Goal: Task Accomplishment & Management: Manage account settings

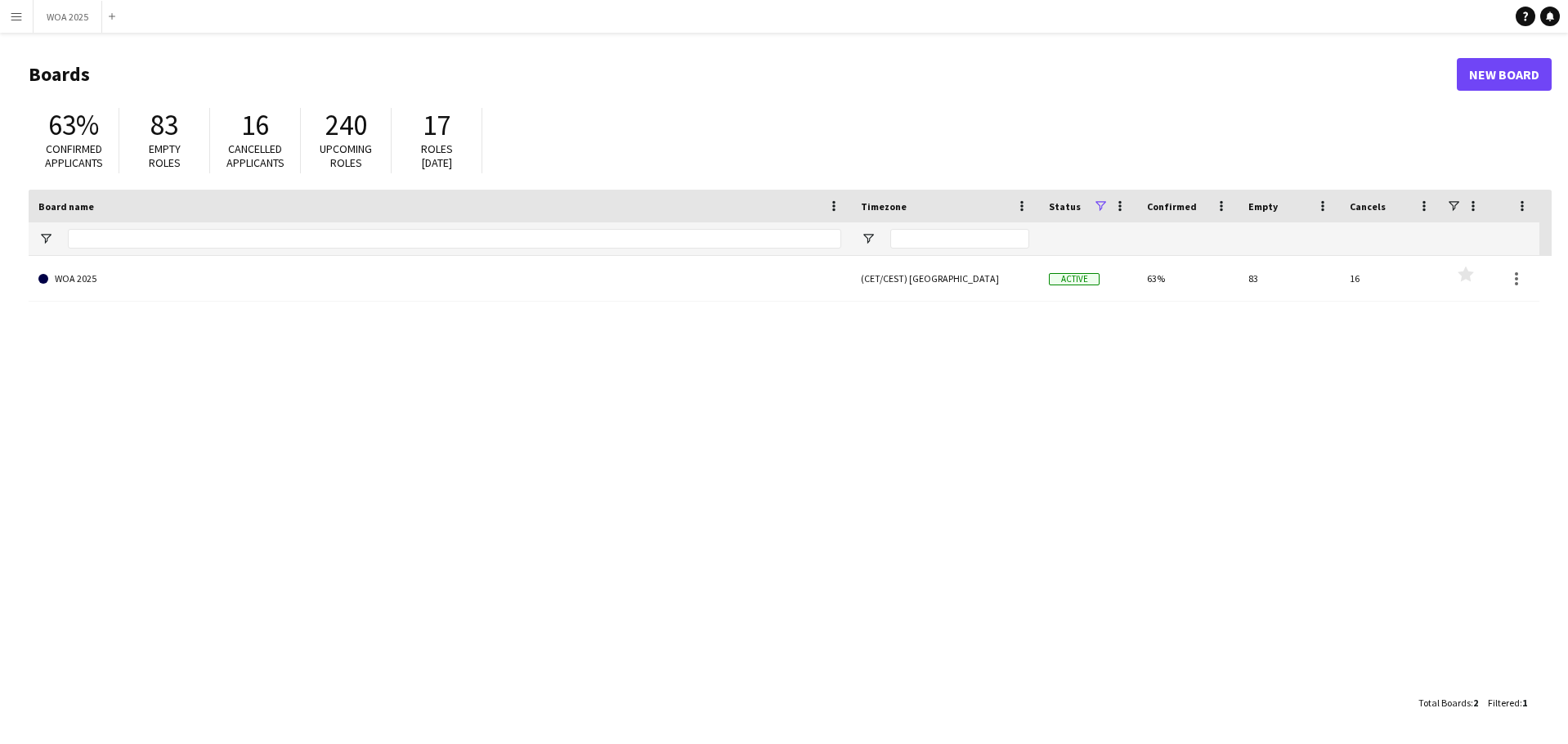
click at [630, 288] on link "WOA 2025" at bounding box center [440, 278] width 803 height 46
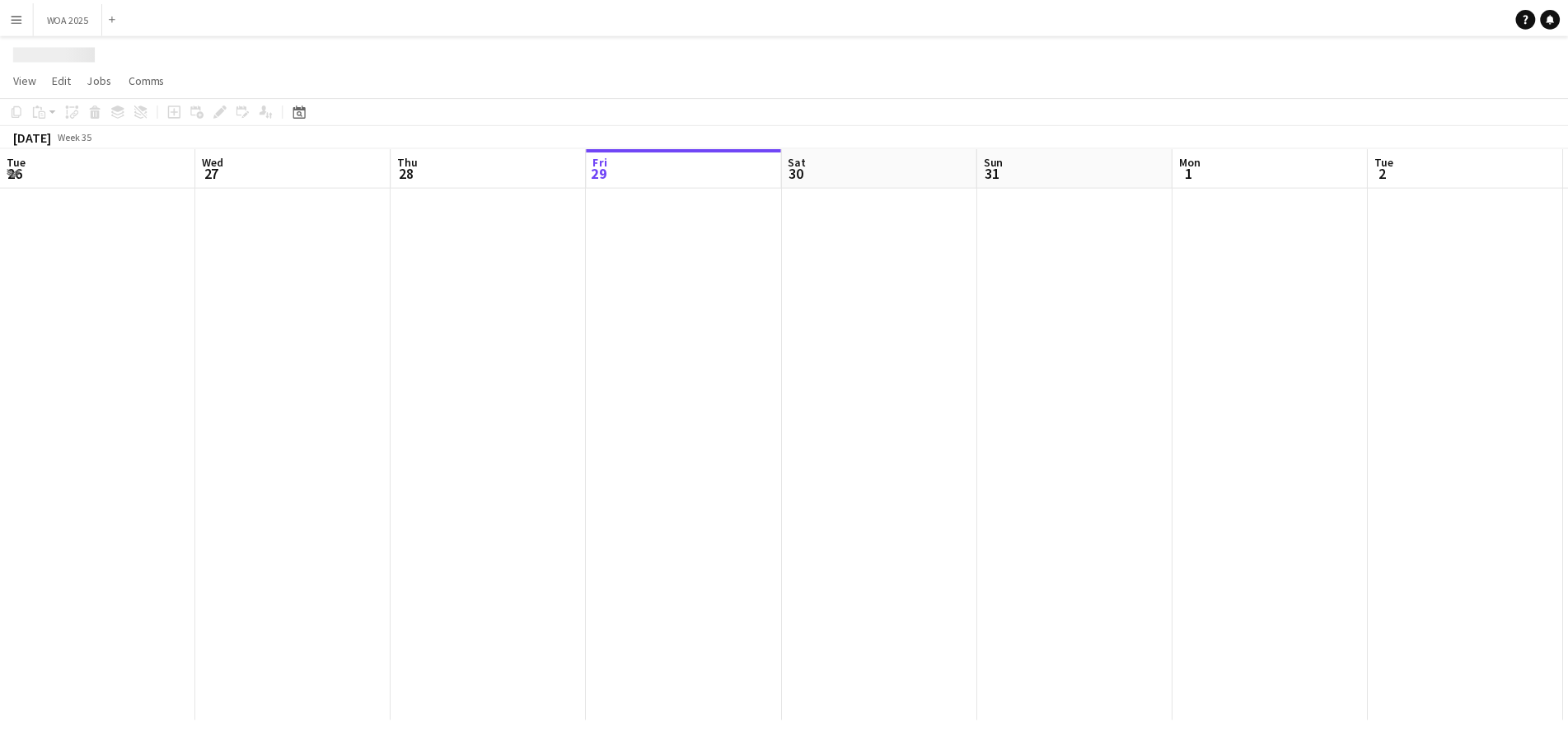
scroll to position [0, 394]
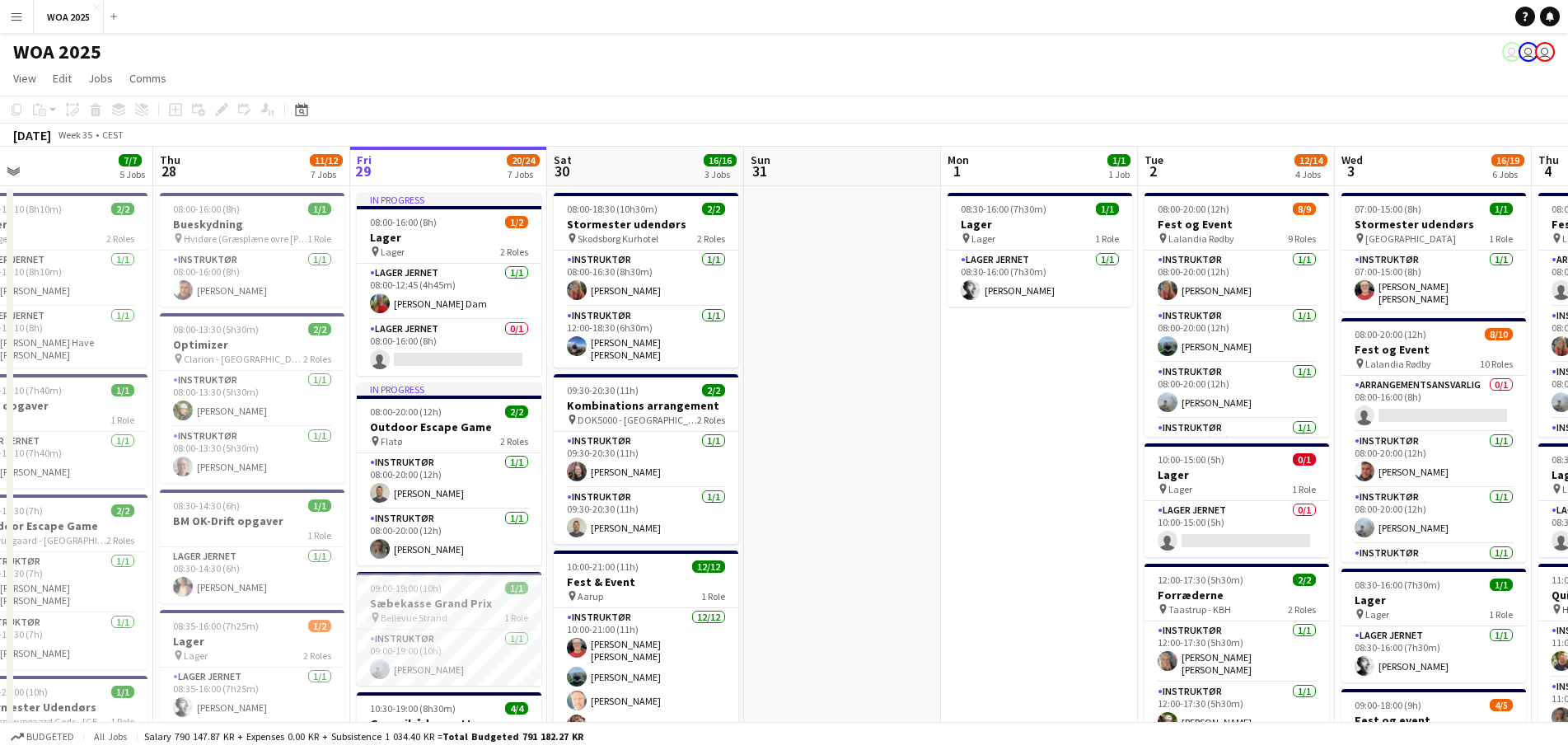
drag, startPoint x: 687, startPoint y: 452, endPoint x: 912, endPoint y: 360, distance: 243.1
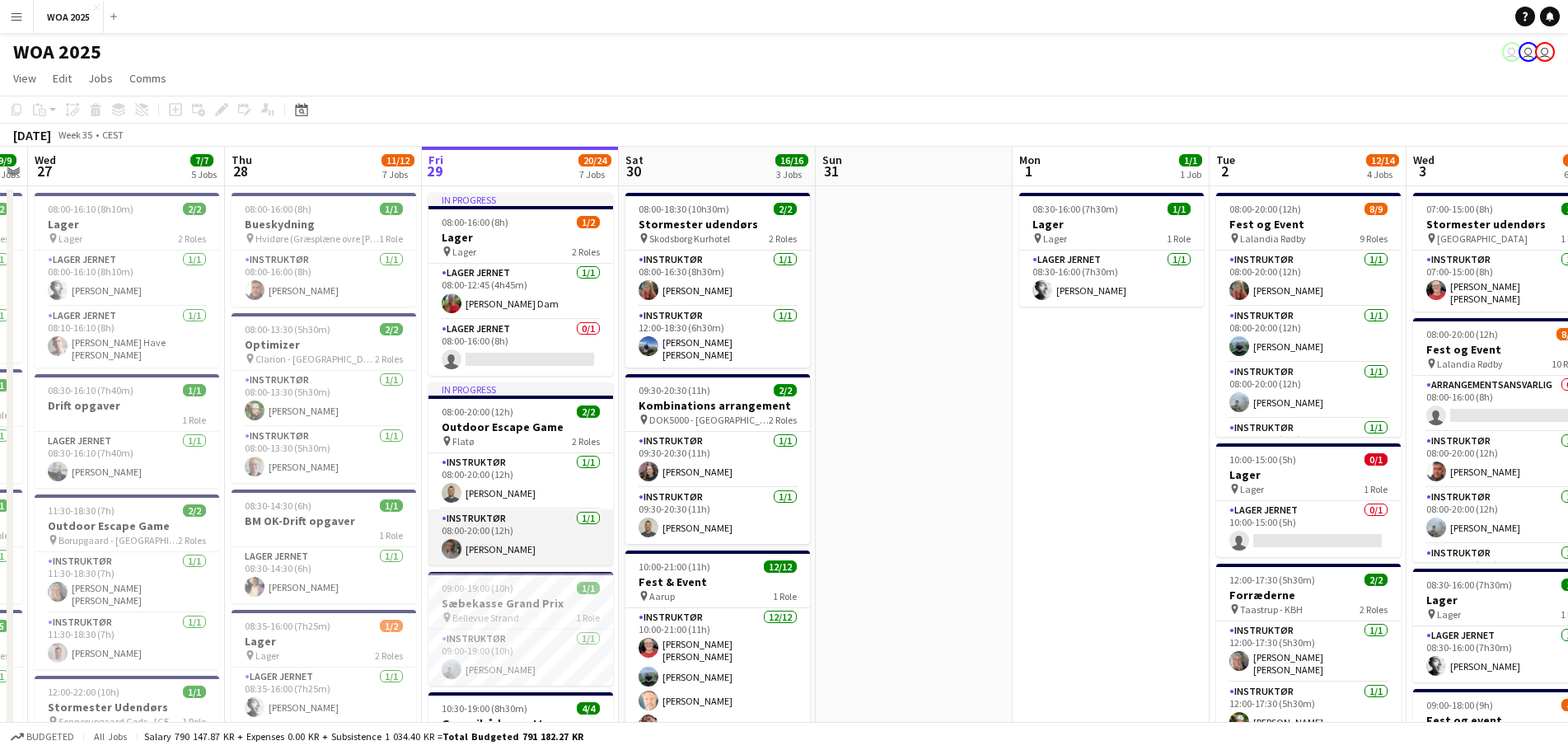
click at [507, 536] on app-card-role "Instruktør [DATE] 08:00-20:00 (12h) [PERSON_NAME]" at bounding box center [521, 537] width 185 height 56
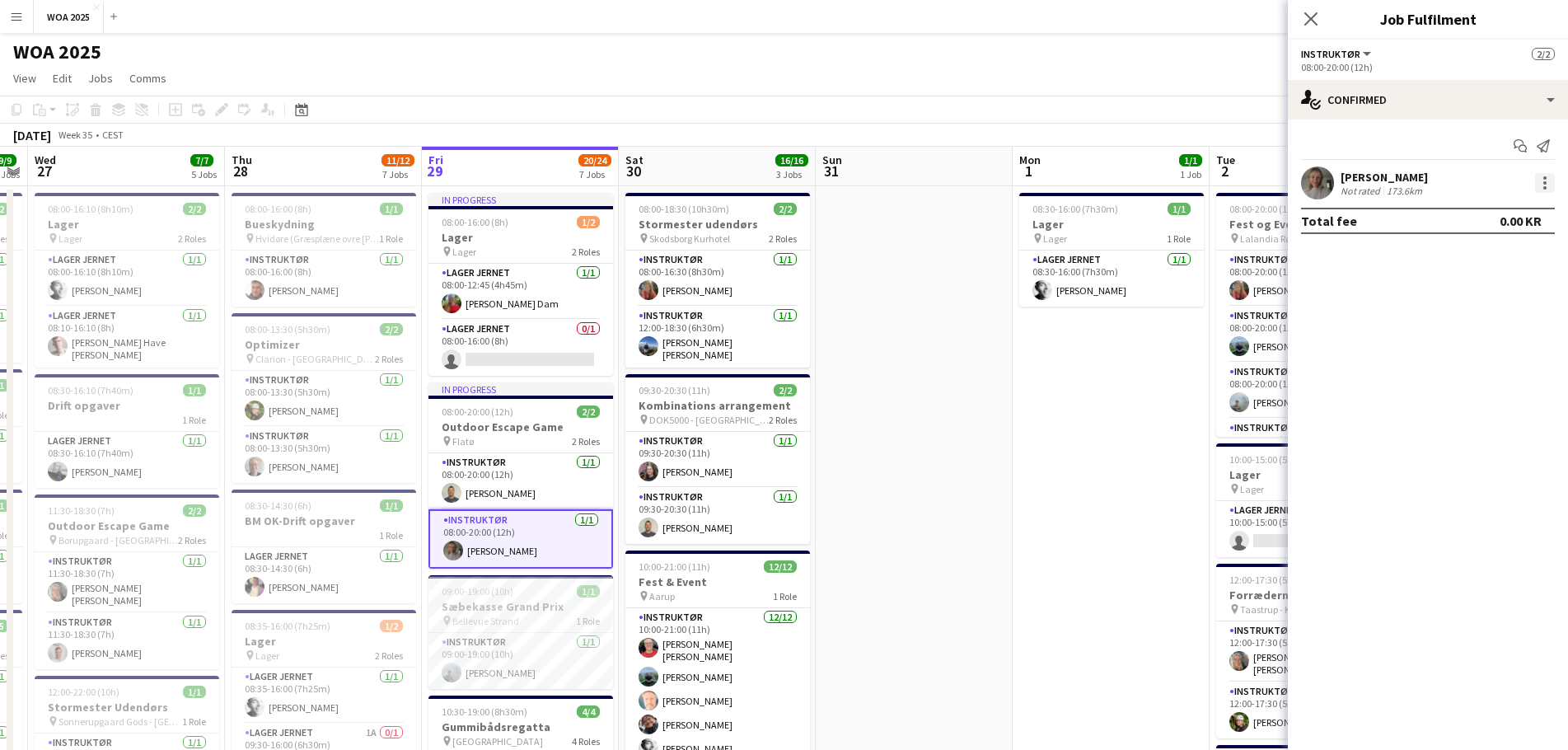
click at [1539, 184] on div at bounding box center [1545, 183] width 20 height 20
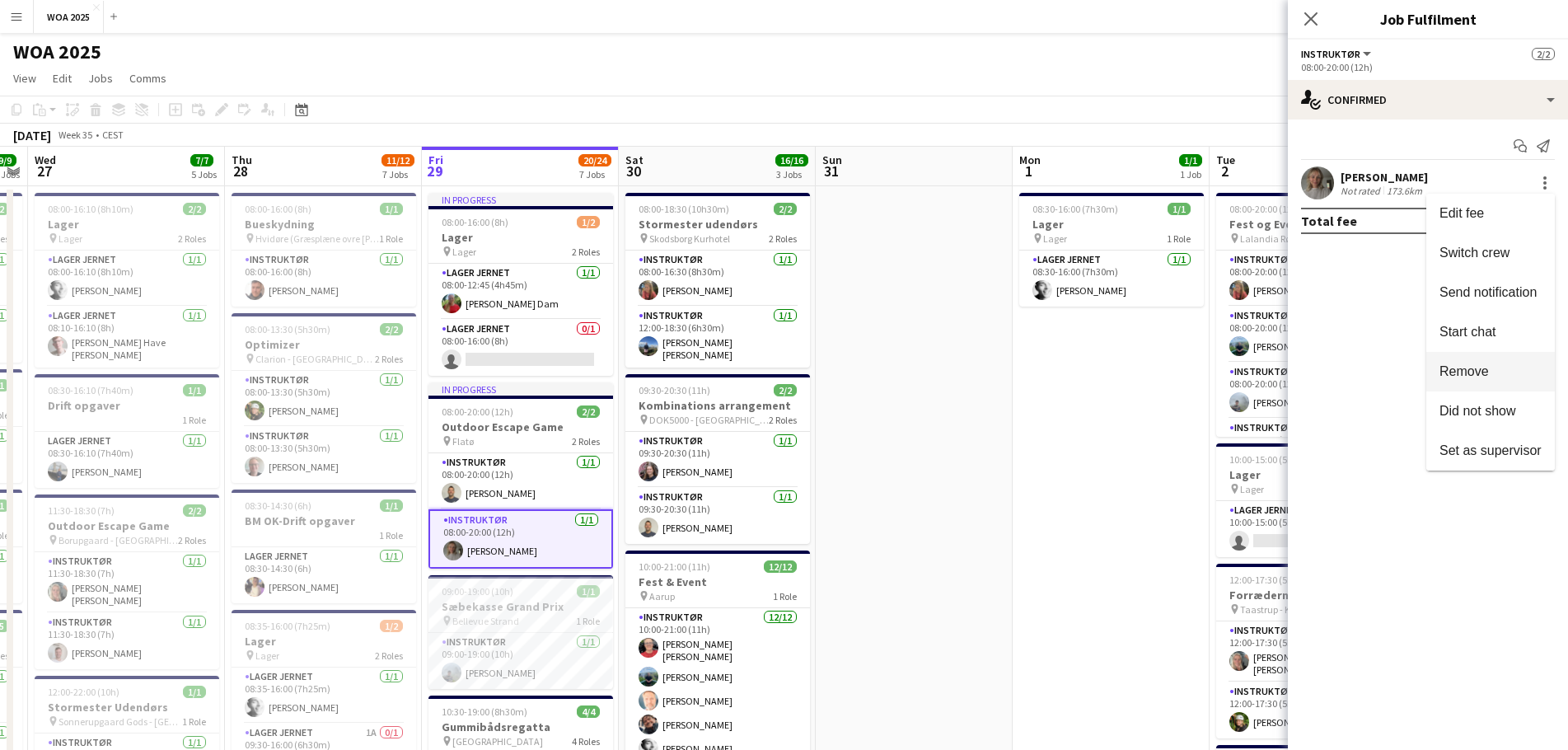
click at [1468, 380] on button "Remove" at bounding box center [1491, 372] width 129 height 40
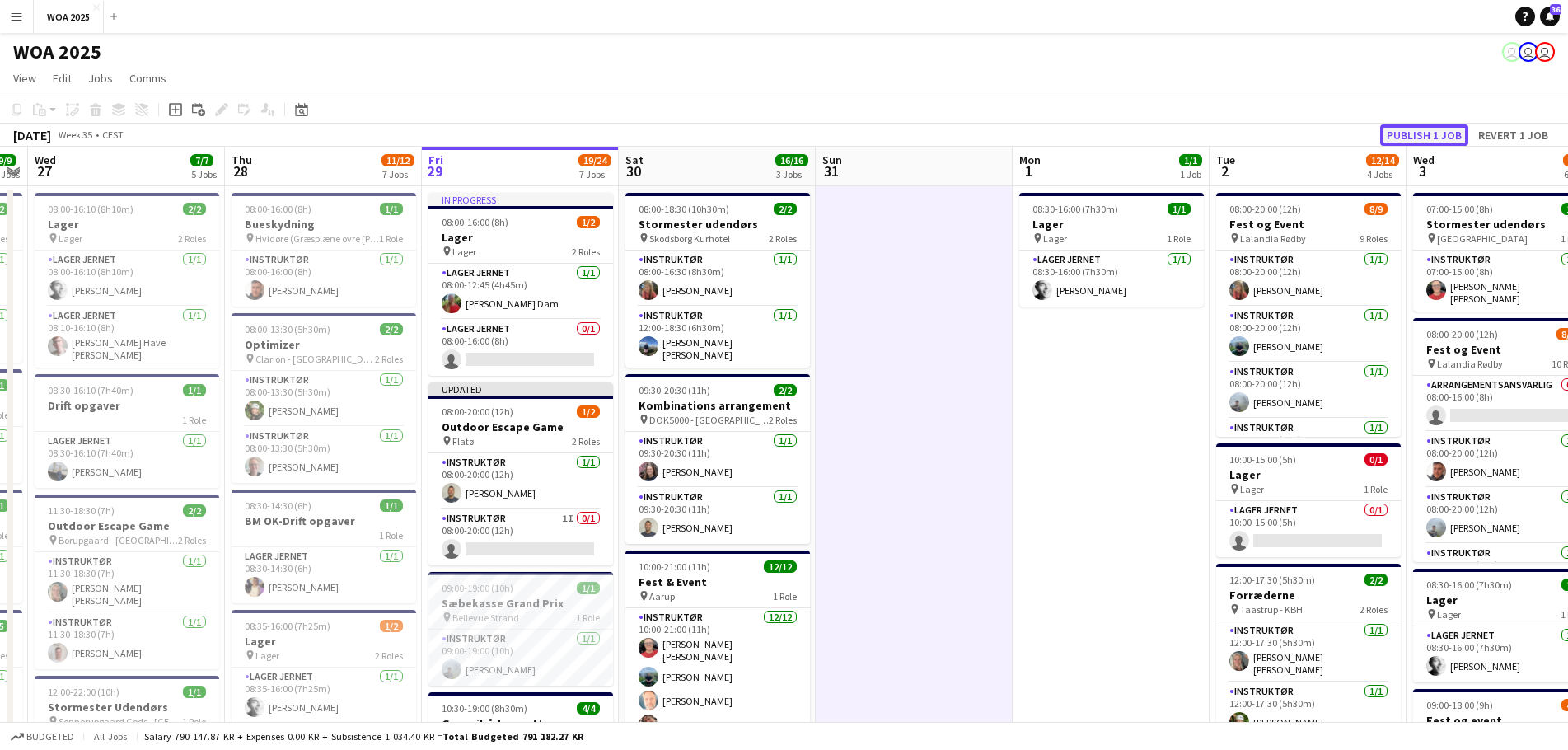
click at [1439, 131] on button "Publish 1 job" at bounding box center [1425, 134] width 88 height 21
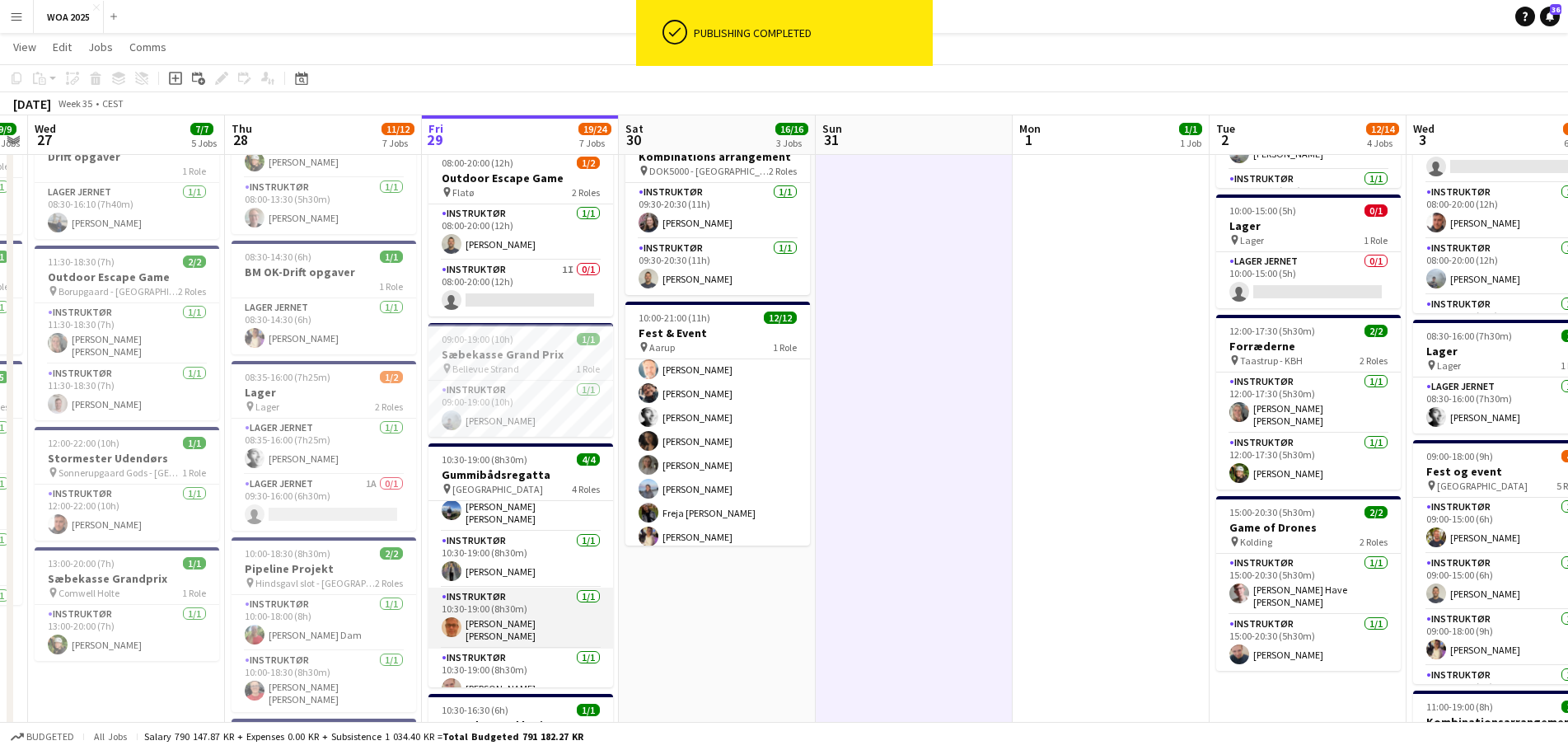
scroll to position [43, 0]
click at [493, 609] on app-card-role "Instruktør [DATE] 10:30-19:00 (8h30m) [PERSON_NAME] [PERSON_NAME]" at bounding box center [521, 606] width 185 height 61
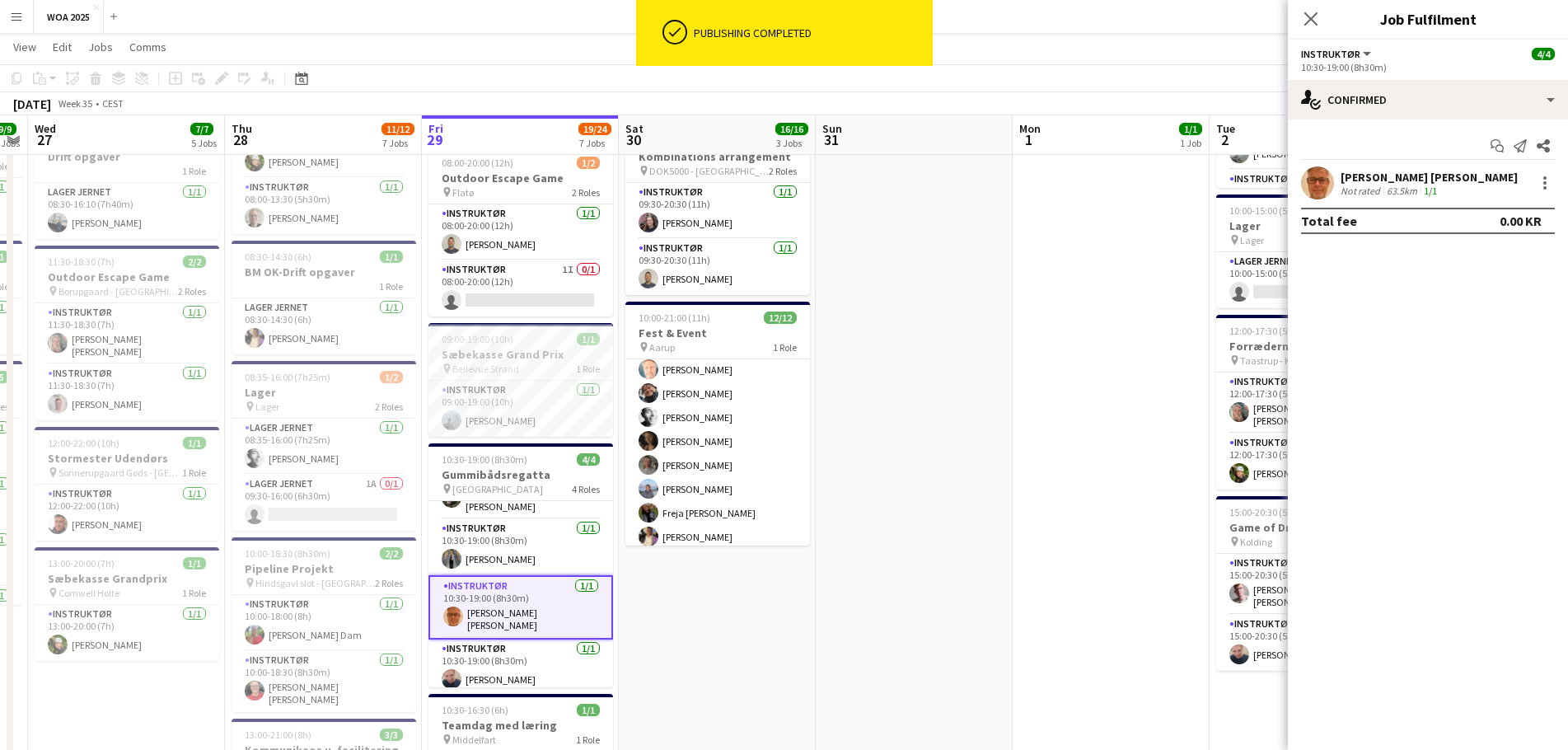
click at [1534, 179] on div at bounding box center [1542, 183] width 23 height 20
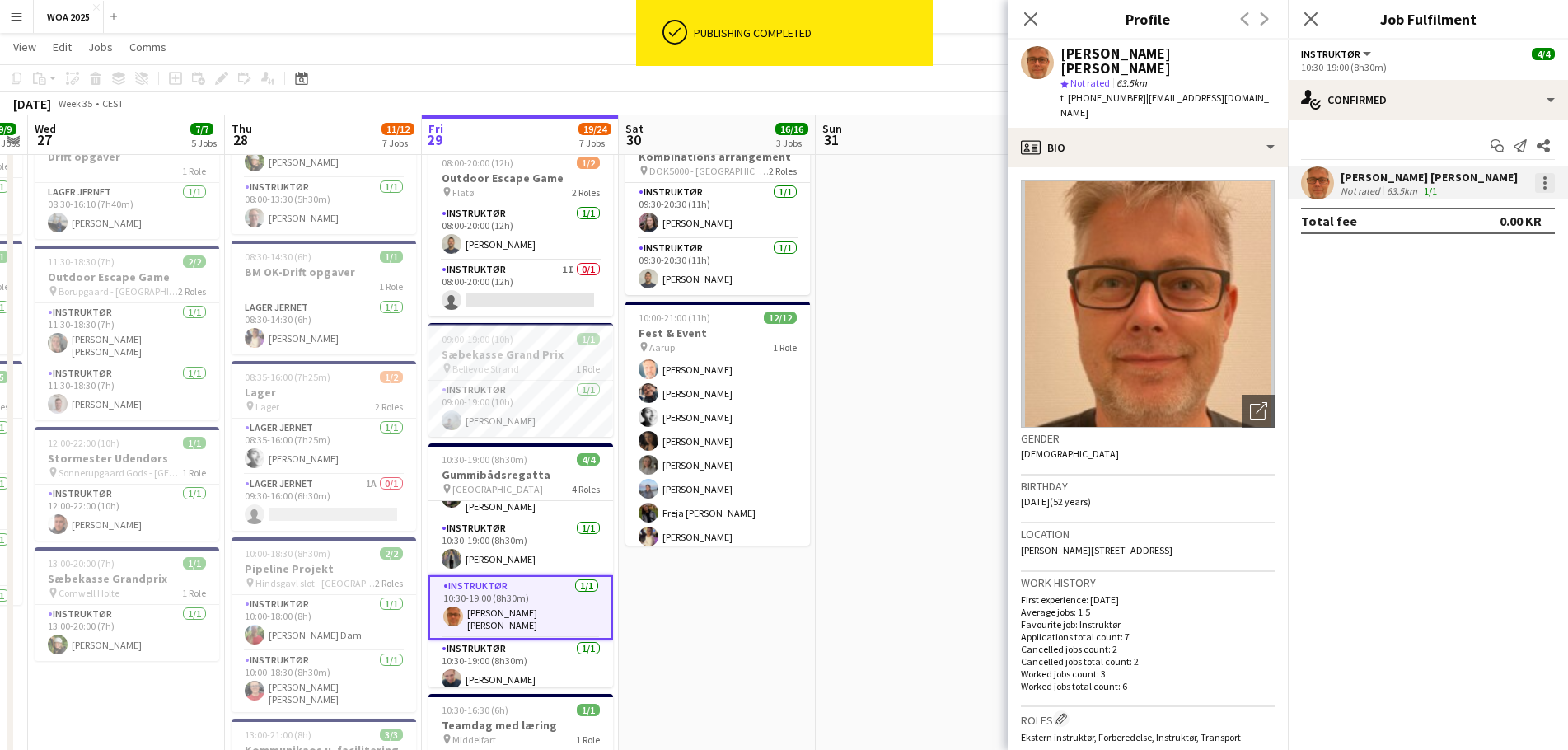
click at [1546, 185] on div at bounding box center [1545, 183] width 20 height 20
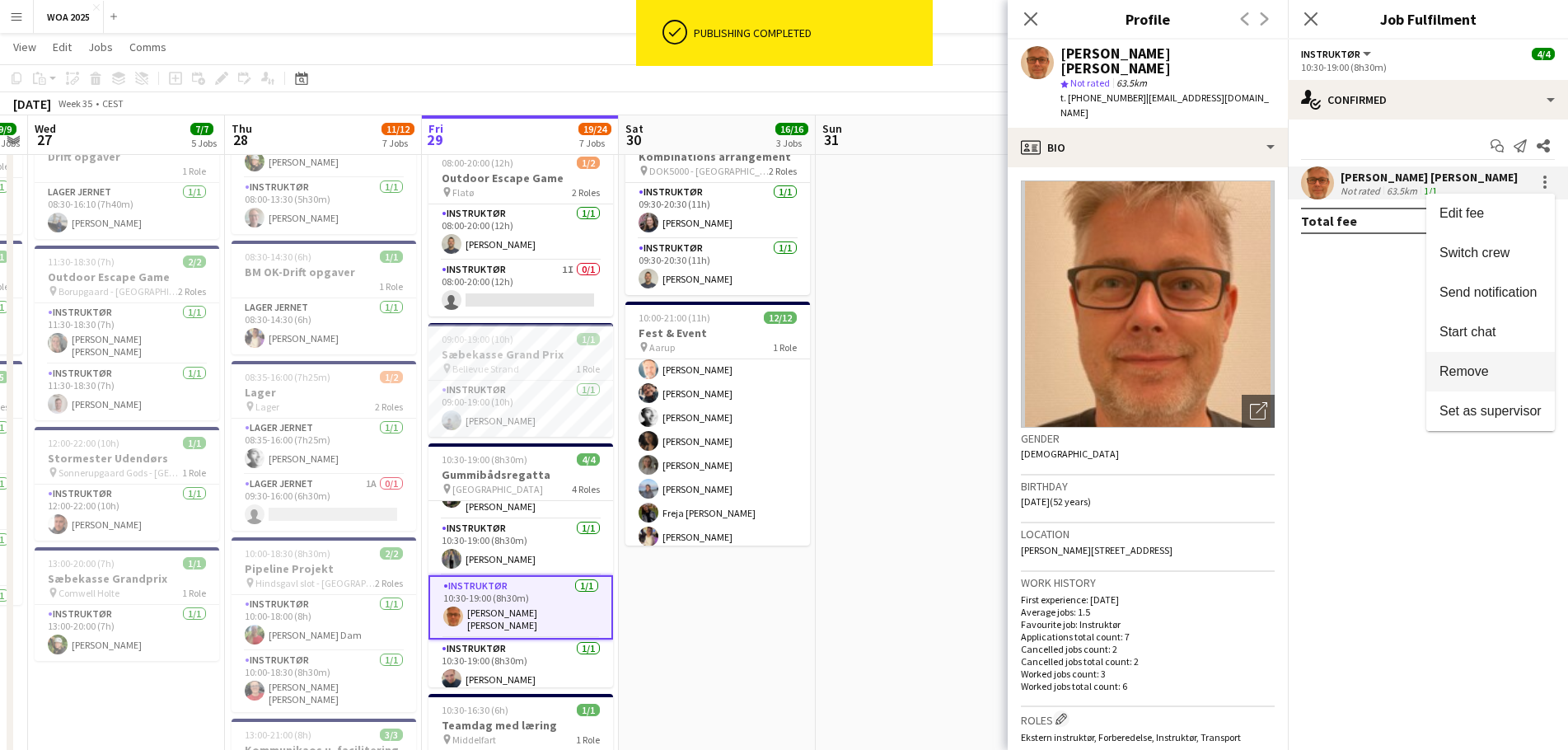
click at [1475, 377] on span "Remove" at bounding box center [1464, 371] width 50 height 14
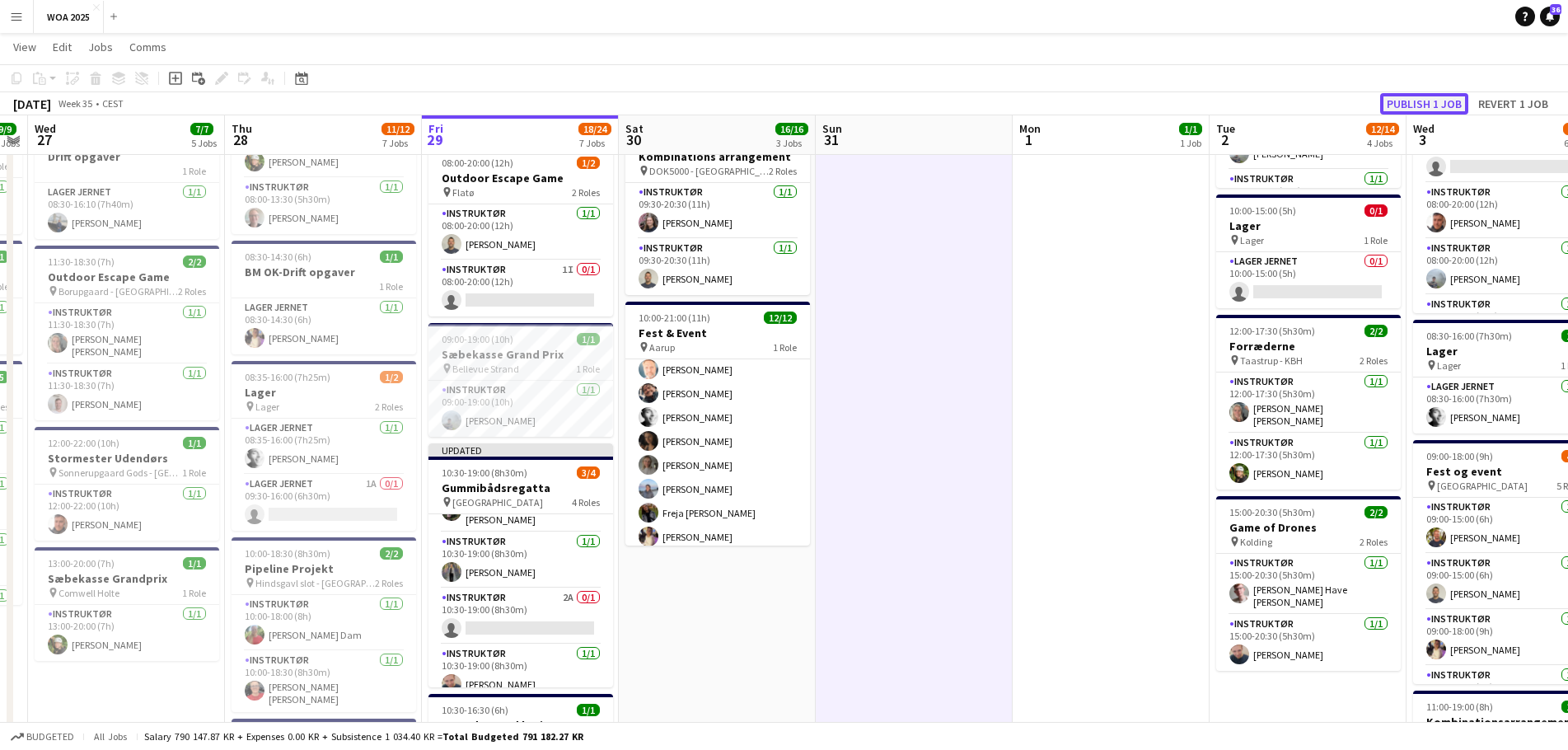
click at [1411, 99] on button "Publish 1 job" at bounding box center [1425, 103] width 88 height 21
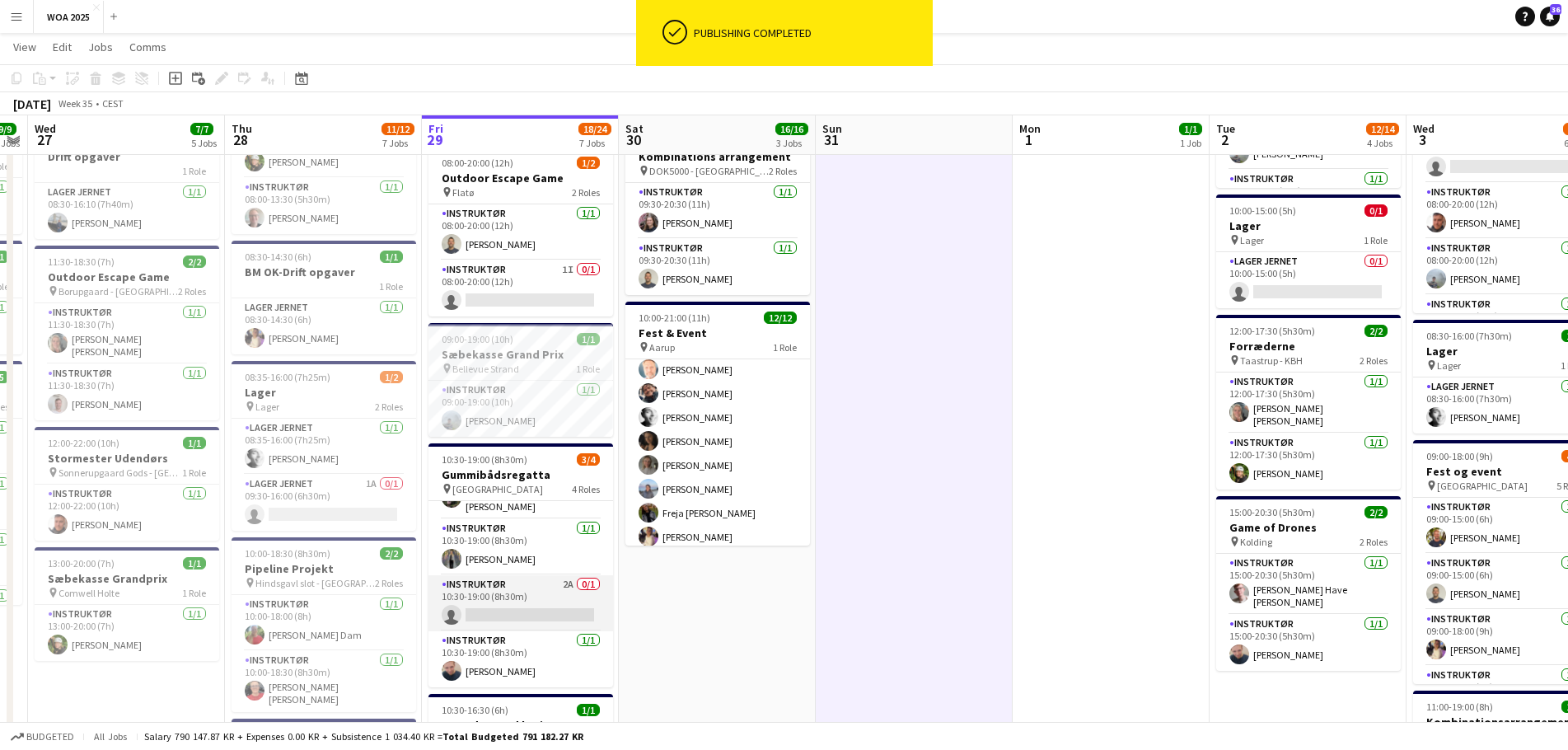
click at [520, 617] on app-card-role "Instruktør 2A 0/1 10:30-19:00 (8h30m) single-neutral-actions" at bounding box center [521, 603] width 185 height 56
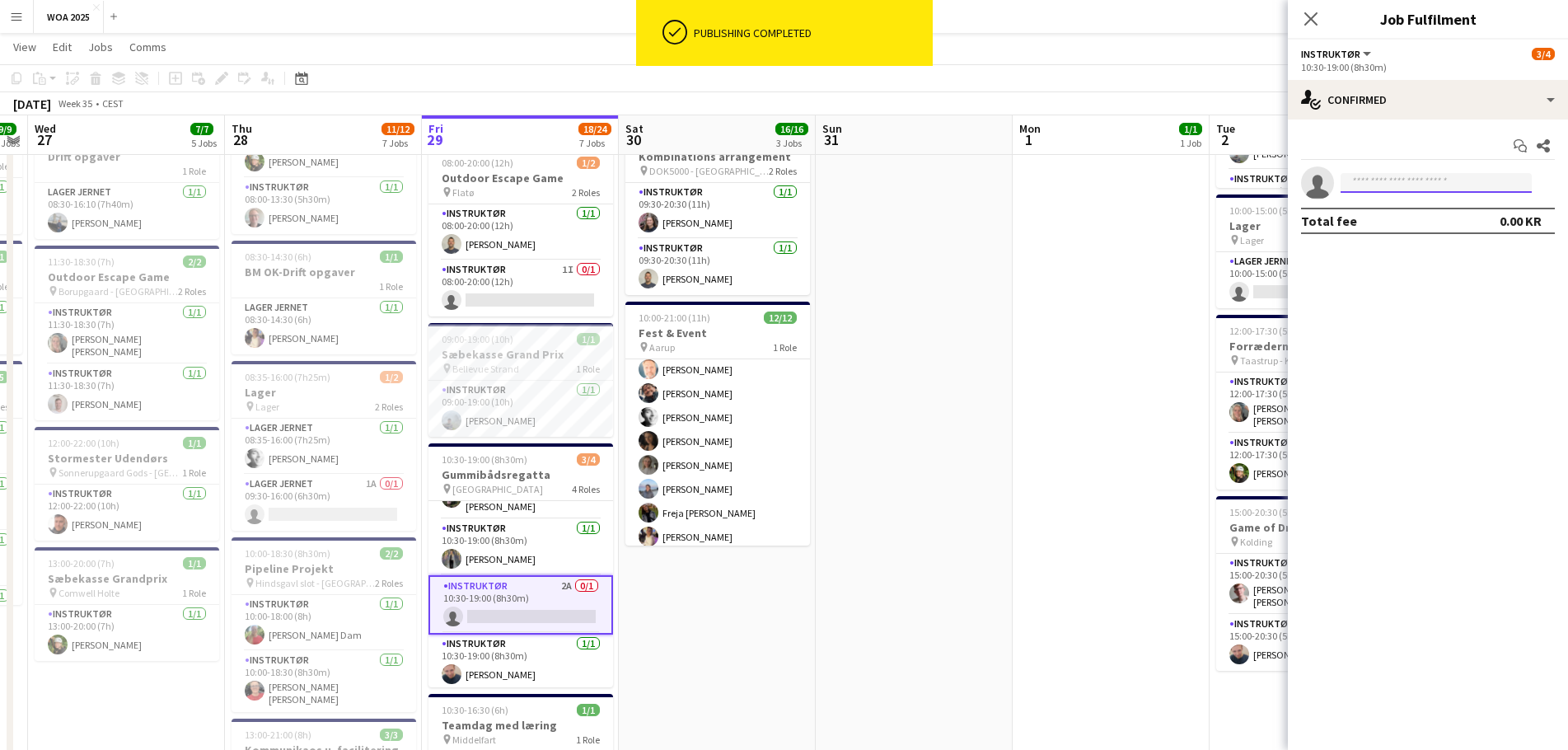
click at [1383, 189] on input at bounding box center [1436, 183] width 191 height 20
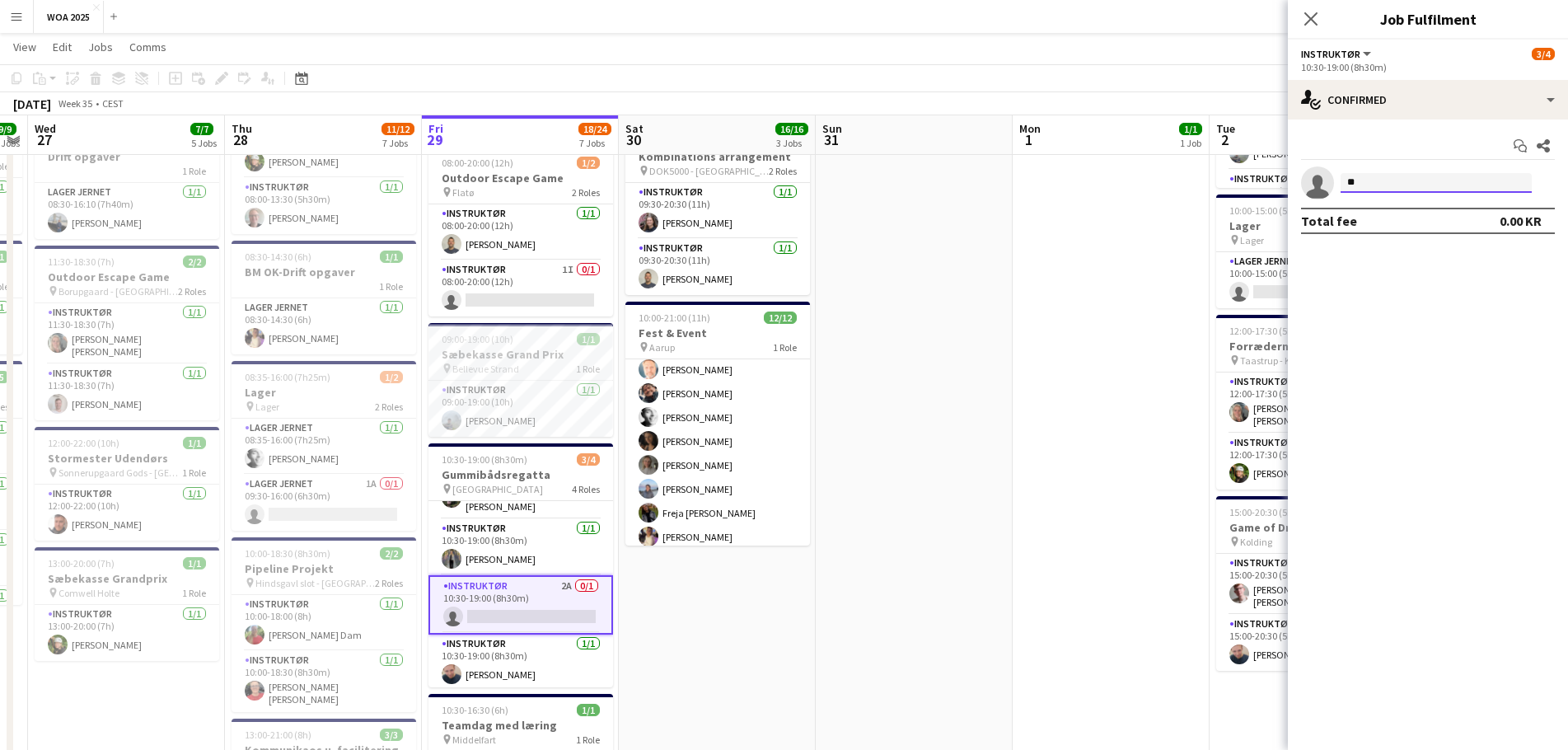
type input "*"
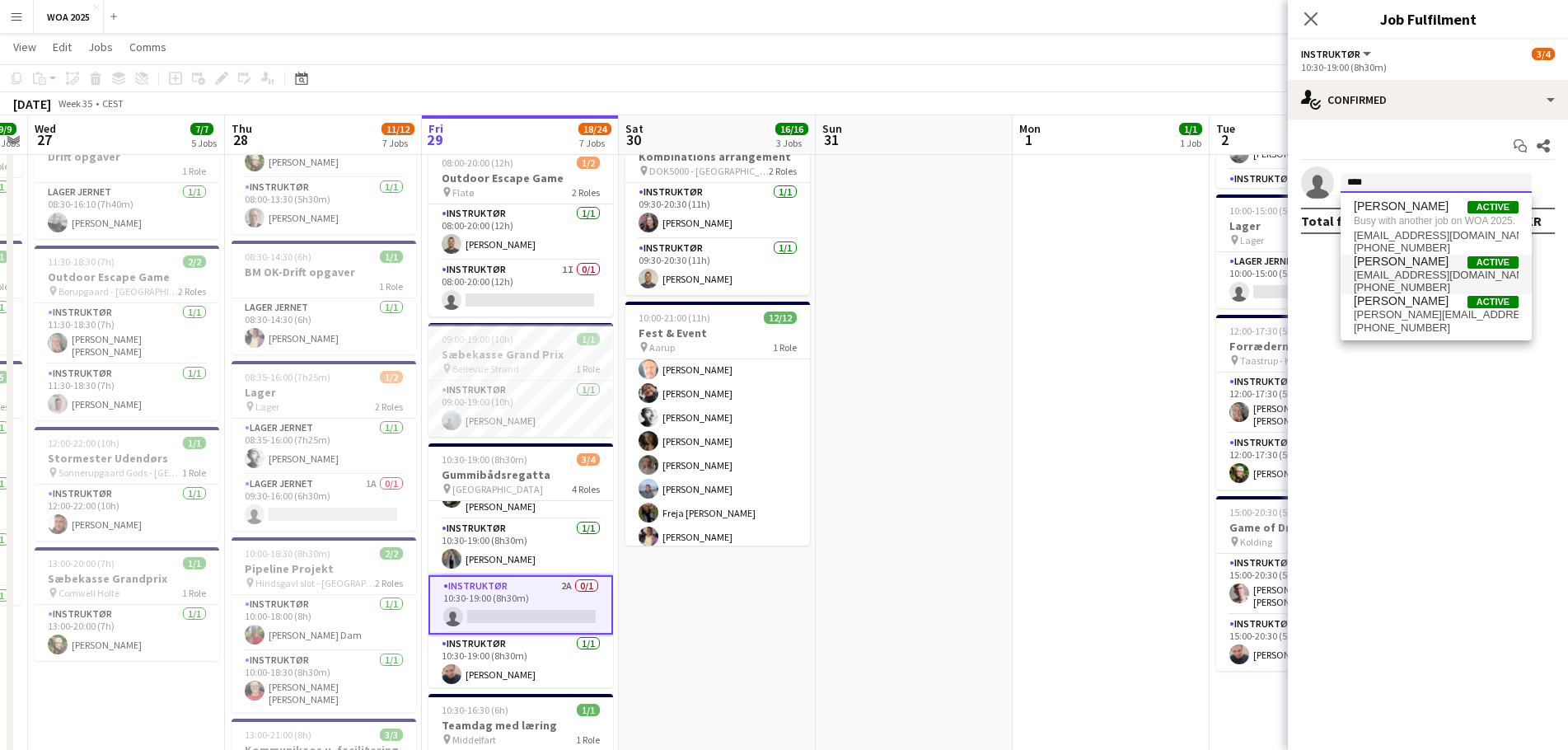
type input "****"
click at [1407, 264] on span "[PERSON_NAME]" at bounding box center [1401, 261] width 95 height 14
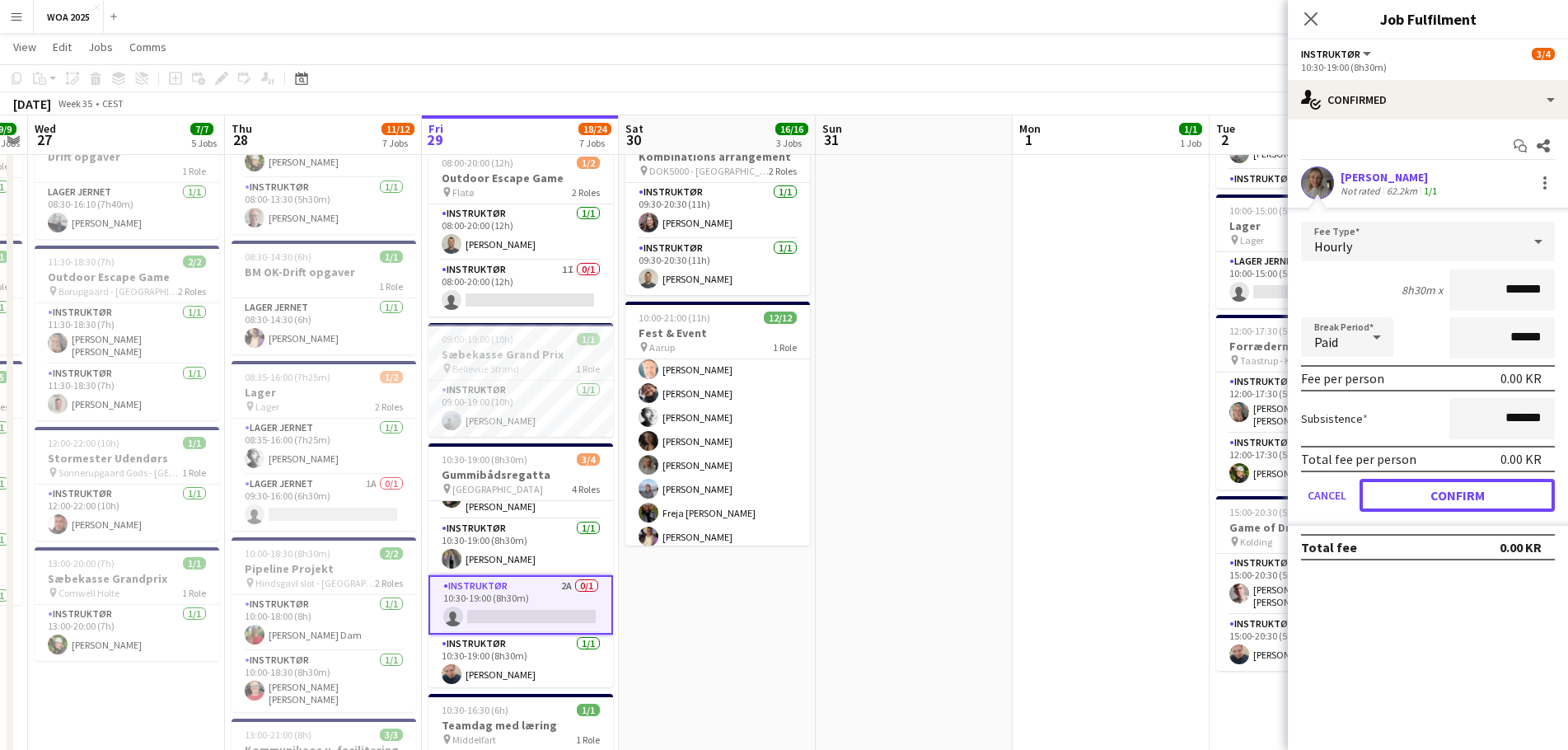
click at [1424, 503] on button "Confirm" at bounding box center [1457, 495] width 195 height 33
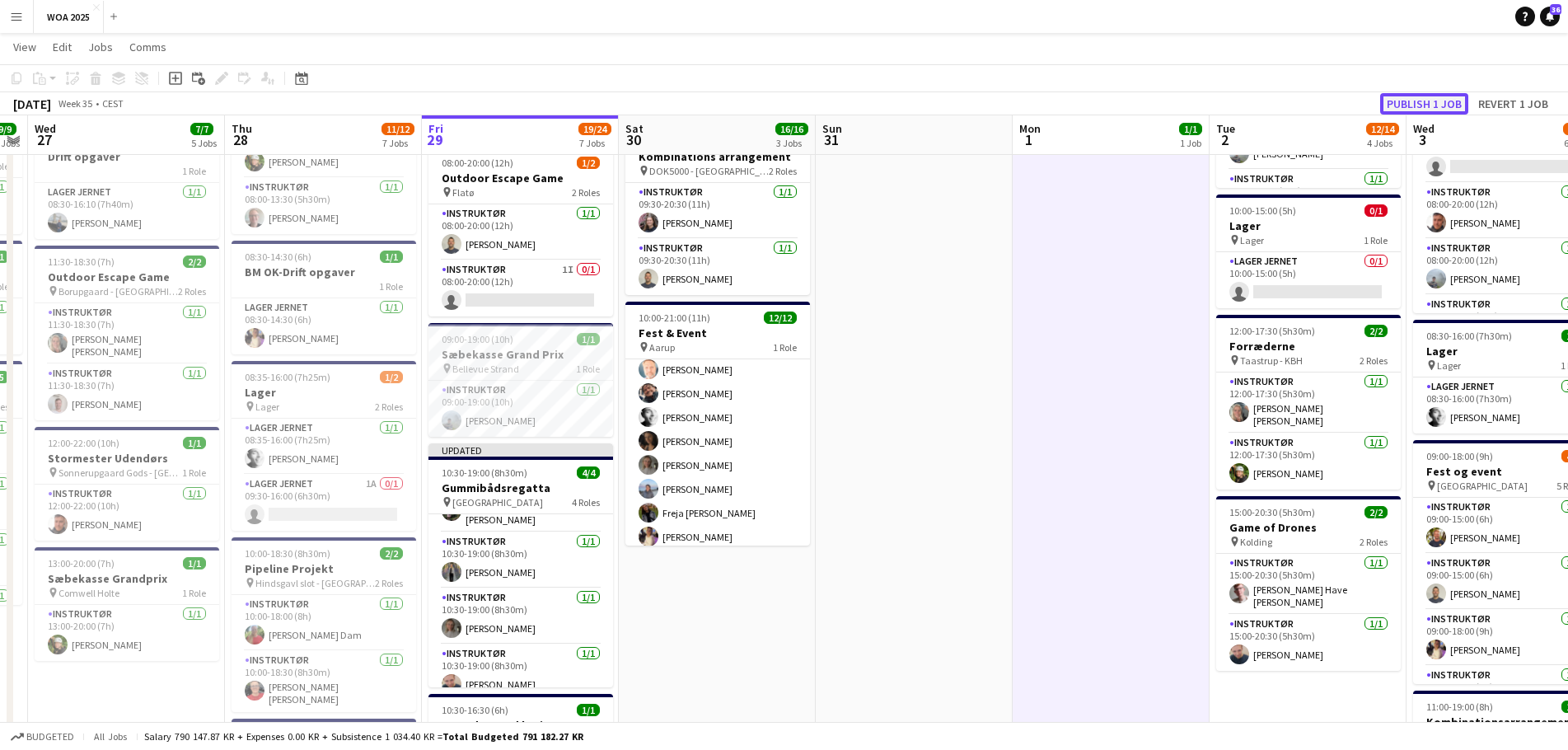
click at [1428, 109] on button "Publish 1 job" at bounding box center [1425, 103] width 88 height 21
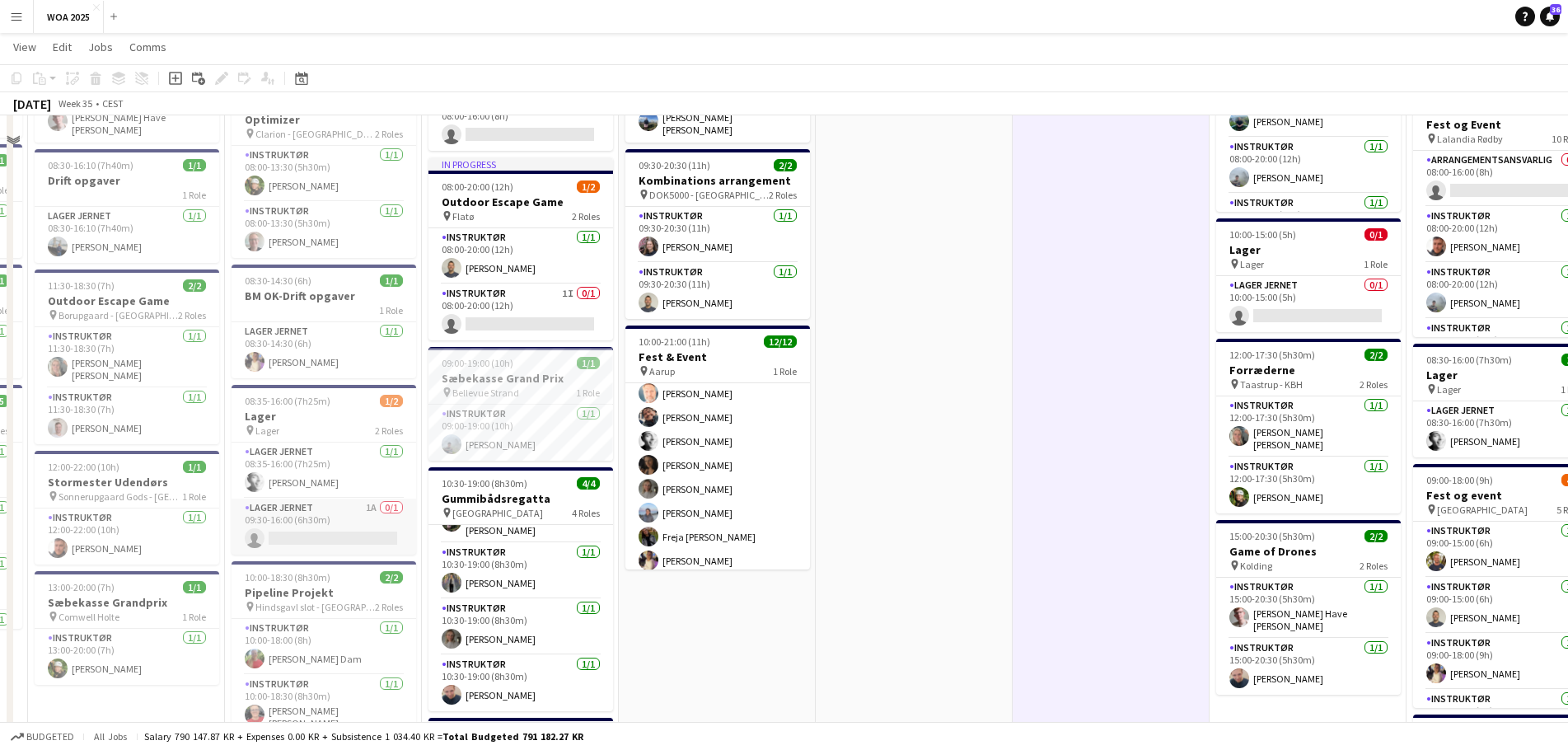
scroll to position [248, 0]
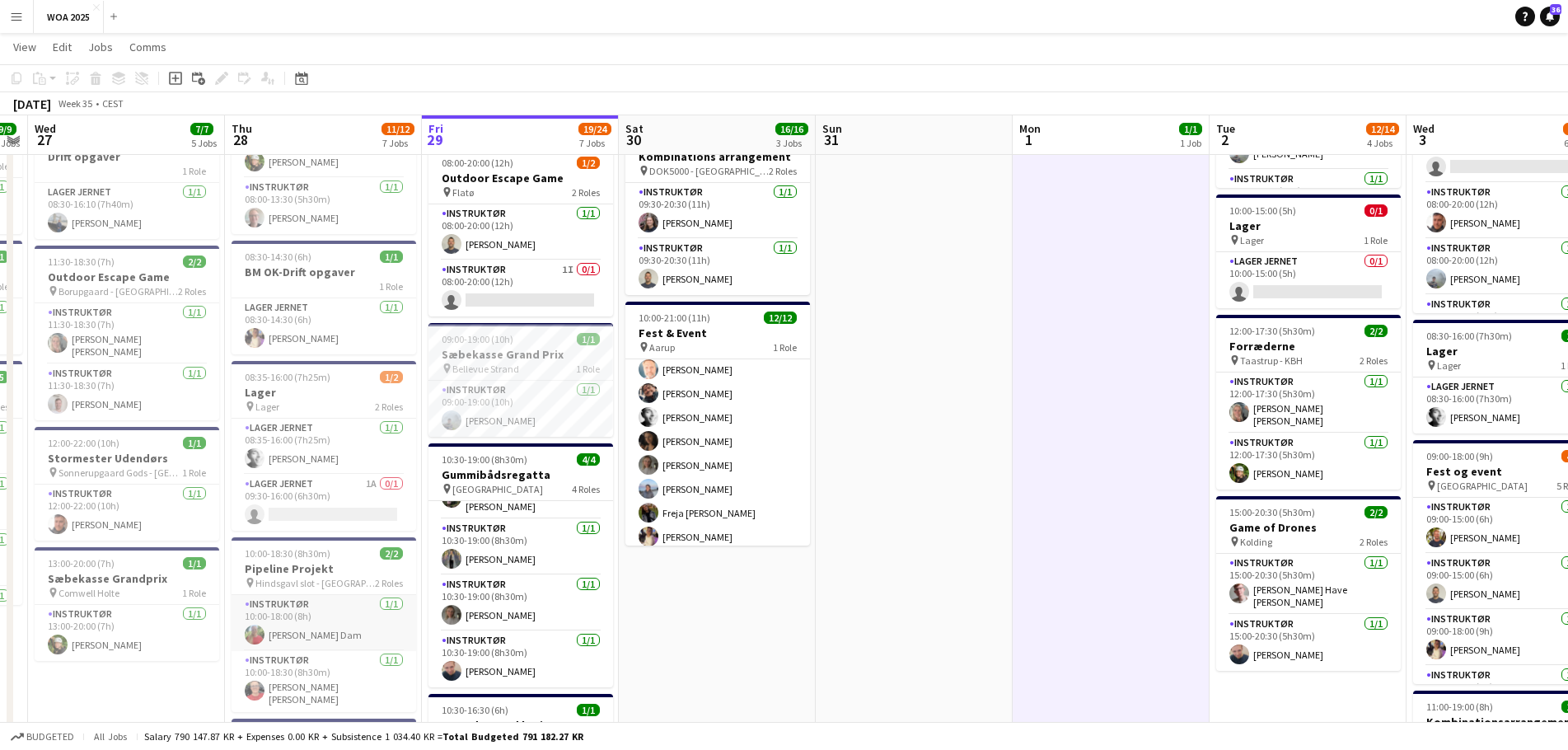
click at [321, 632] on app-card-role "Instruktør [DATE] 10:00-18:00 (8h) [PERSON_NAME] Dam" at bounding box center [324, 623] width 185 height 56
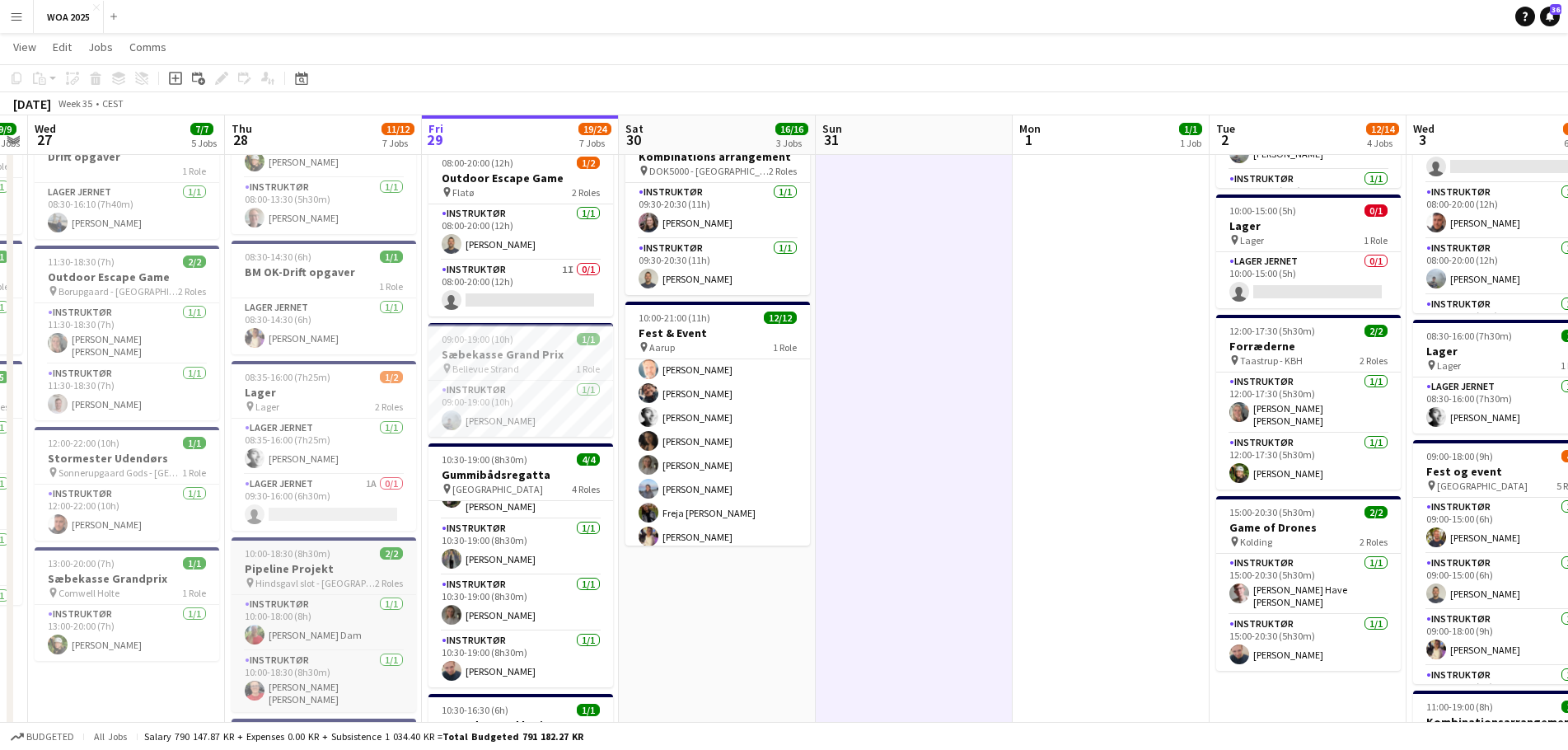
click at [315, 571] on h3 "Pipeline Projekt" at bounding box center [324, 569] width 185 height 15
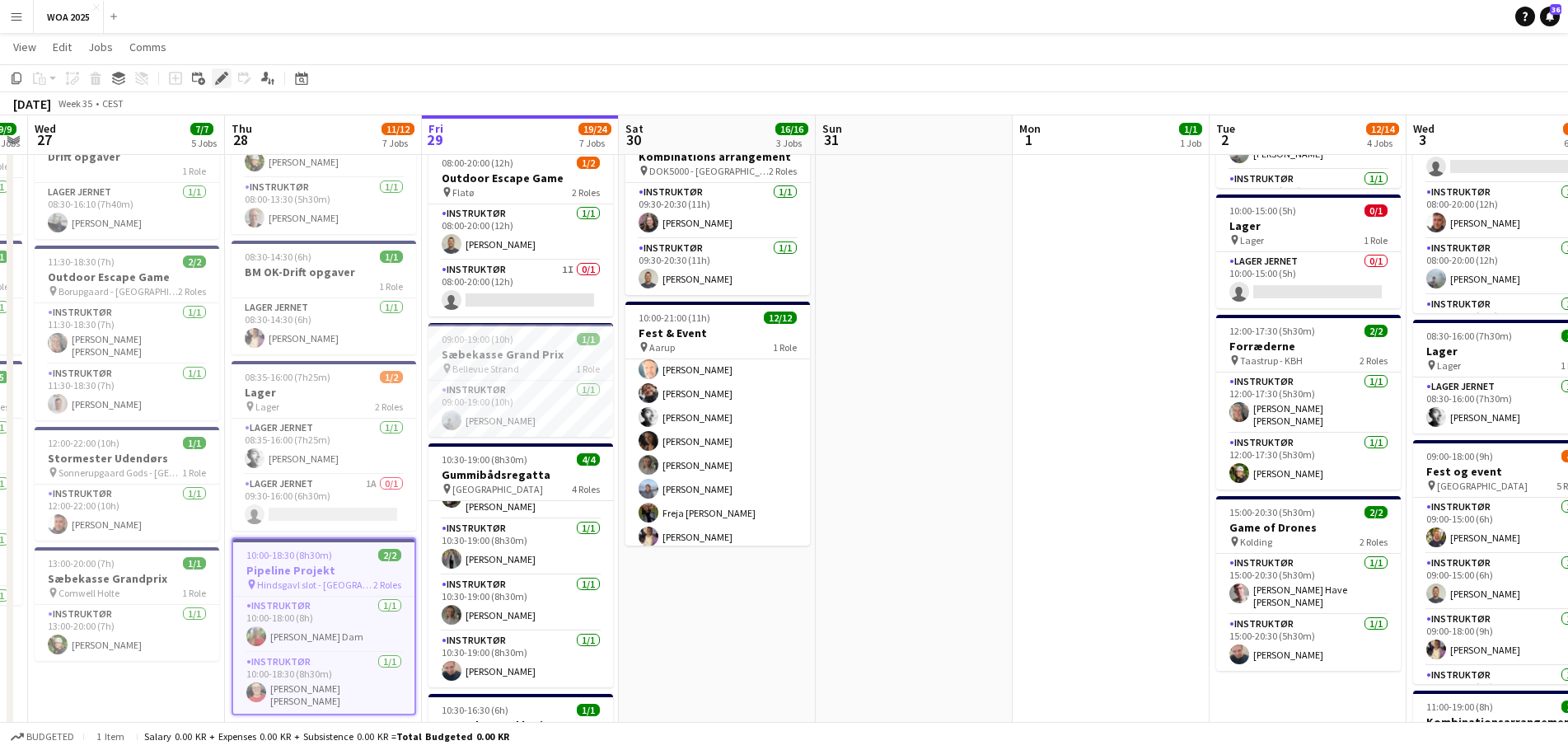
click at [217, 78] on icon "Edit" at bounding box center [222, 78] width 13 height 13
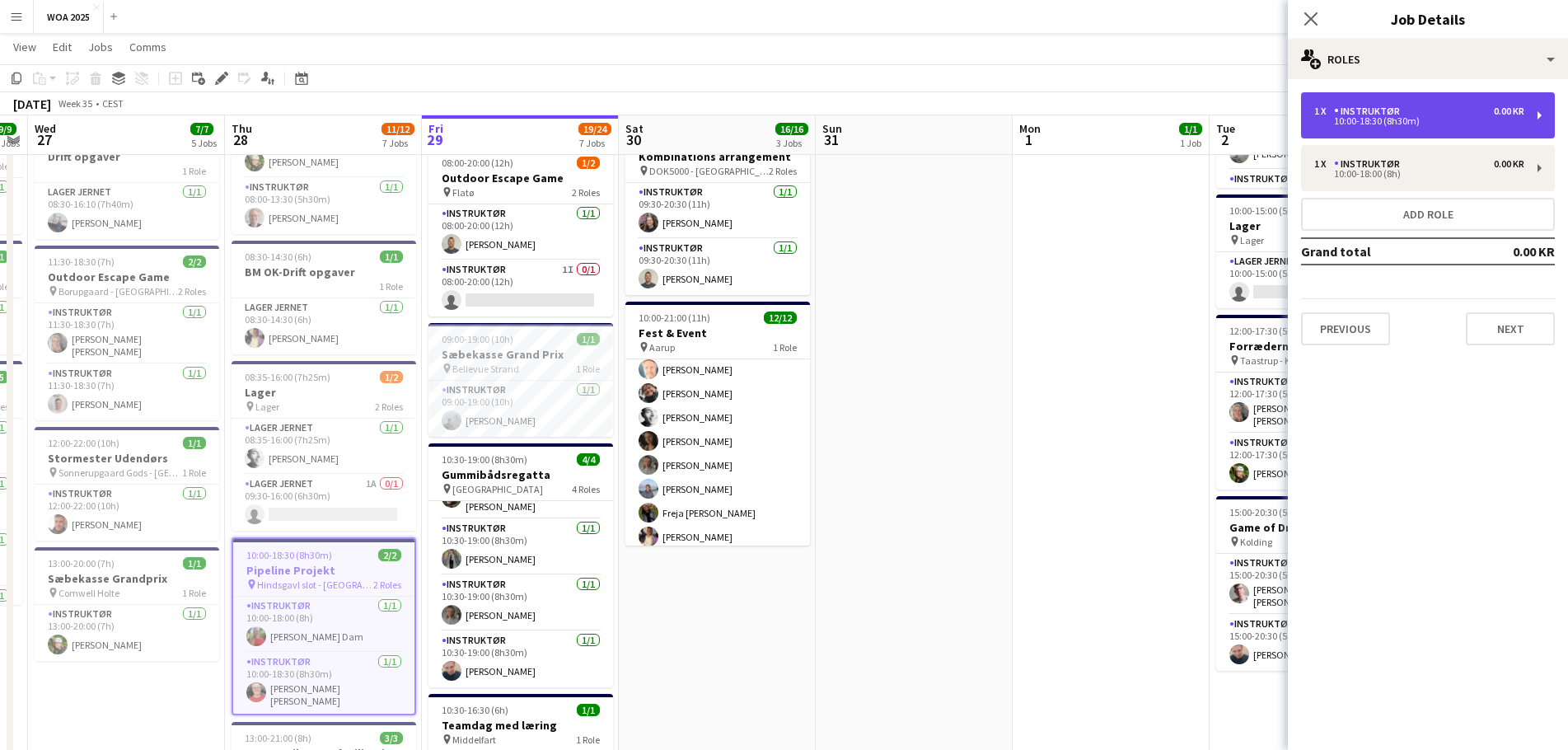
click at [1436, 130] on div "1 x Instruktør 0.00 KR 10:00-18:30 (8h30m)" at bounding box center [1428, 115] width 254 height 46
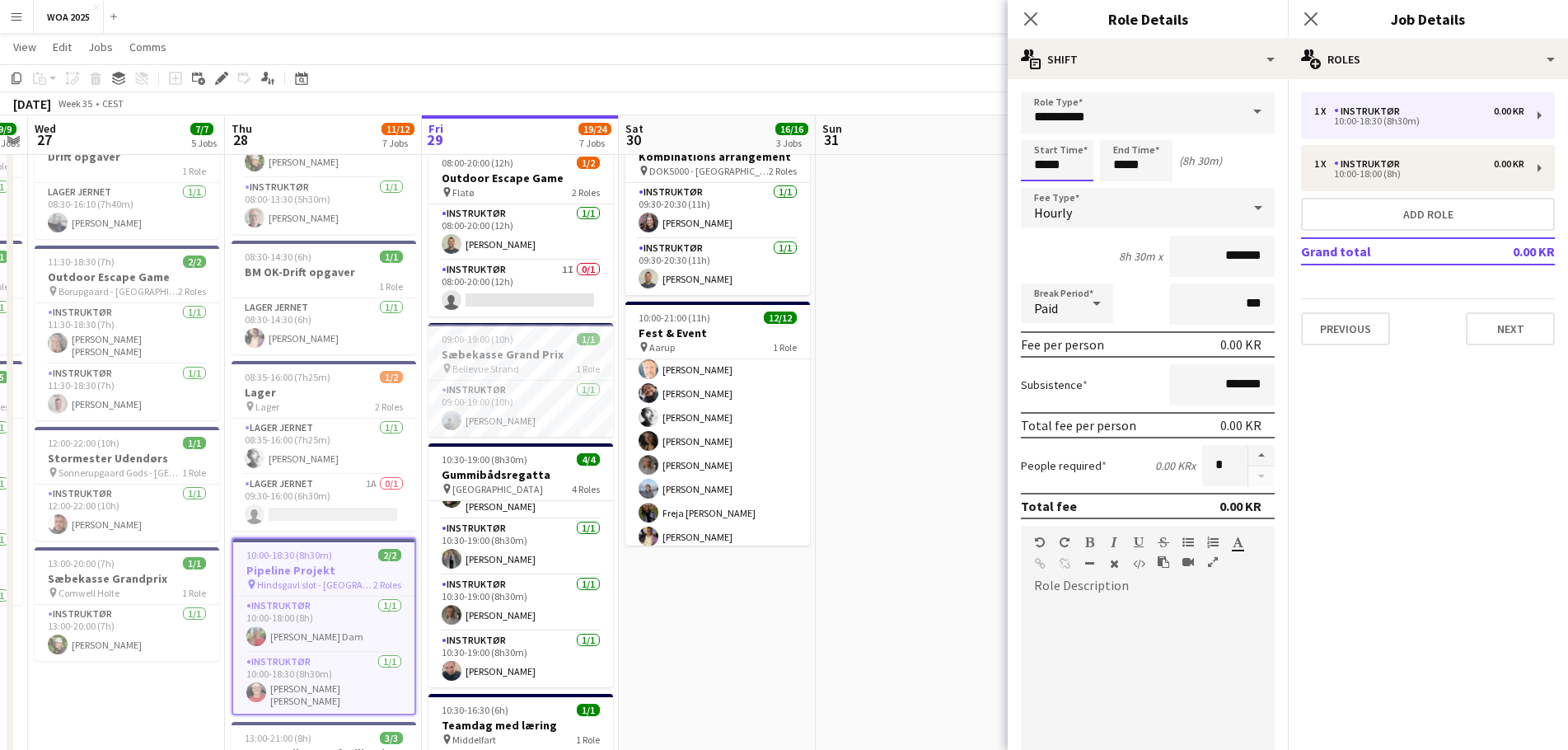
click at [1046, 166] on body "Menu Boards Boards Boards All jobs Status Workforce Workforce My Workforce Recr…" at bounding box center [784, 700] width 1568 height 1897
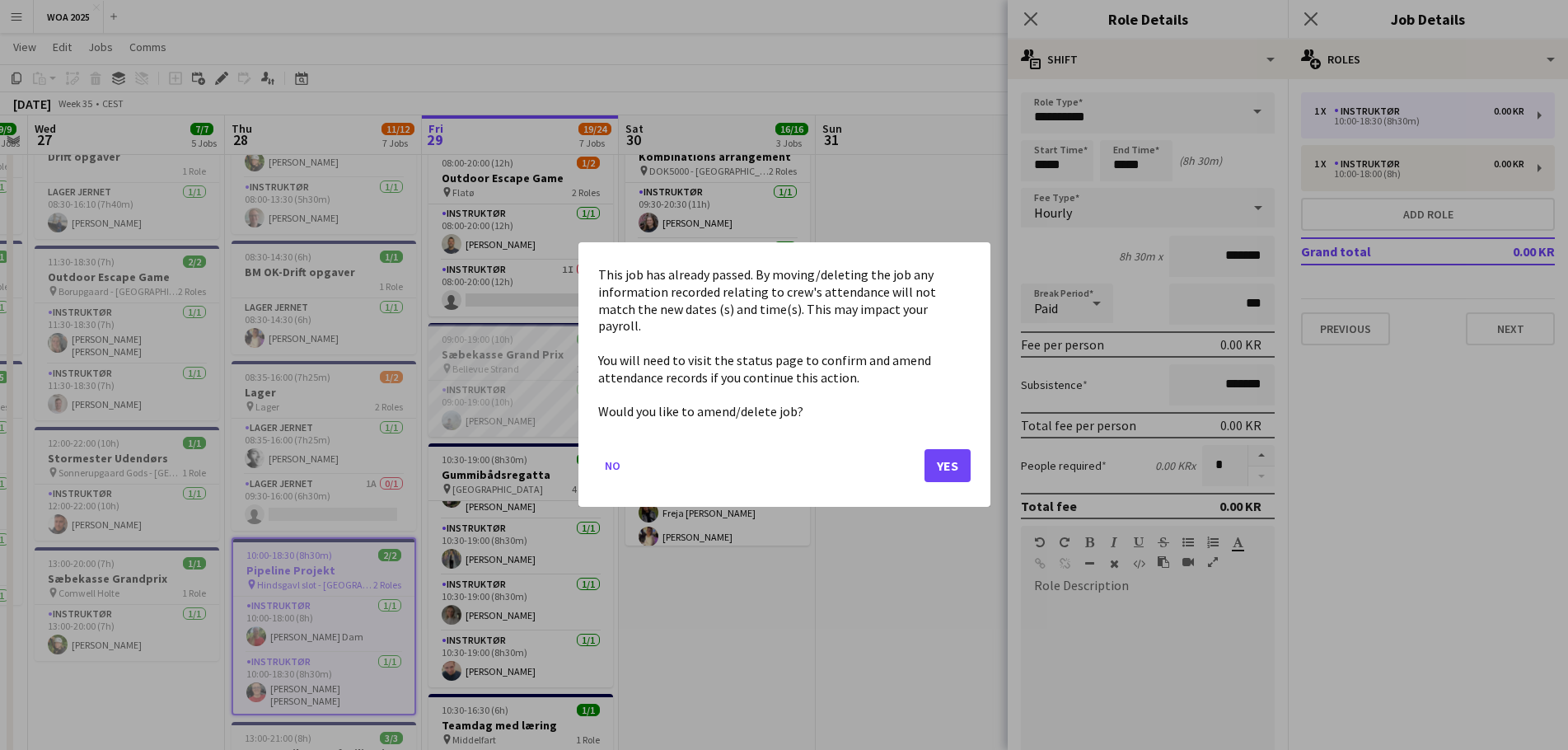
click at [953, 453] on mat-dialog-actions "No Yes" at bounding box center [784, 473] width 372 height 70
click at [953, 455] on button "Yes" at bounding box center [947, 467] width 46 height 33
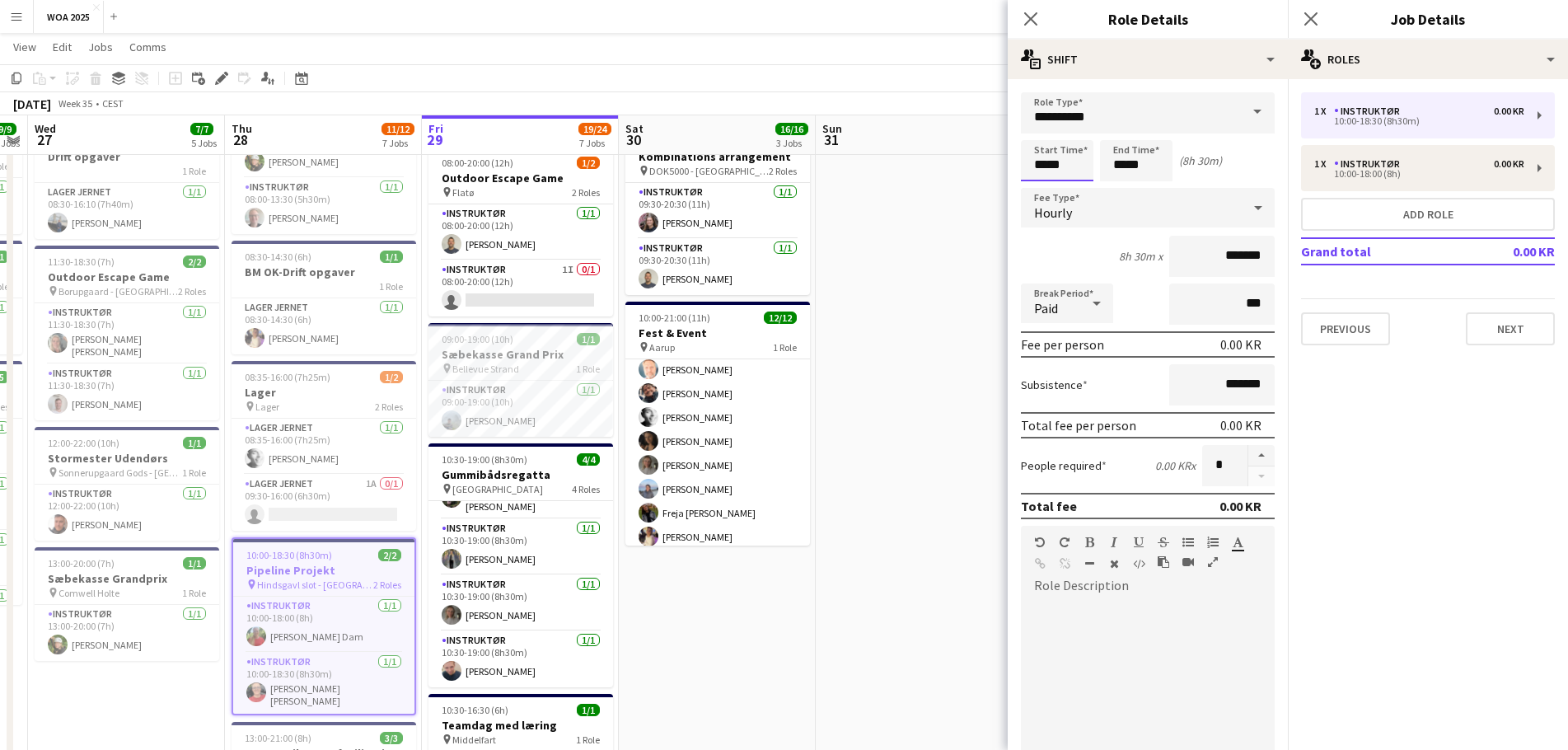
scroll to position [248, 0]
type input "*****"
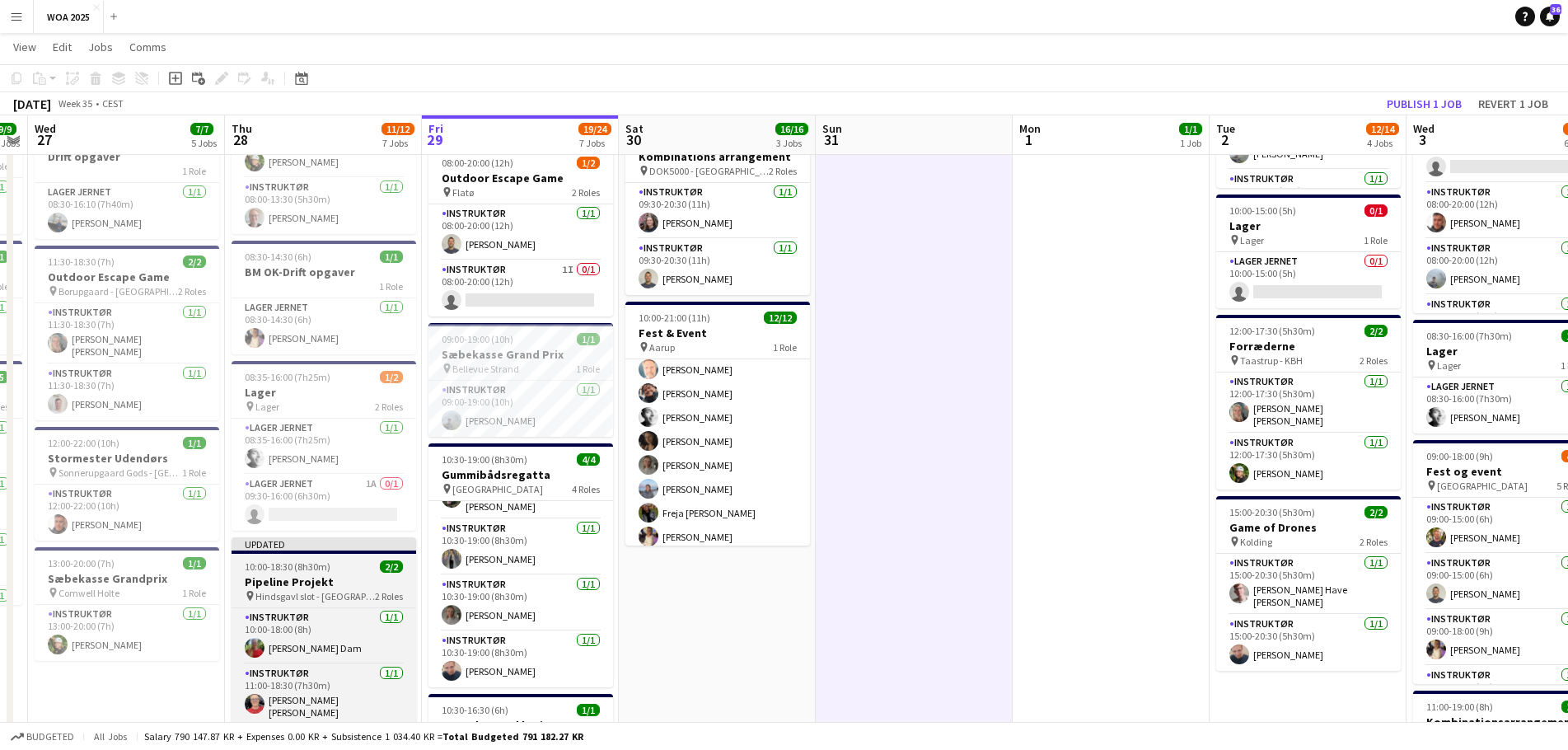
click at [331, 597] on span "Hindsgavl slot - [GEOGRAPHIC_DATA]" at bounding box center [315, 595] width 120 height 12
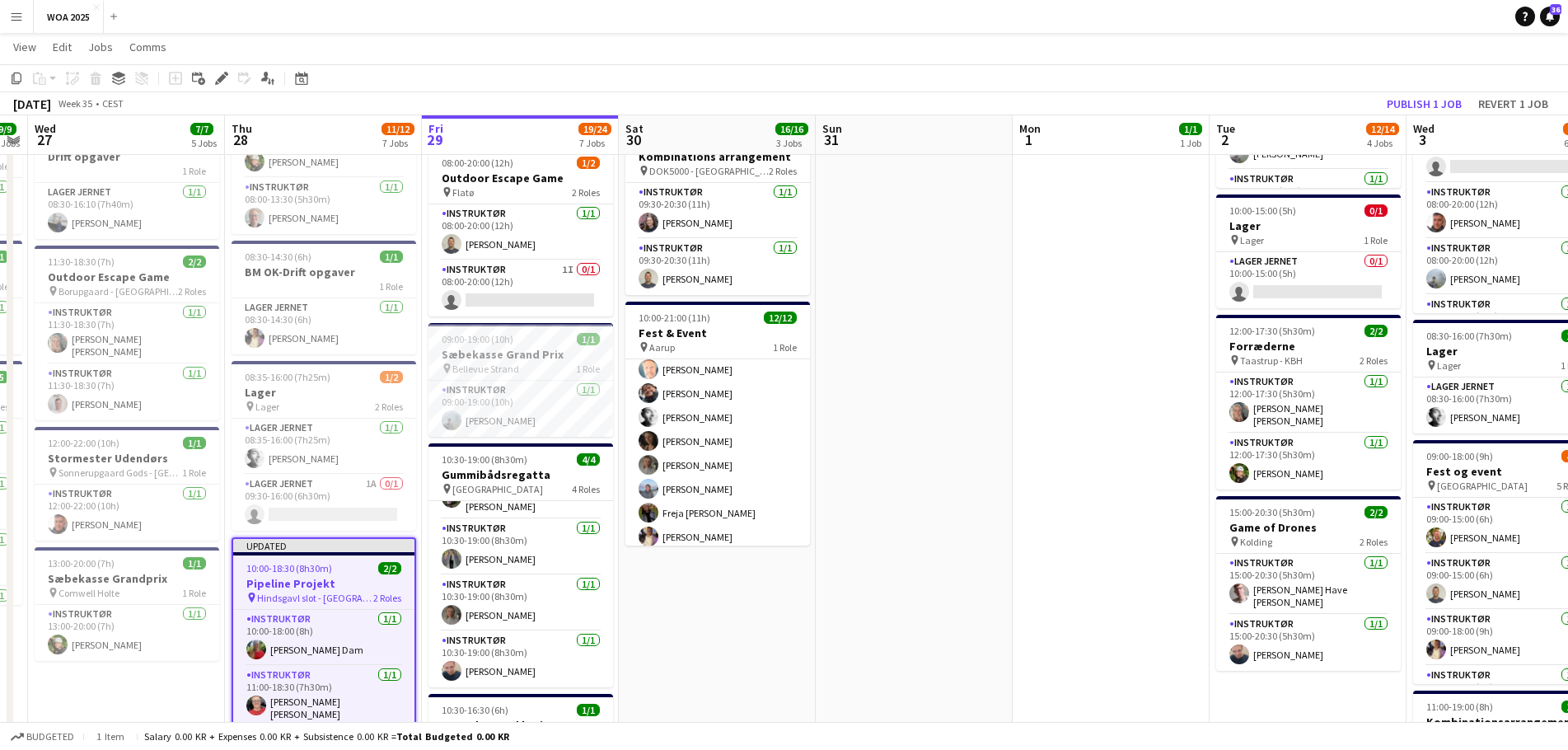
click at [210, 75] on div "Add job Add linked Job Edit Edit linked Job Applicants" at bounding box center [214, 78] width 126 height 20
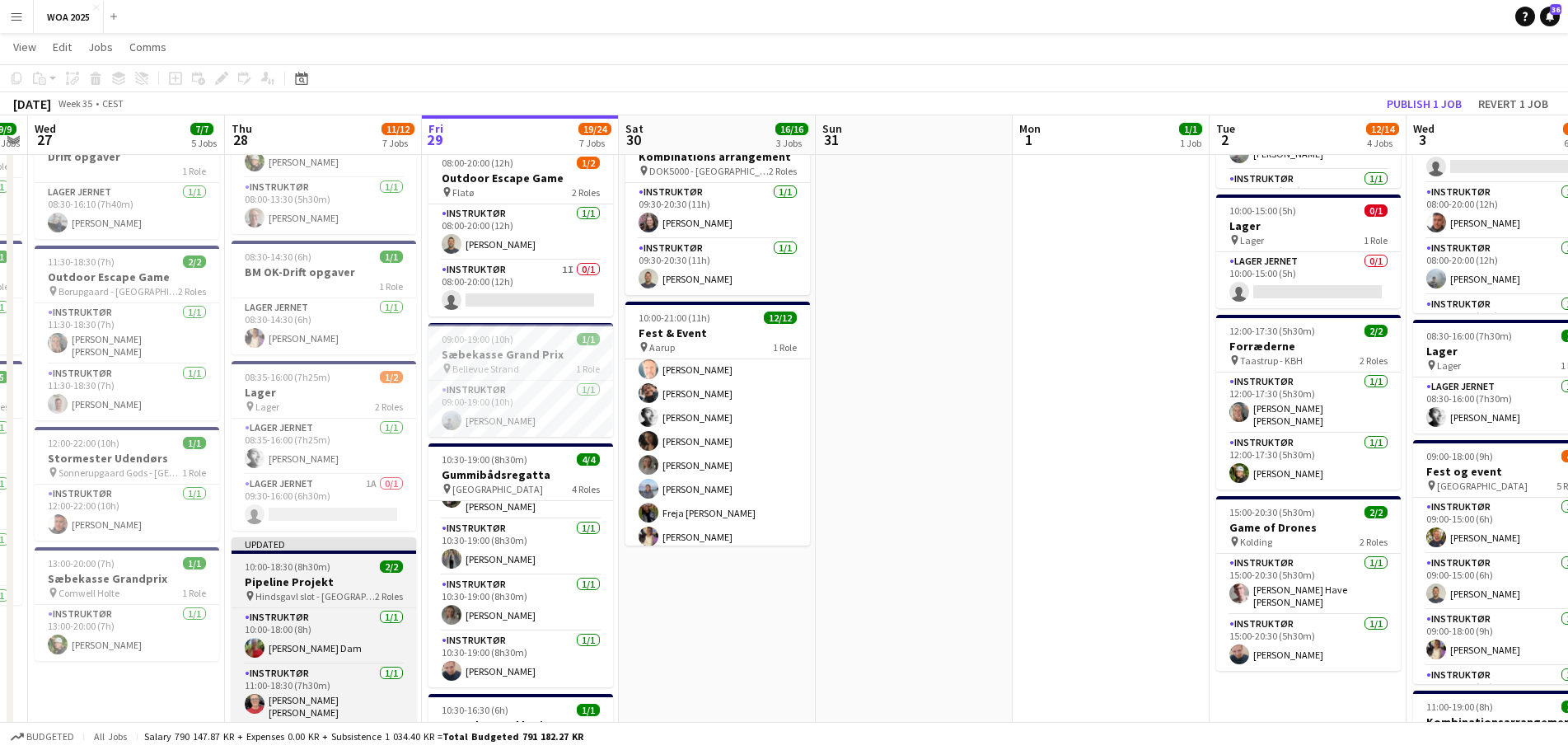
click at [379, 579] on h3 "Pipeline Projekt" at bounding box center [324, 582] width 185 height 15
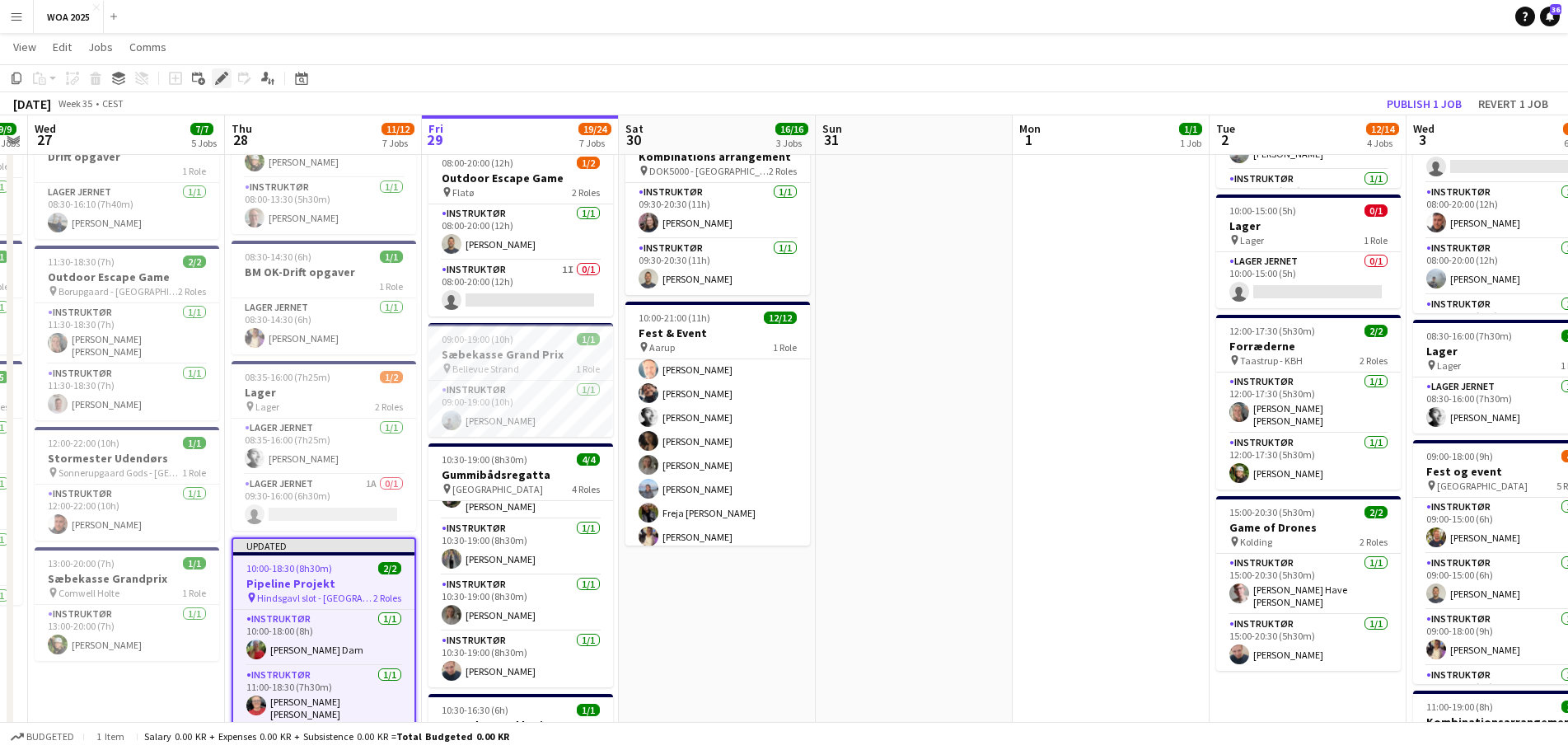
click at [218, 78] on icon "Edit" at bounding box center [222, 78] width 13 height 13
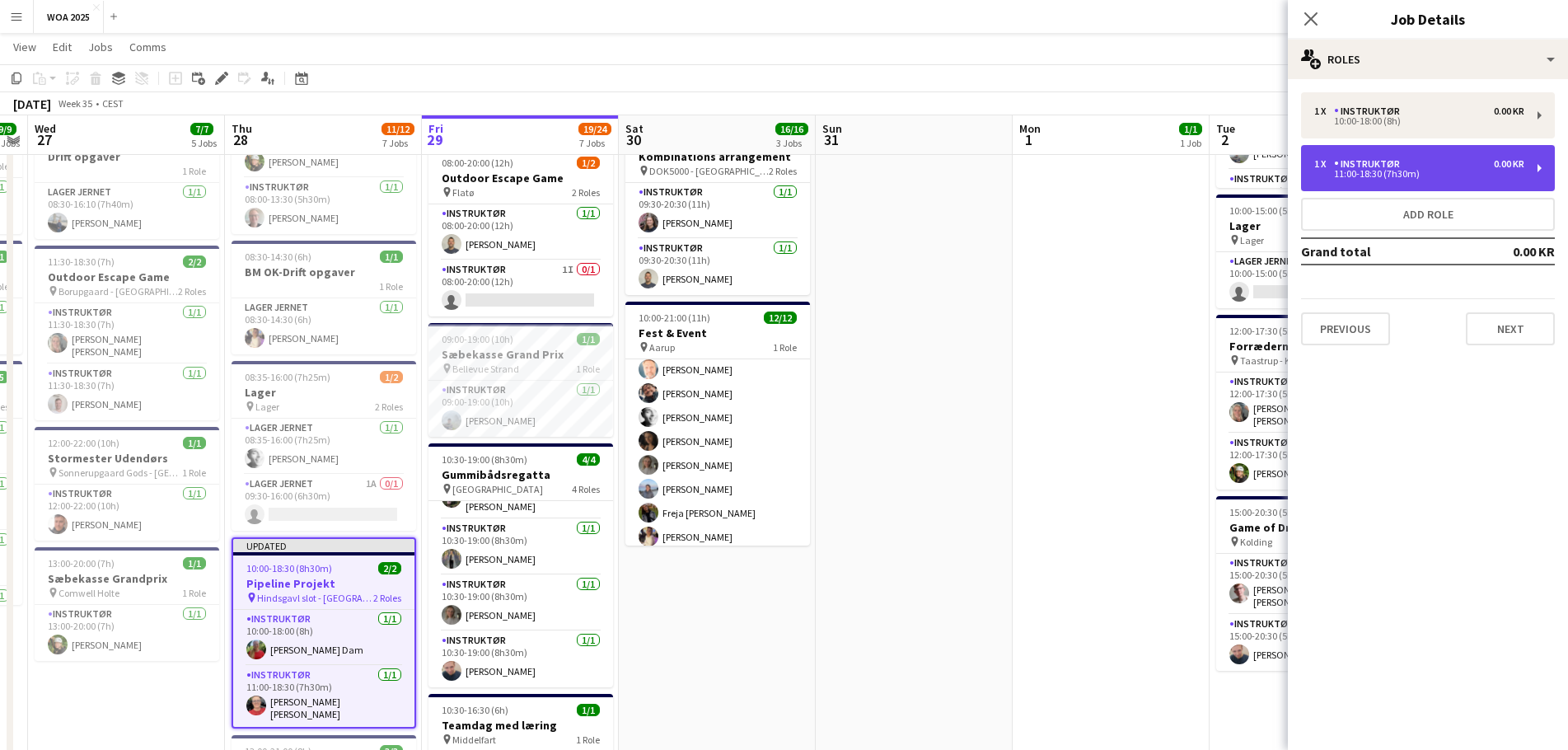
click at [1349, 160] on div "Instruktør" at bounding box center [1369, 164] width 73 height 12
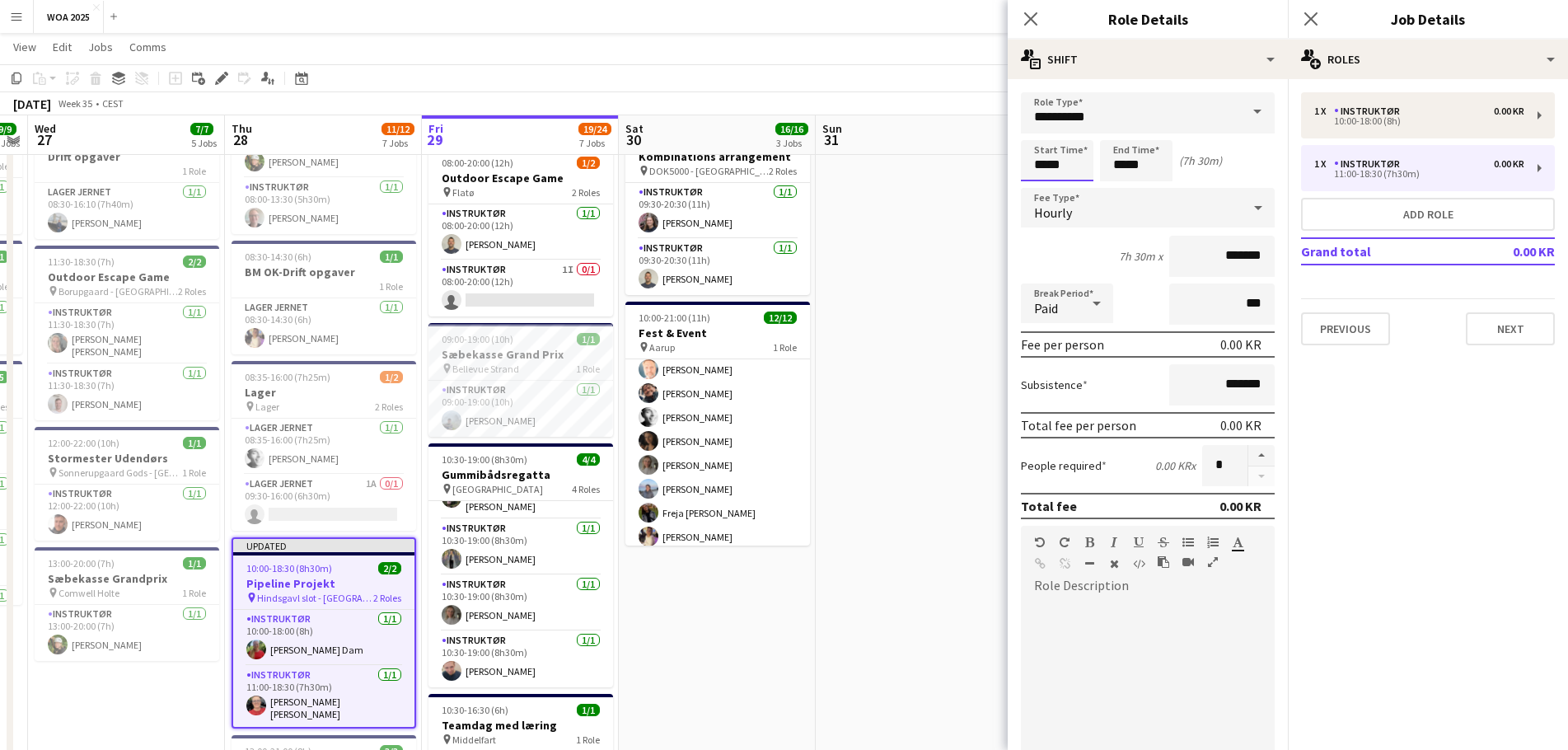
click at [1062, 163] on body "Menu Boards Boards Boards All jobs Status Workforce Workforce My Workforce Recr…" at bounding box center [784, 700] width 1568 height 1897
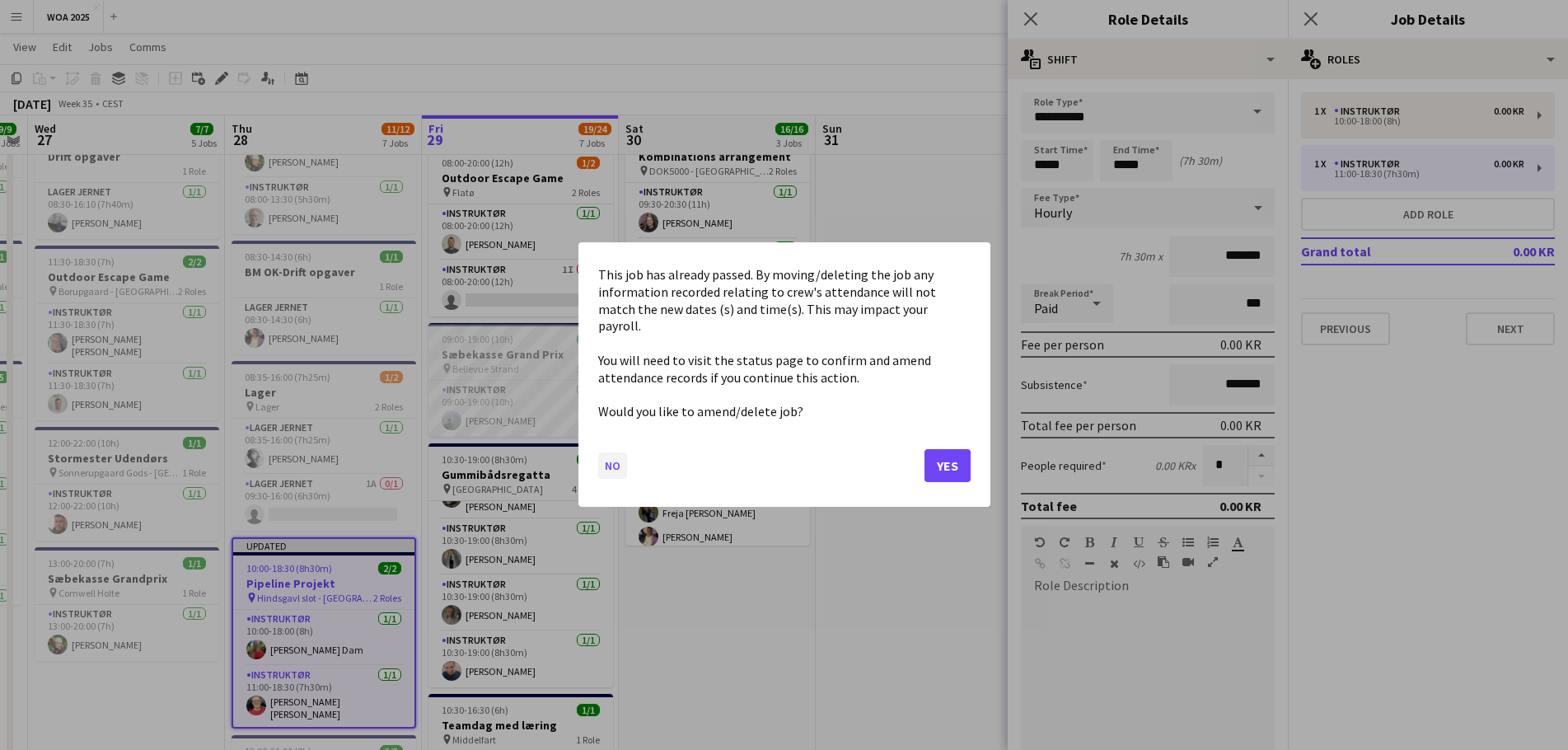
click at [617, 470] on button "No" at bounding box center [612, 467] width 29 height 27
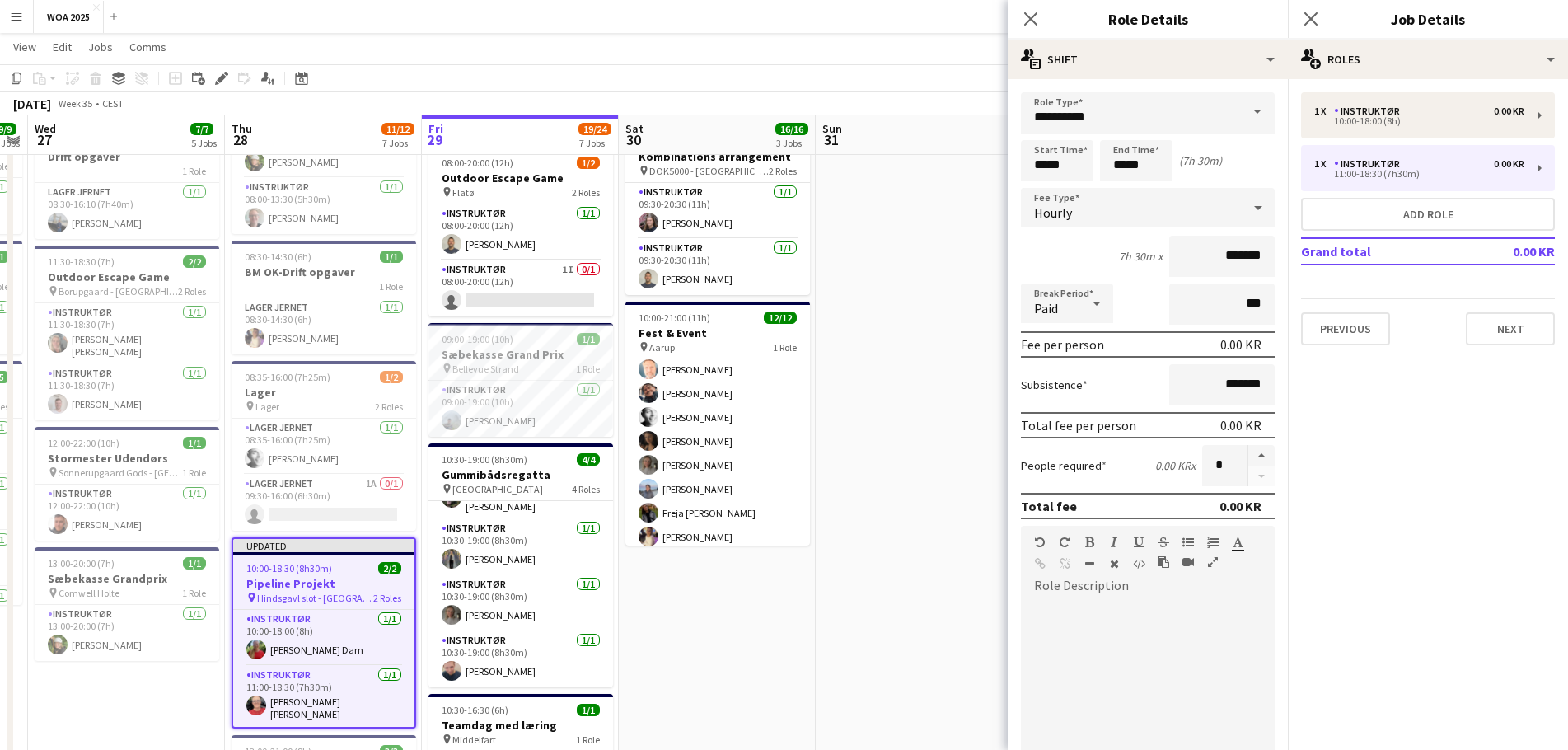
scroll to position [248, 0]
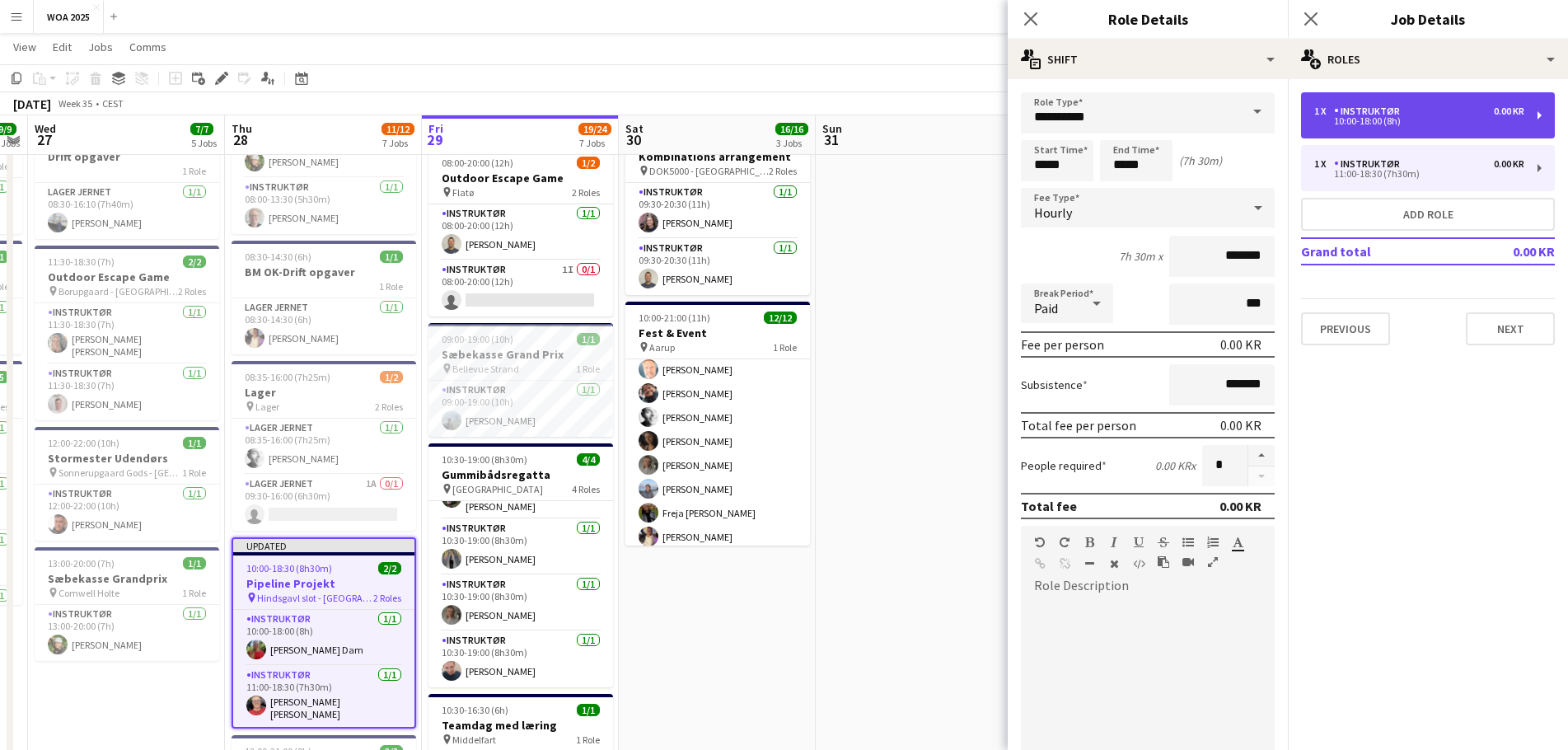
click at [1358, 118] on div "10:00-18:00 (8h)" at bounding box center [1419, 121] width 210 height 8
type input "*****"
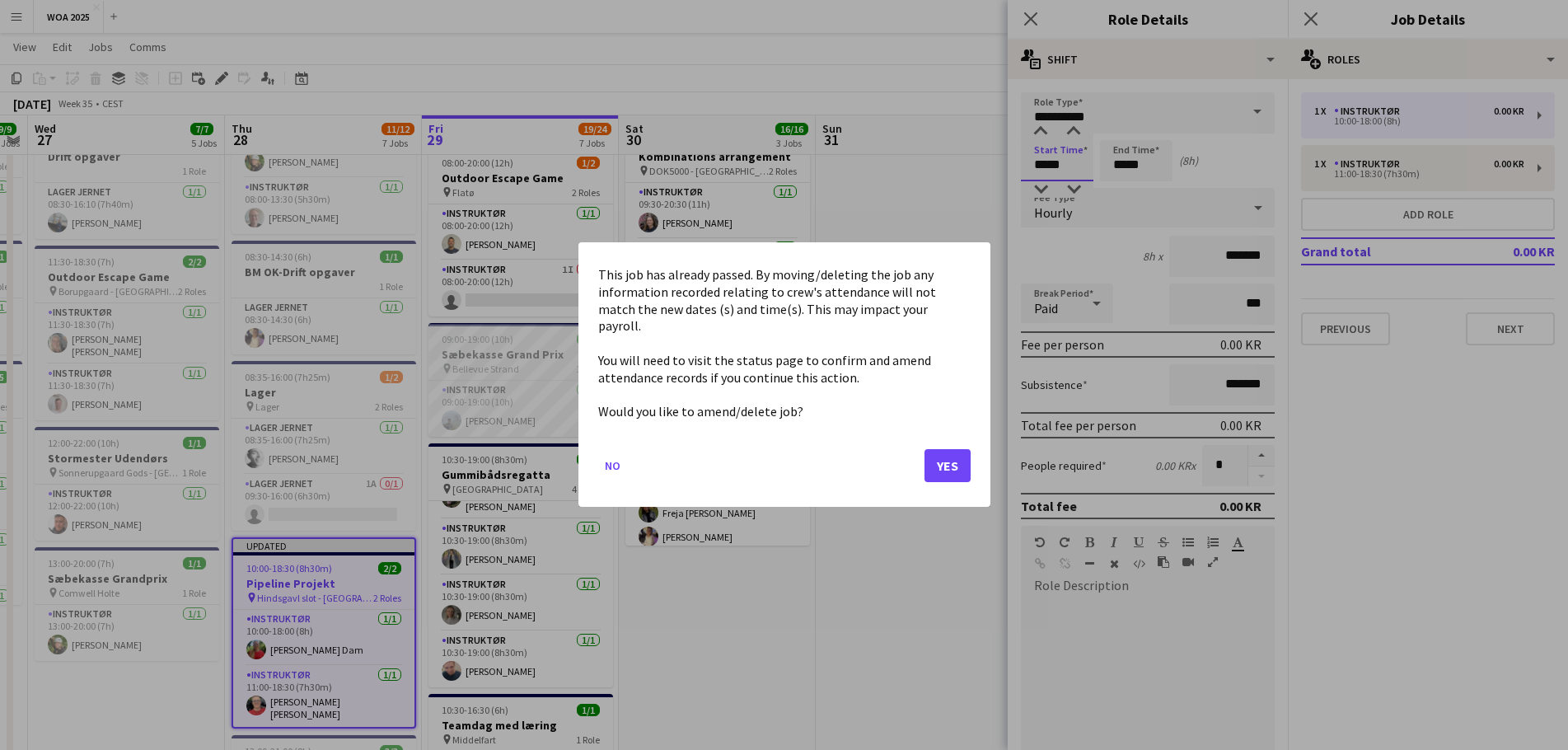
scroll to position [0, 0]
click at [1047, 162] on body "Menu Boards Boards Boards All jobs Status Workforce Workforce My Workforce Recr…" at bounding box center [784, 700] width 1568 height 1897
click at [930, 466] on button "Yes" at bounding box center [947, 467] width 46 height 33
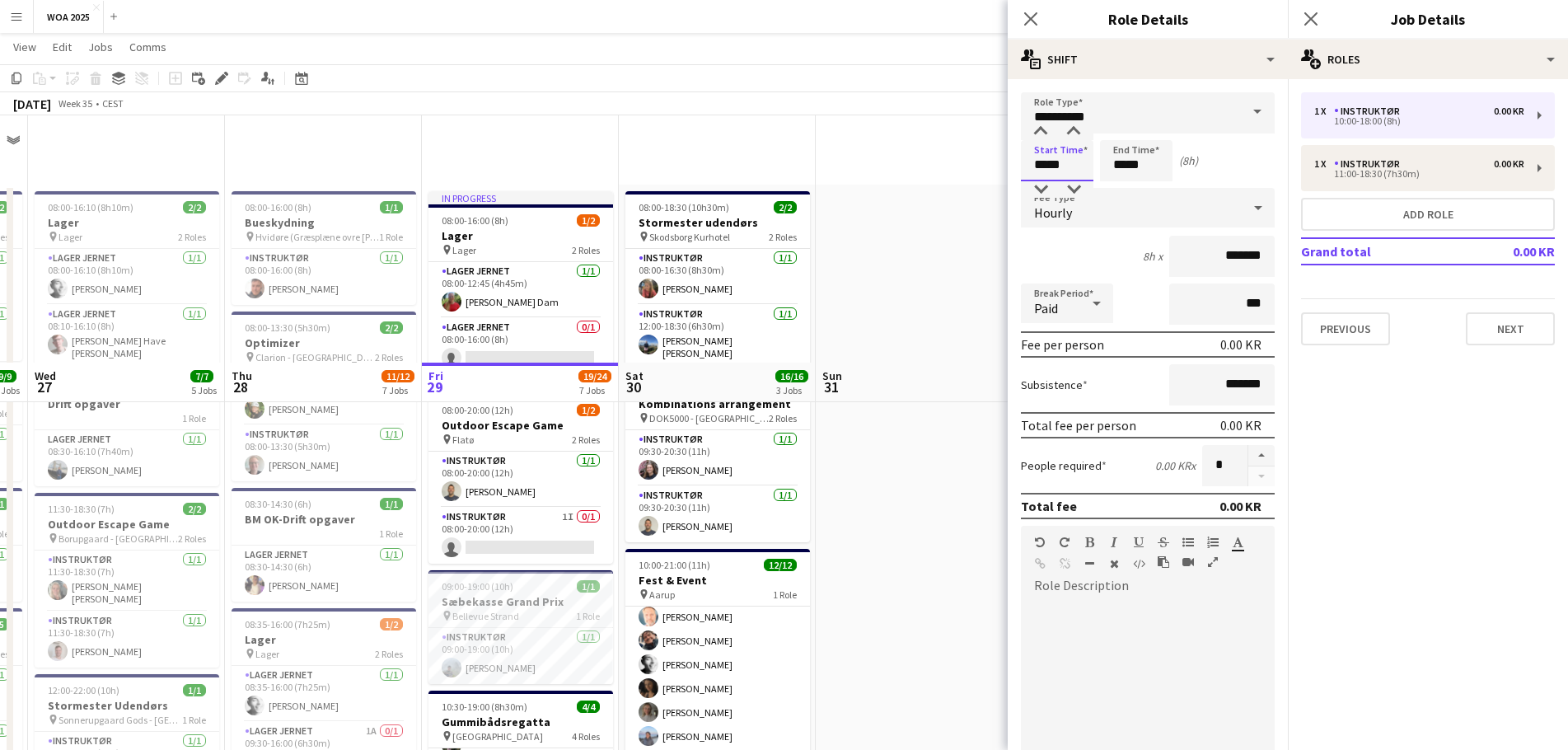
scroll to position [248, 0]
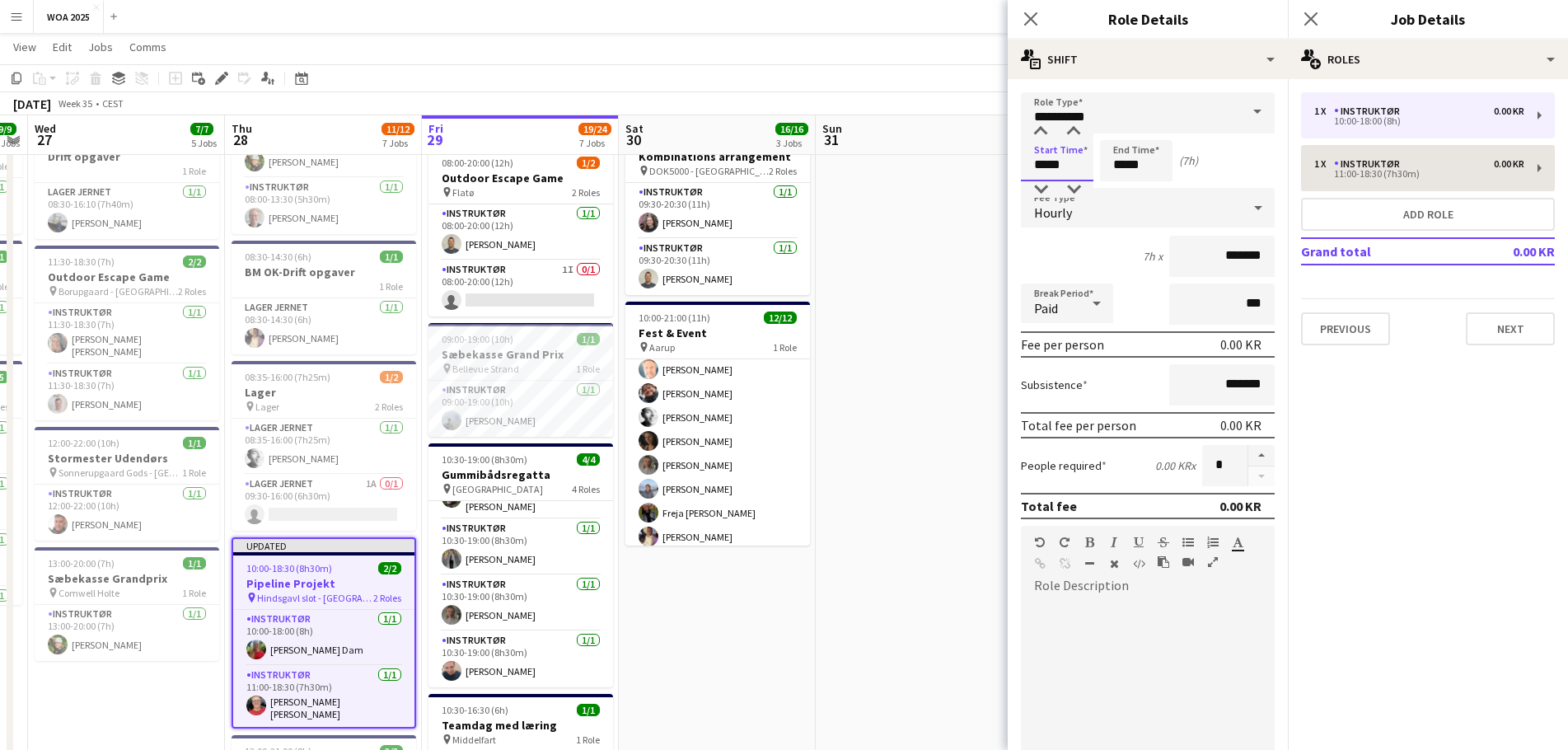
type input "*****"
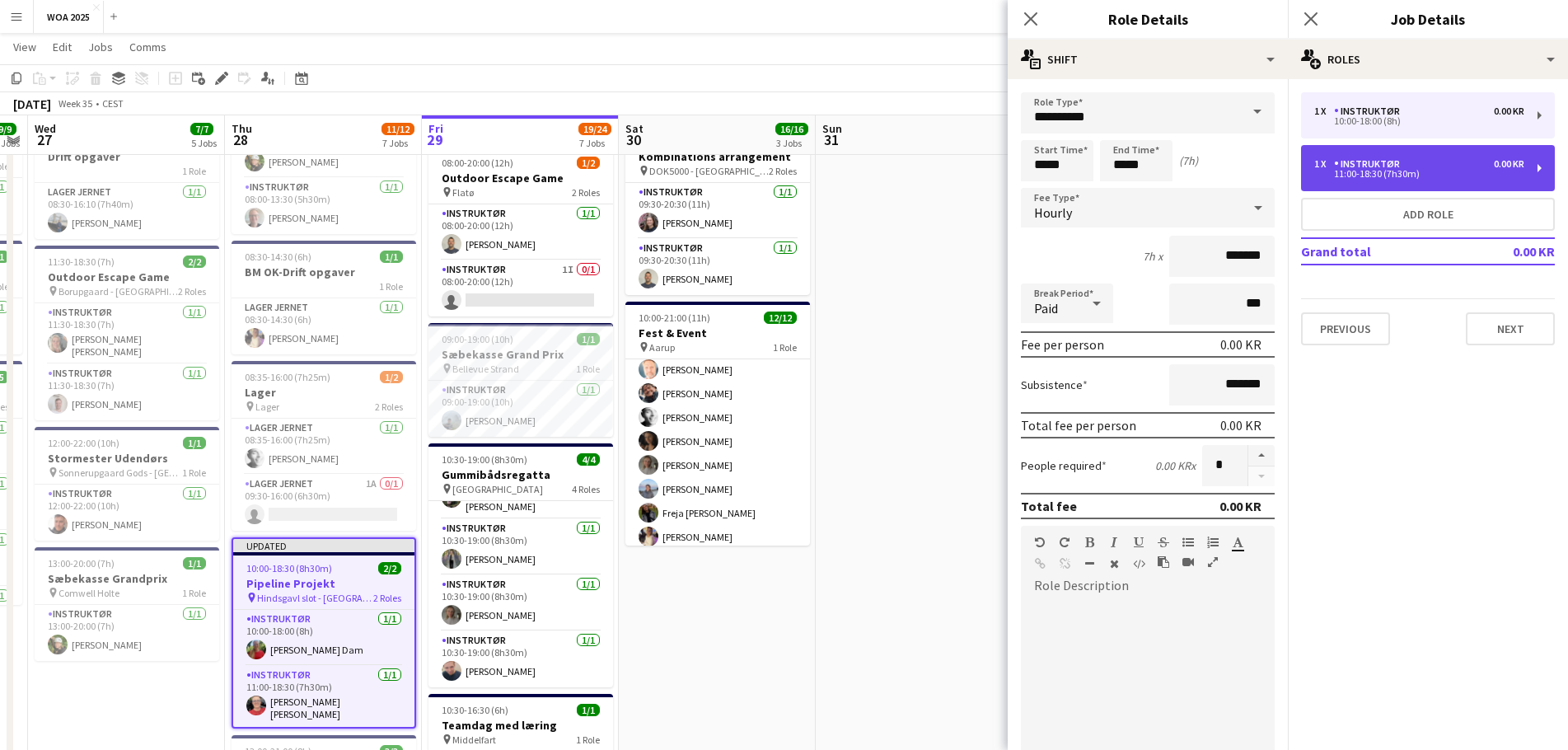
click at [1337, 157] on div "1 x Instruktør 0.00 KR 11:00-18:30 (7h30m)" at bounding box center [1428, 168] width 254 height 46
click at [1333, 171] on div "11:00-18:00 (7h)" at bounding box center [1419, 174] width 210 height 8
type input "*****"
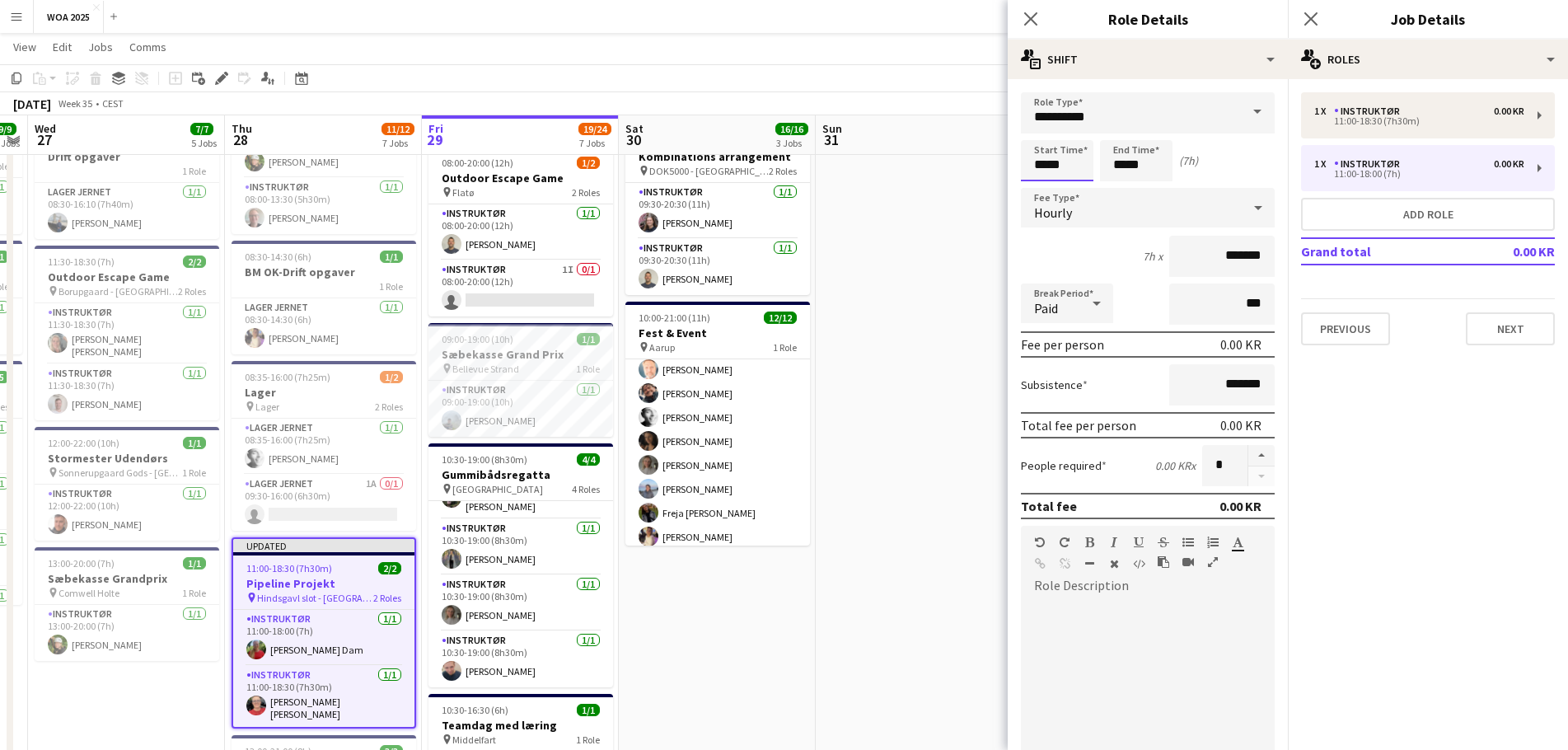
click at [1047, 160] on input "*****" at bounding box center [1057, 160] width 73 height 41
type input "*****"
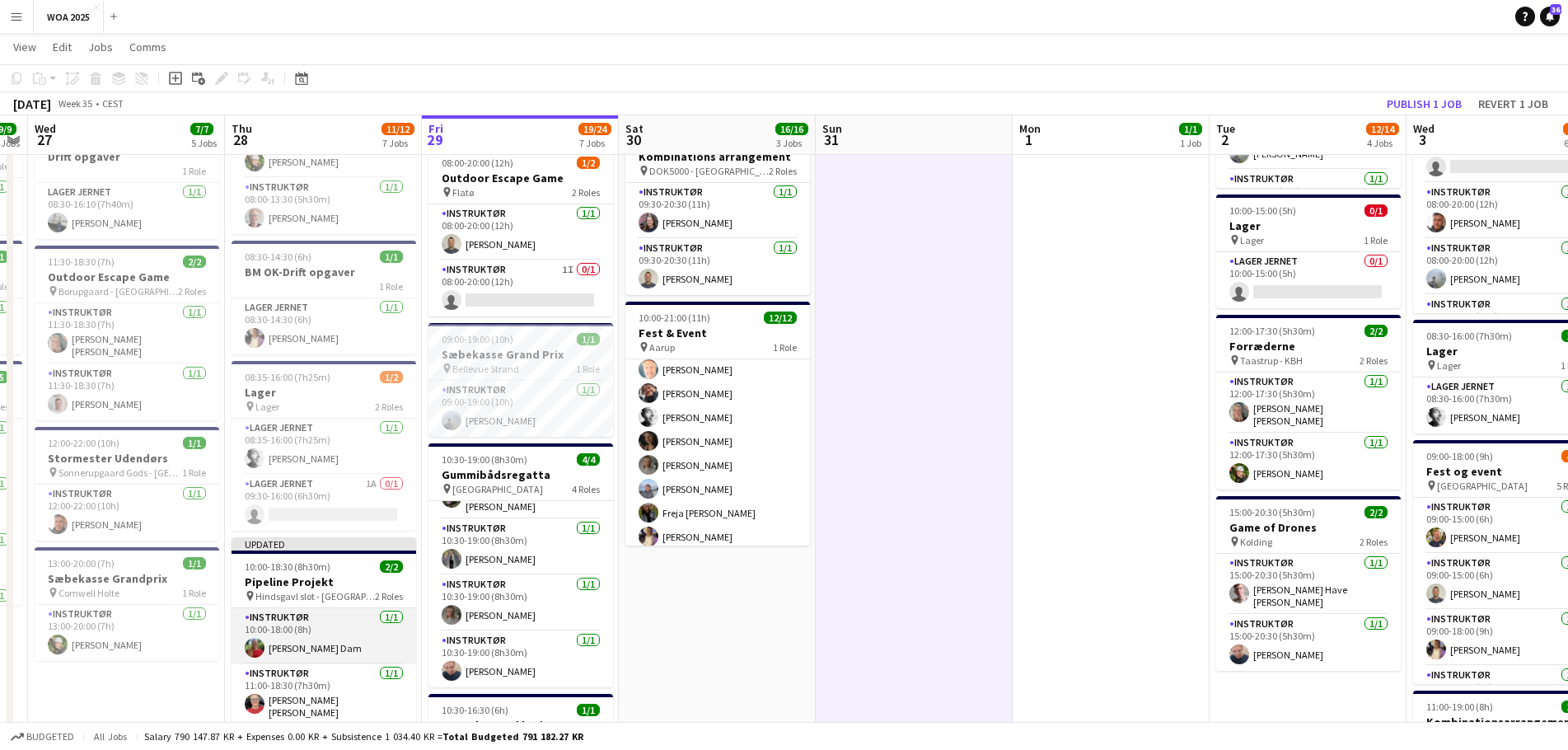
click at [299, 645] on app-card-role "Instruktør [DATE] 10:00-18:00 (8h) [PERSON_NAME] Dam" at bounding box center [324, 636] width 185 height 56
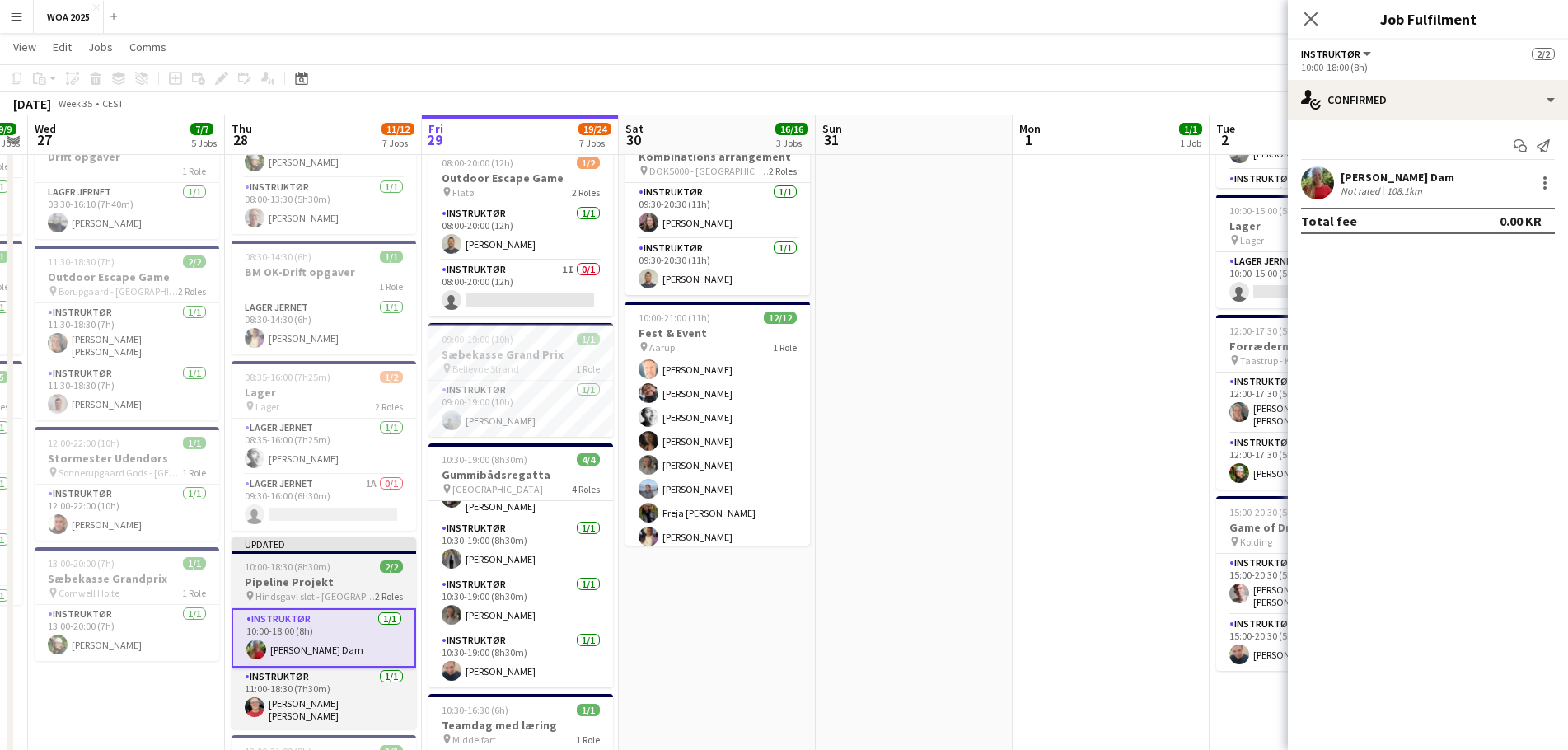
click at [297, 579] on h3 "Pipeline Projekt" at bounding box center [324, 582] width 185 height 15
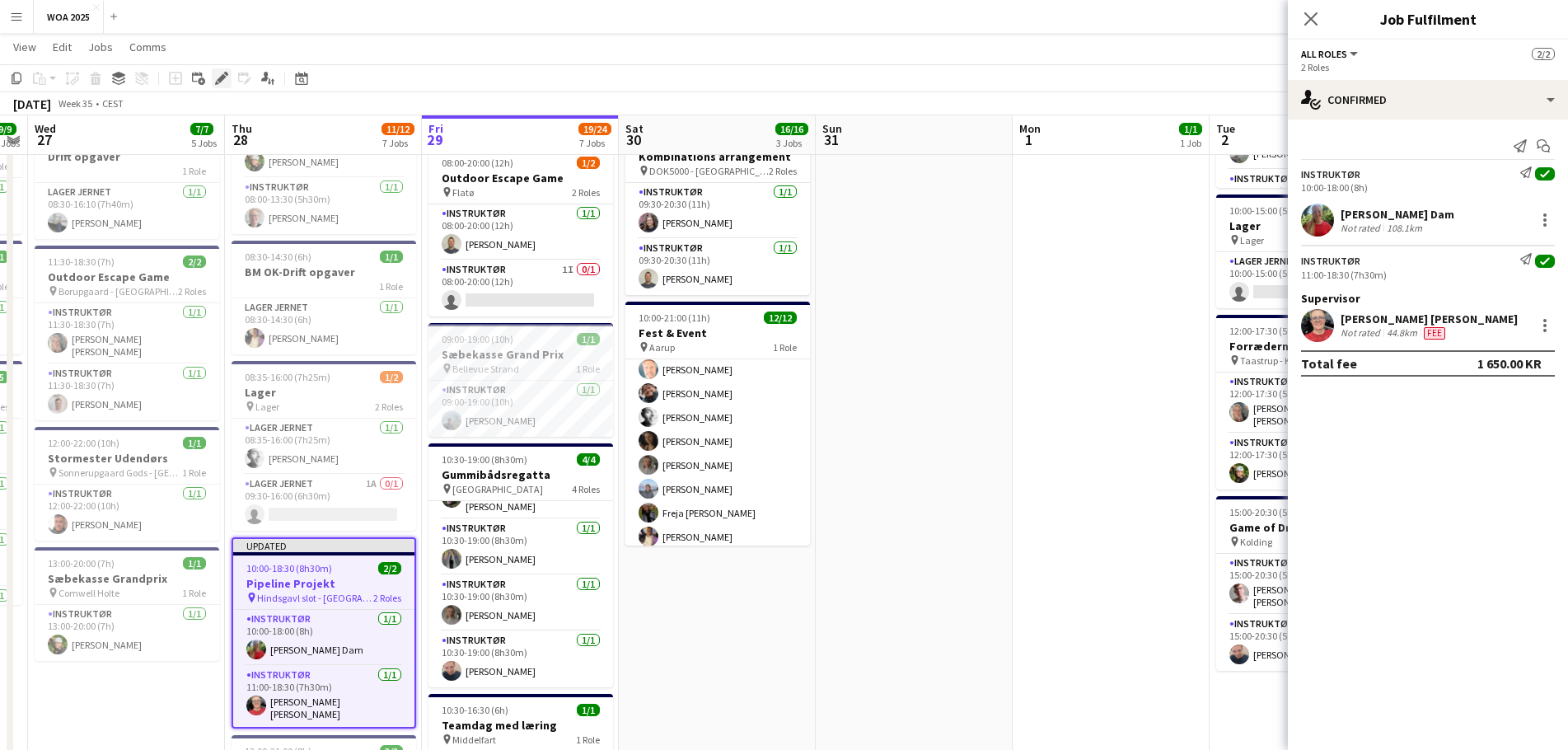
click at [228, 78] on div "Edit" at bounding box center [222, 78] width 20 height 20
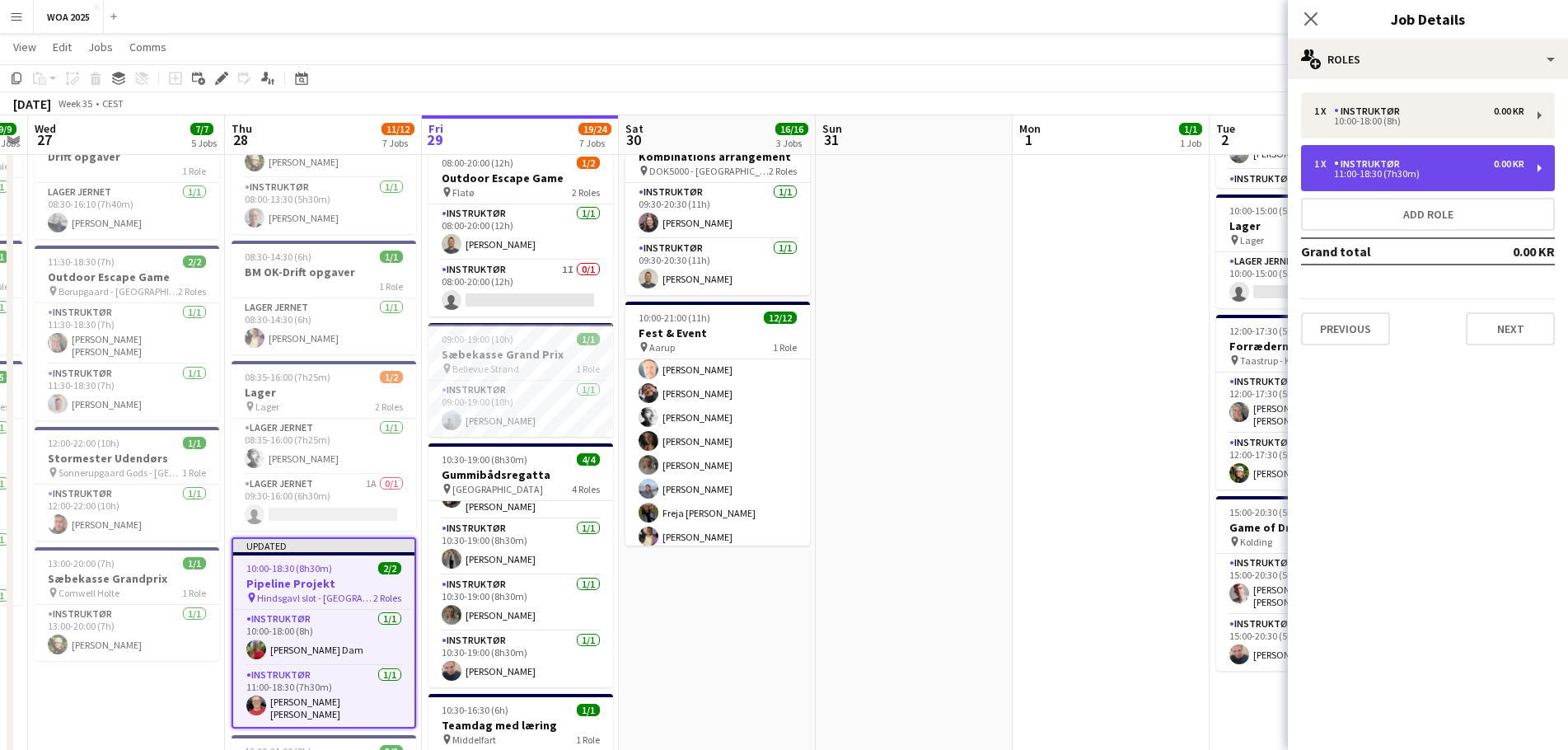
click at [1349, 167] on div "Instruktør" at bounding box center [1369, 164] width 73 height 12
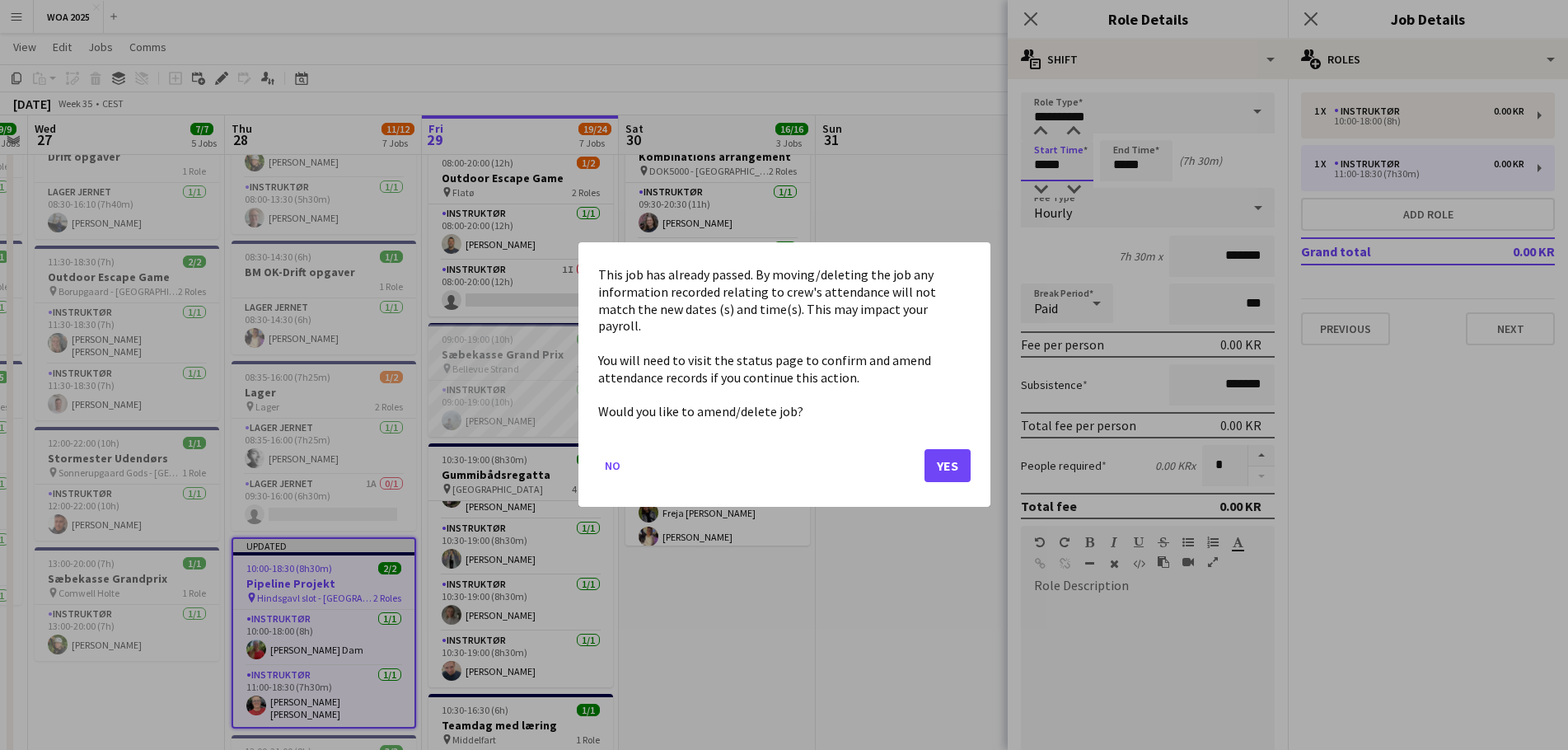
click at [1043, 161] on body "Menu Boards Boards Boards All jobs Status Workforce Workforce My Workforce Recr…" at bounding box center [784, 700] width 1568 height 1897
click at [959, 456] on button "Yes" at bounding box center [947, 467] width 46 height 33
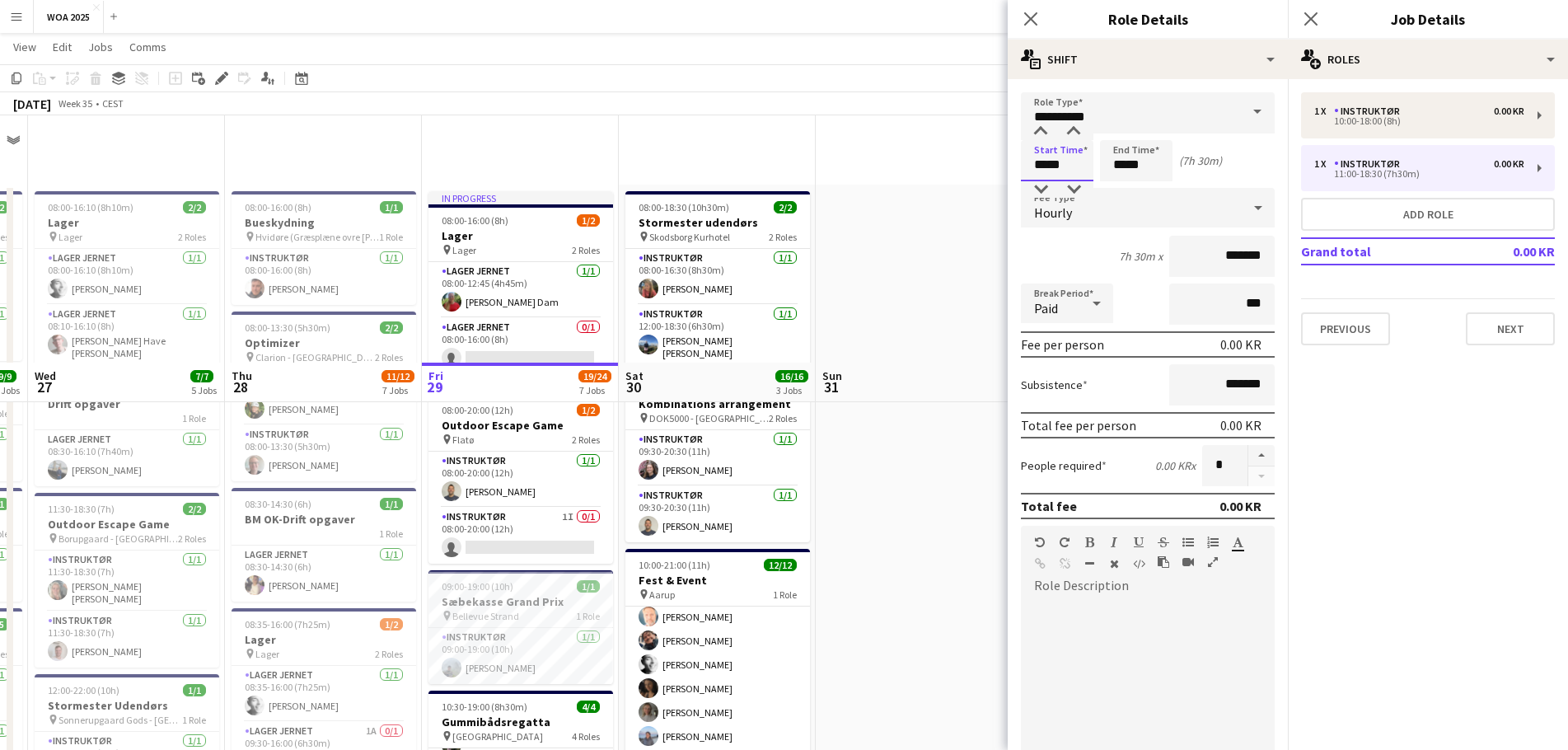
scroll to position [248, 0]
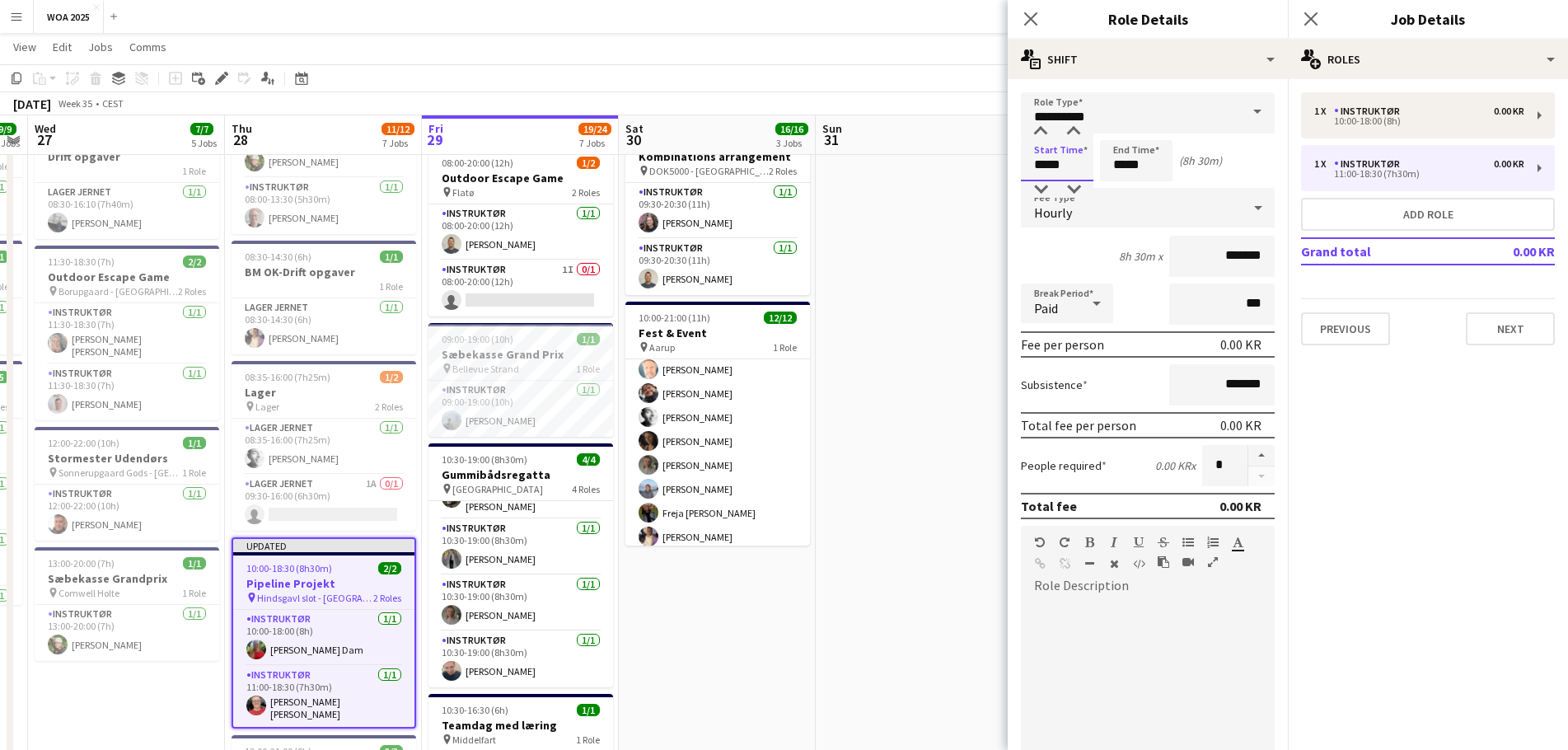
type input "*****"
click at [1402, 456] on mat-expansion-panel "pencil3 General details 1 x Instruktør 0.00 KR 10:00-18:00 (8h) 1 x Instruktør …" at bounding box center [1427, 414] width 280 height 671
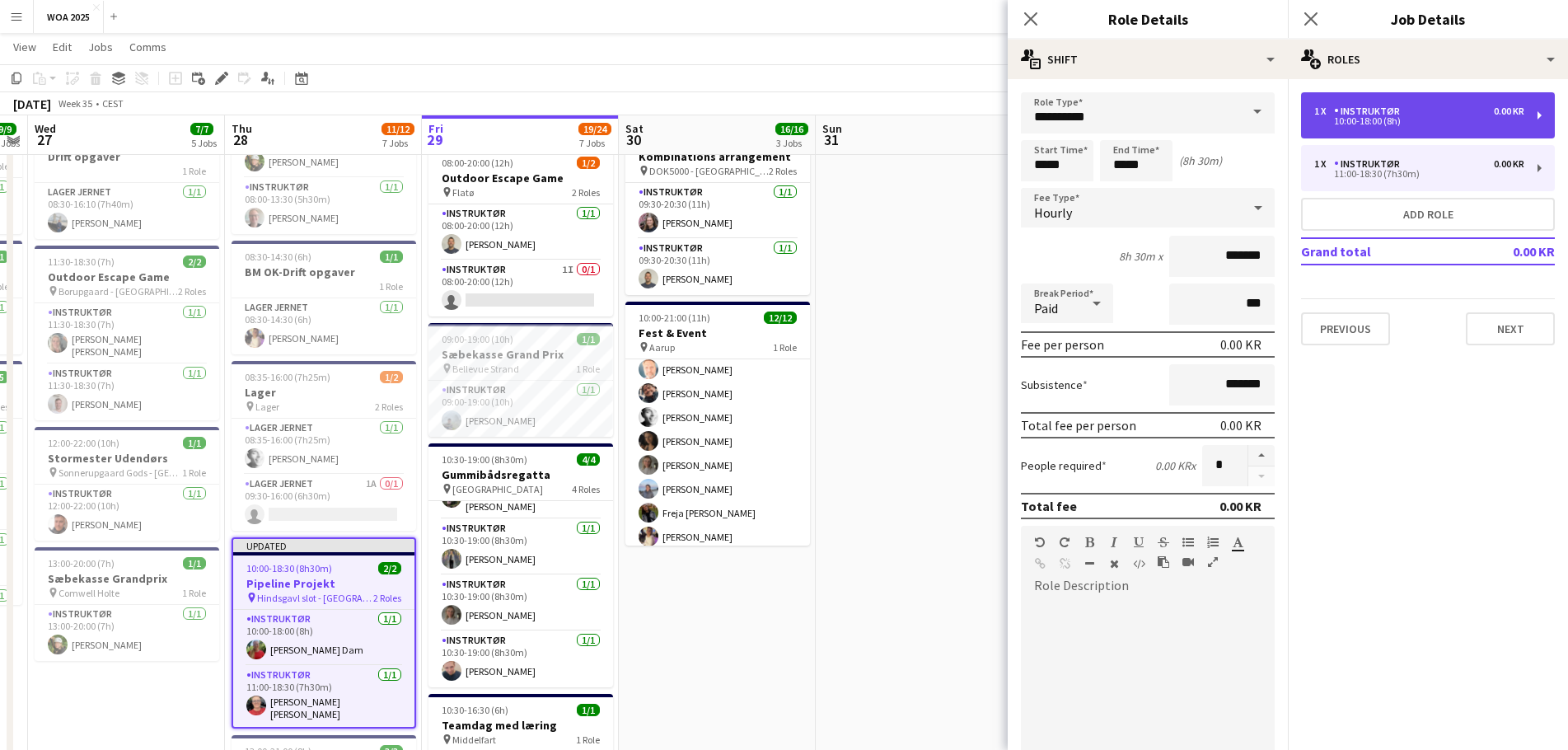
click at [1400, 114] on div "Instruktør" at bounding box center [1369, 111] width 73 height 12
type input "*****"
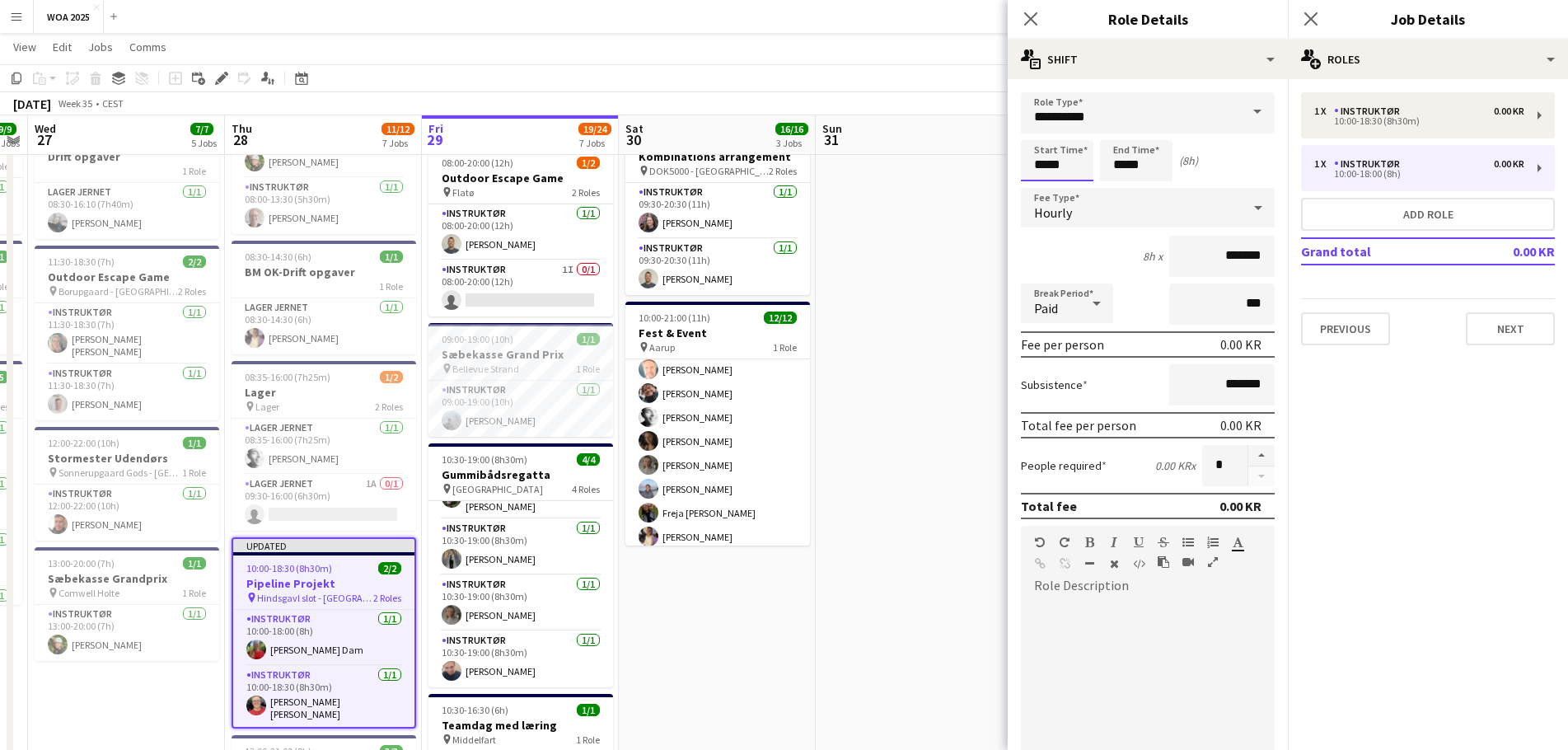
click at [1049, 162] on input "*****" at bounding box center [1057, 160] width 73 height 41
type input "*****"
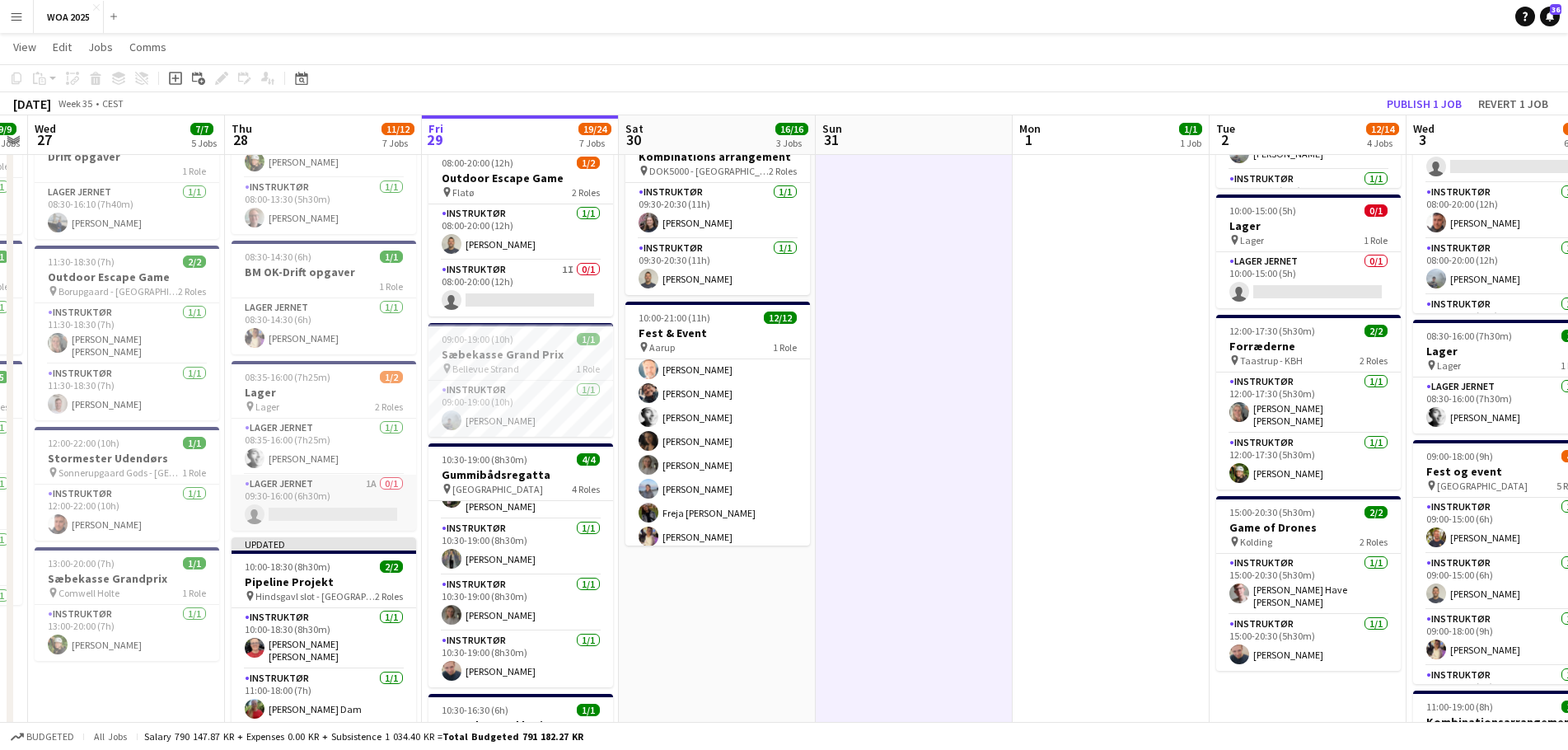
click at [326, 505] on app-card-role "Lager Jernet 1A 0/1 09:30-16:00 (6h30m) single-neutral-actions" at bounding box center [324, 502] width 185 height 56
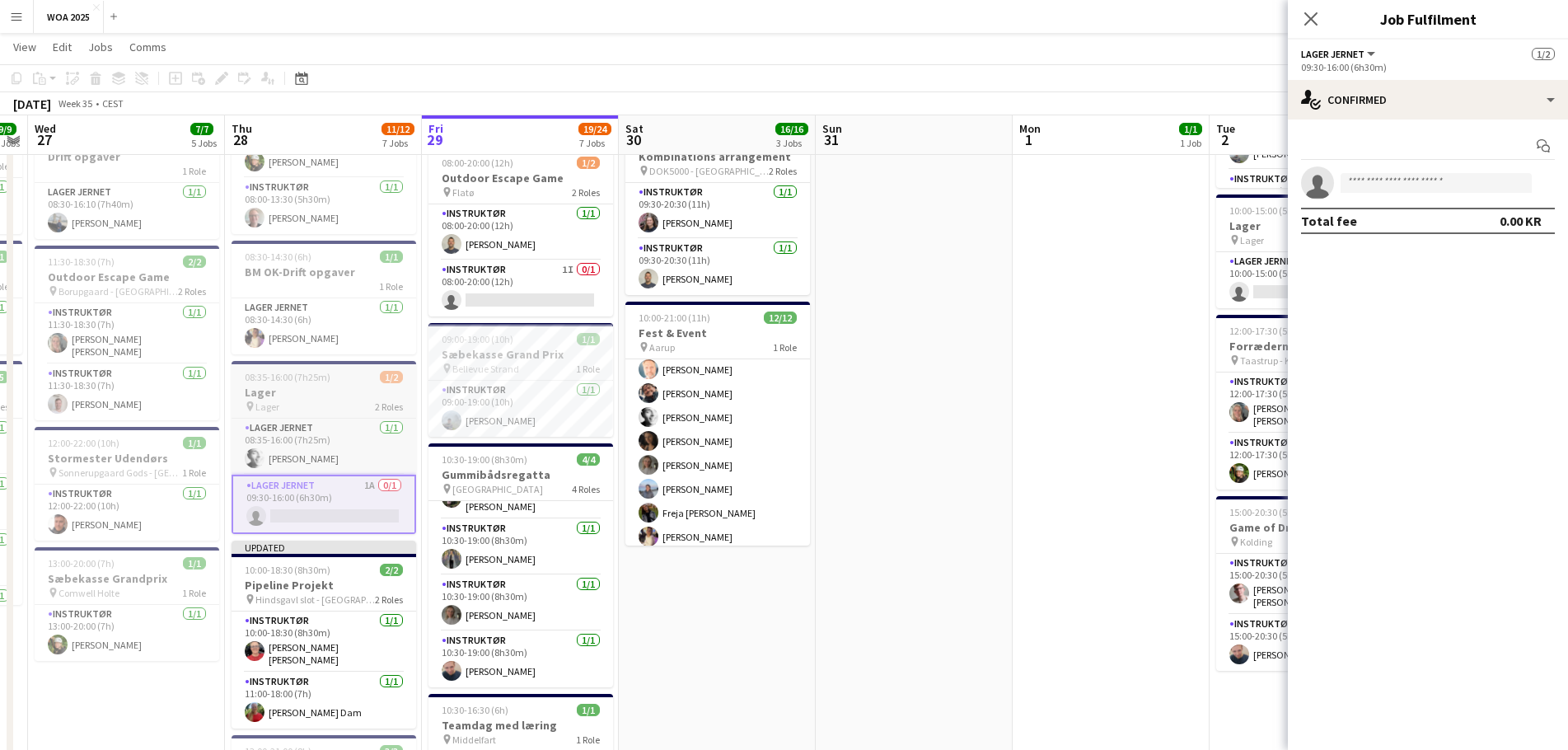
click at [344, 407] on div "pin Lager 2 Roles" at bounding box center [324, 406] width 185 height 13
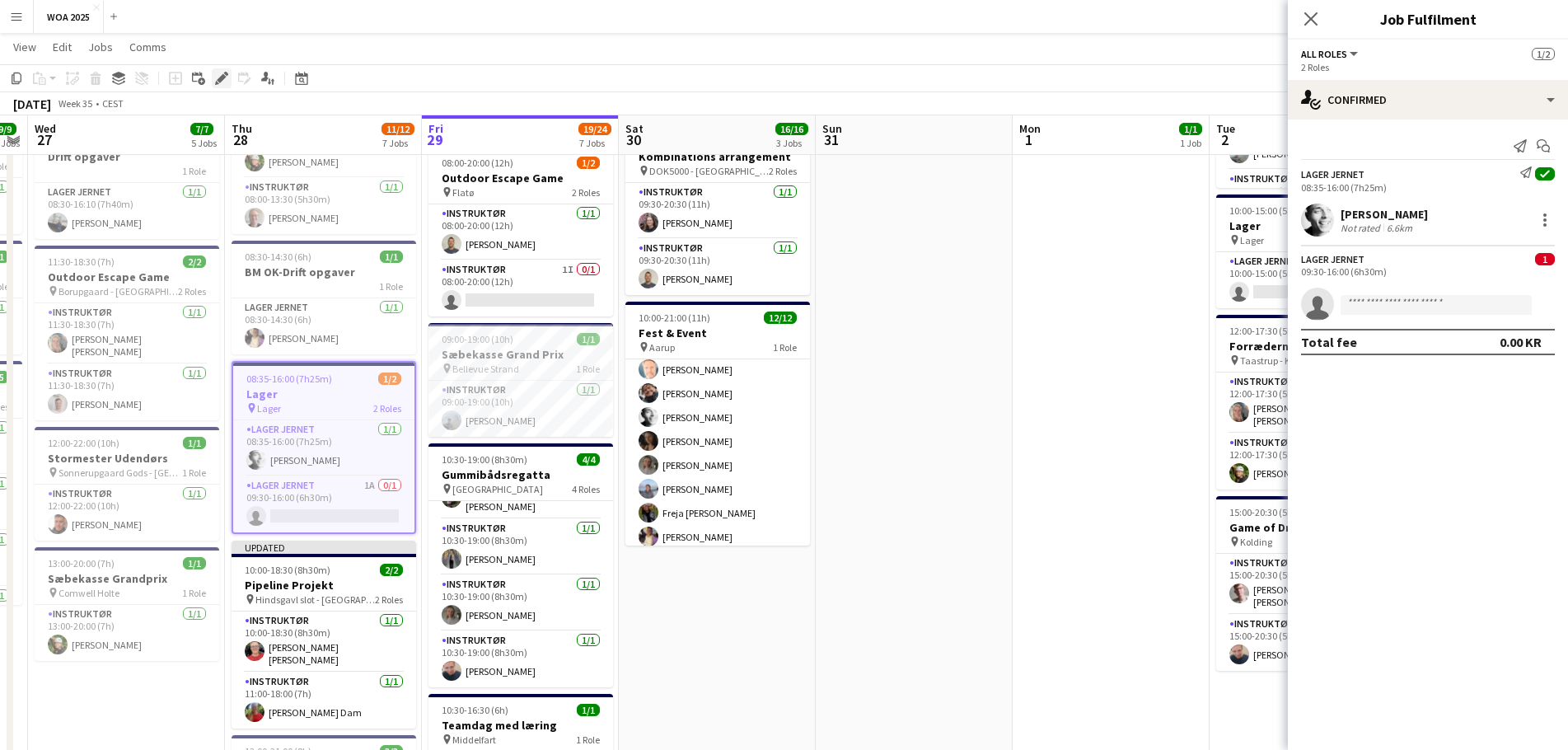
click at [224, 78] on icon at bounding box center [222, 79] width 9 height 9
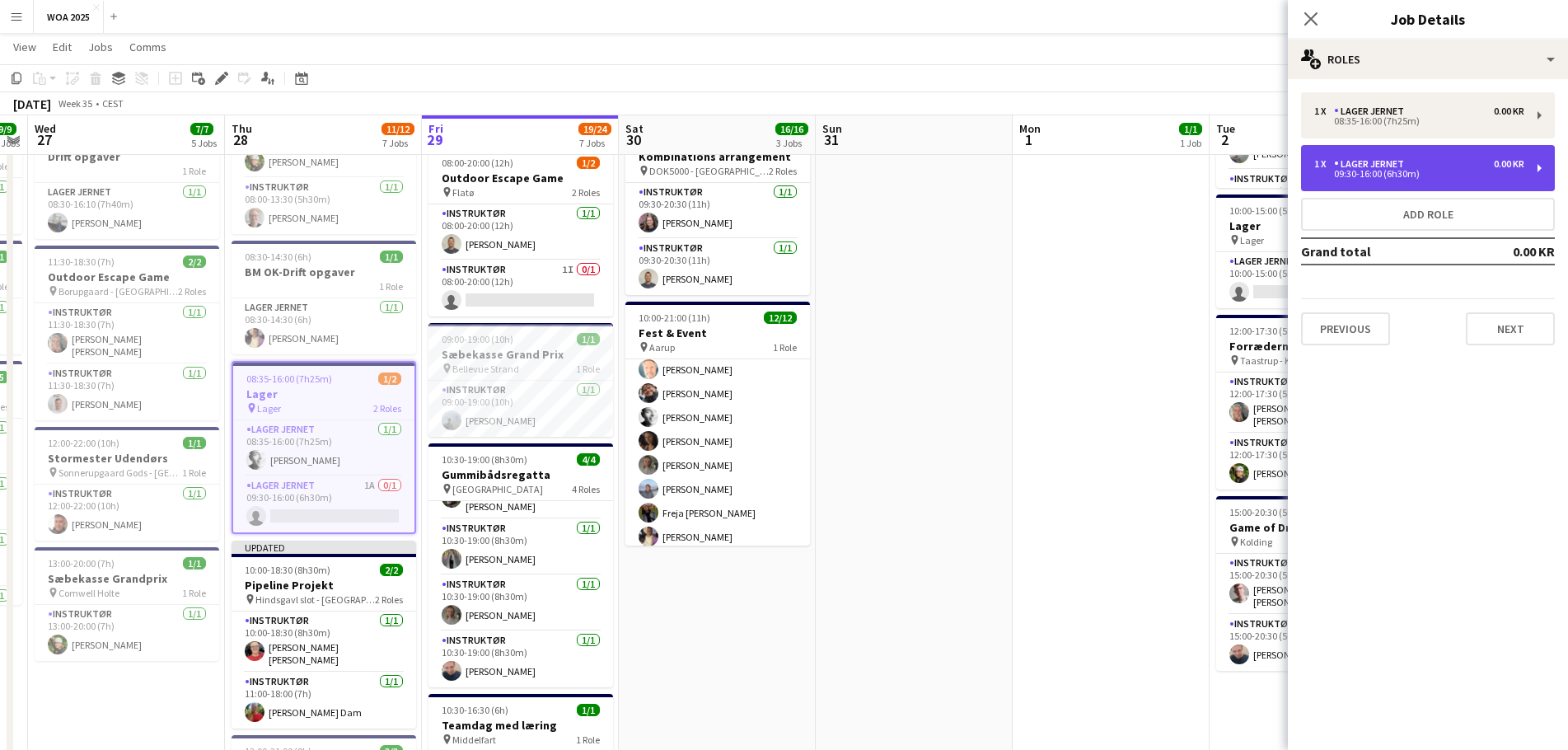
click at [1403, 186] on div "1 x Lager Jernet 0.00 KR 09:30-16:00 (6h30m)" at bounding box center [1428, 168] width 254 height 46
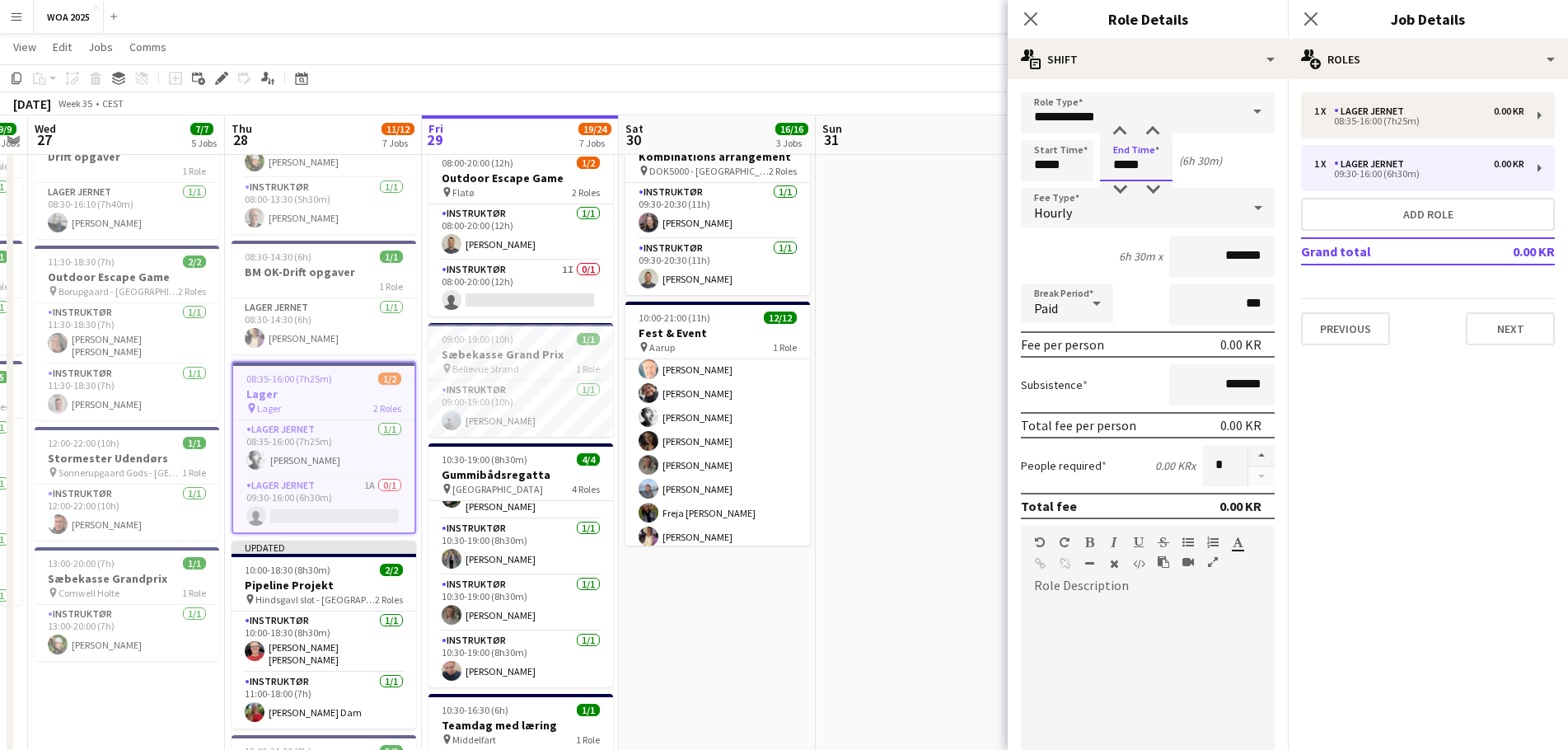
drag, startPoint x: 1145, startPoint y: 166, endPoint x: 1085, endPoint y: 163, distance: 60.1
click at [1085, 163] on div "Start Time ***** End Time ***** (6h 30m)" at bounding box center [1148, 160] width 254 height 41
type input "*****"
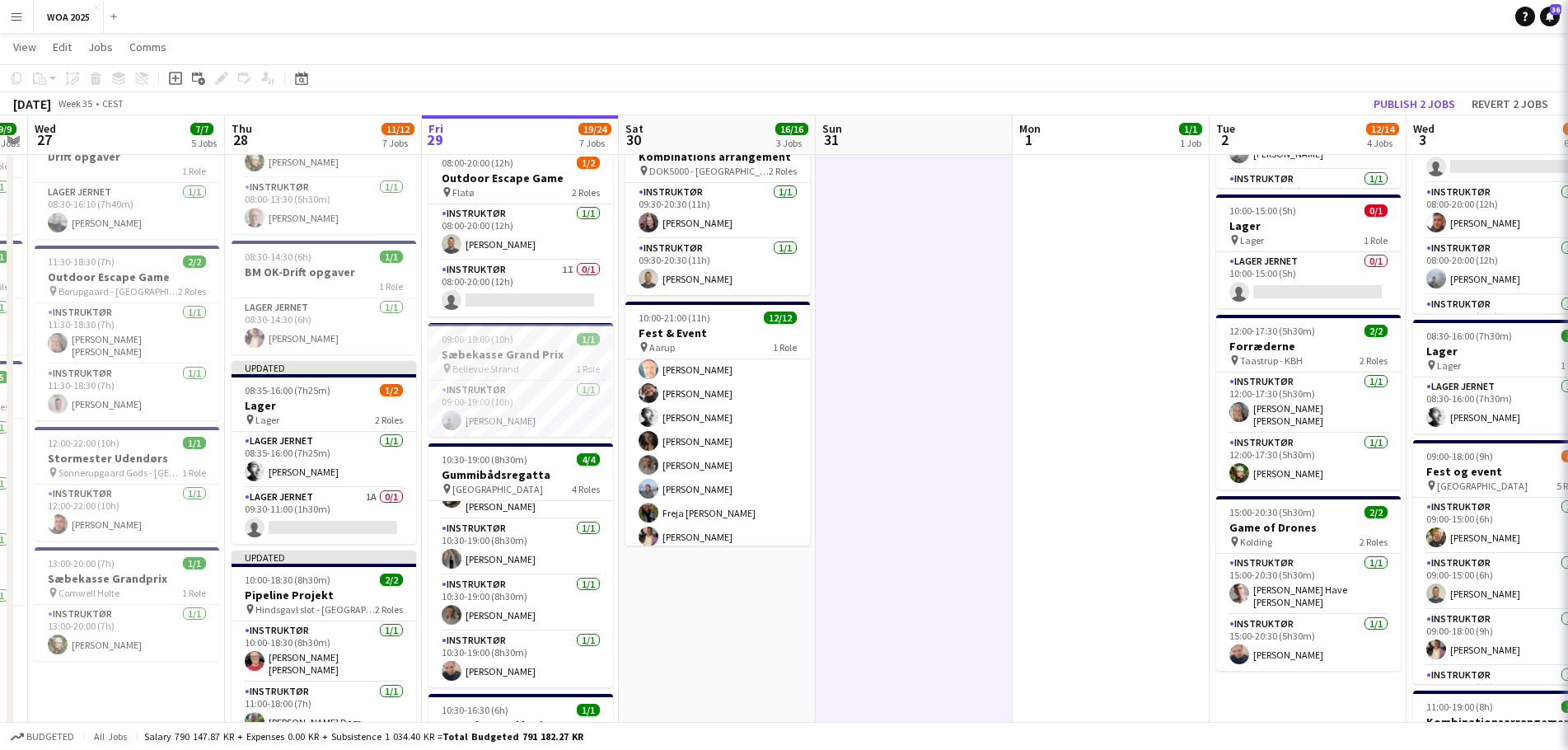
scroll to position [0, 368]
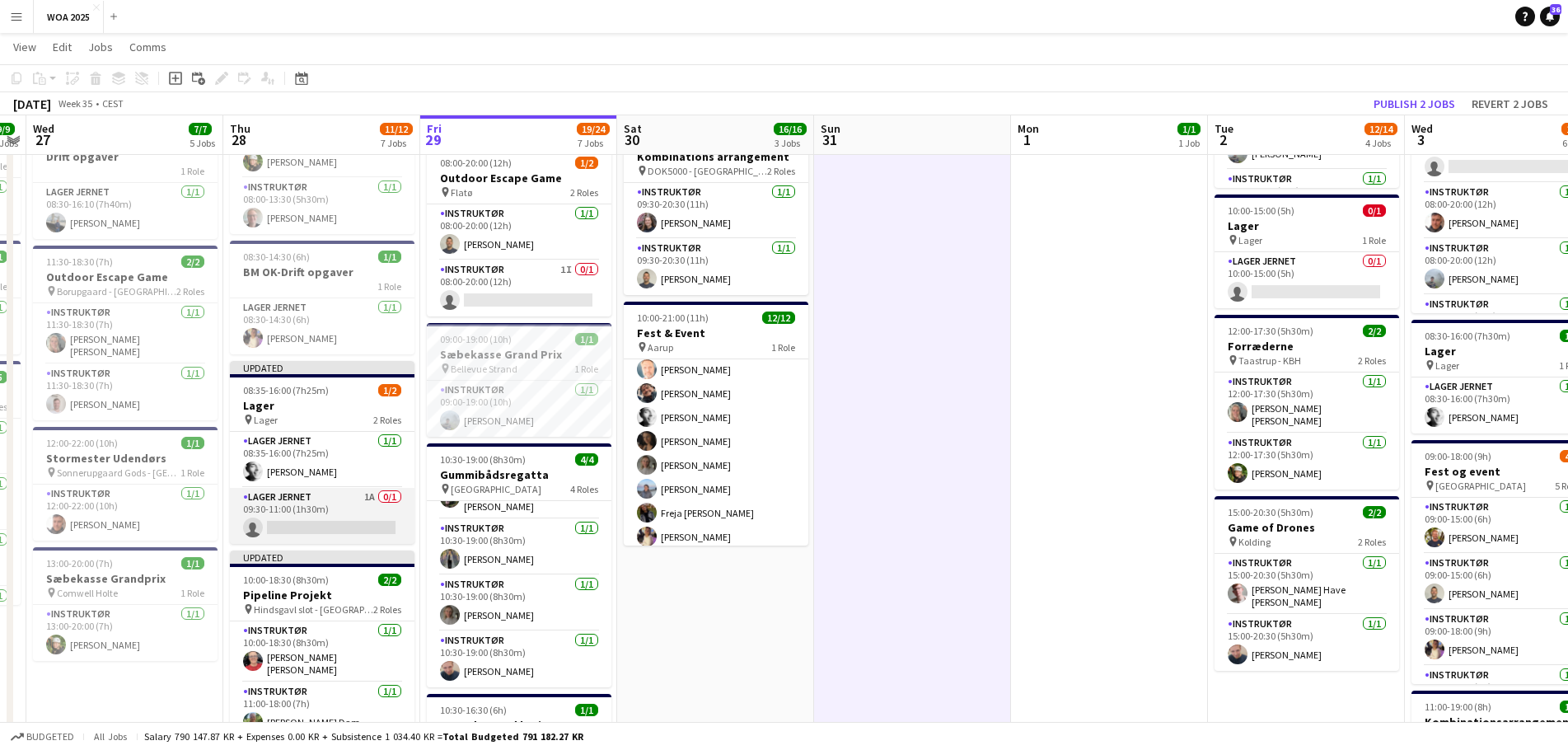
click at [301, 511] on app-card-role "Lager Jernet 1A 0/1 09:30-11:00 (1h30m) single-neutral-actions" at bounding box center [322, 515] width 185 height 56
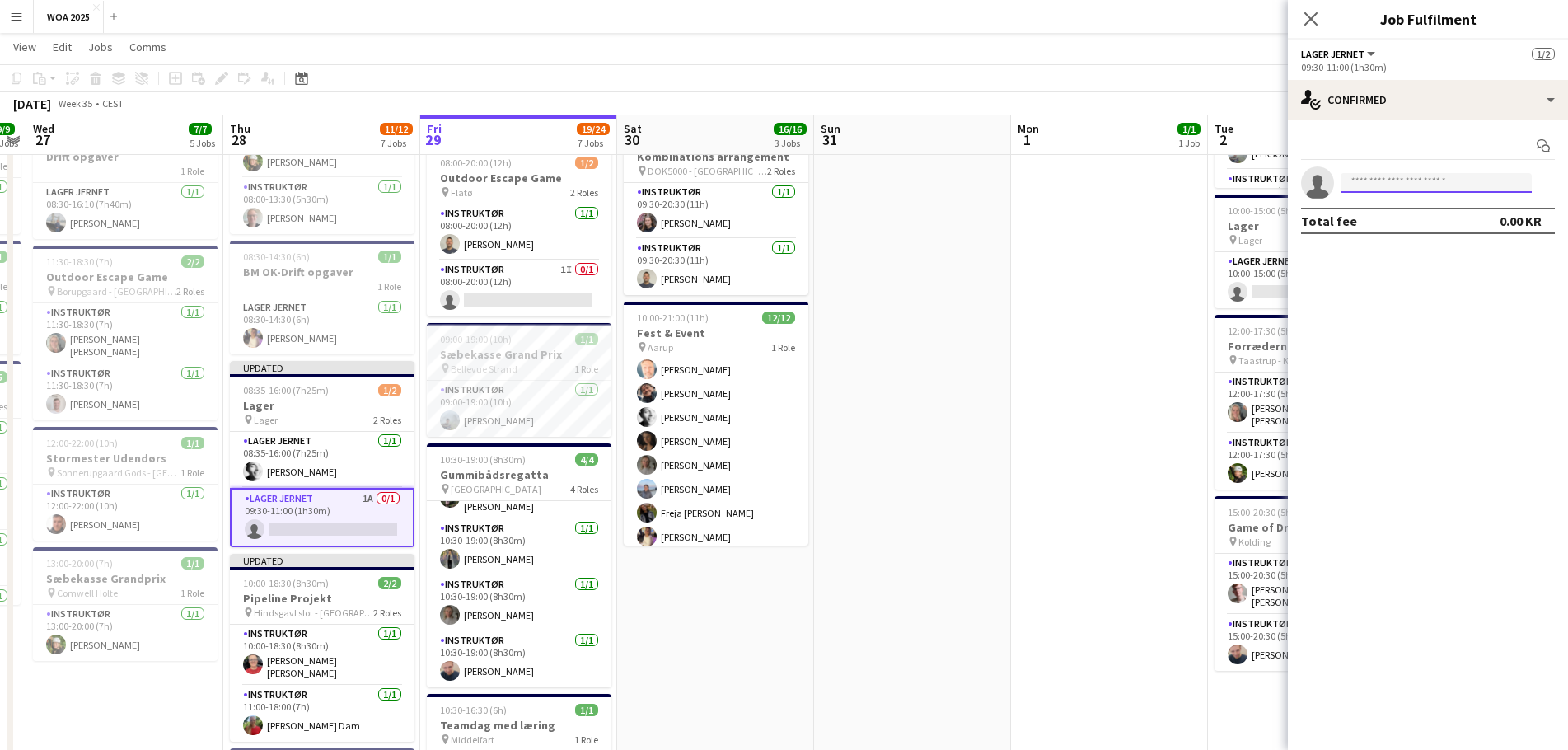
click at [1373, 182] on input at bounding box center [1436, 183] width 191 height 20
type input "****"
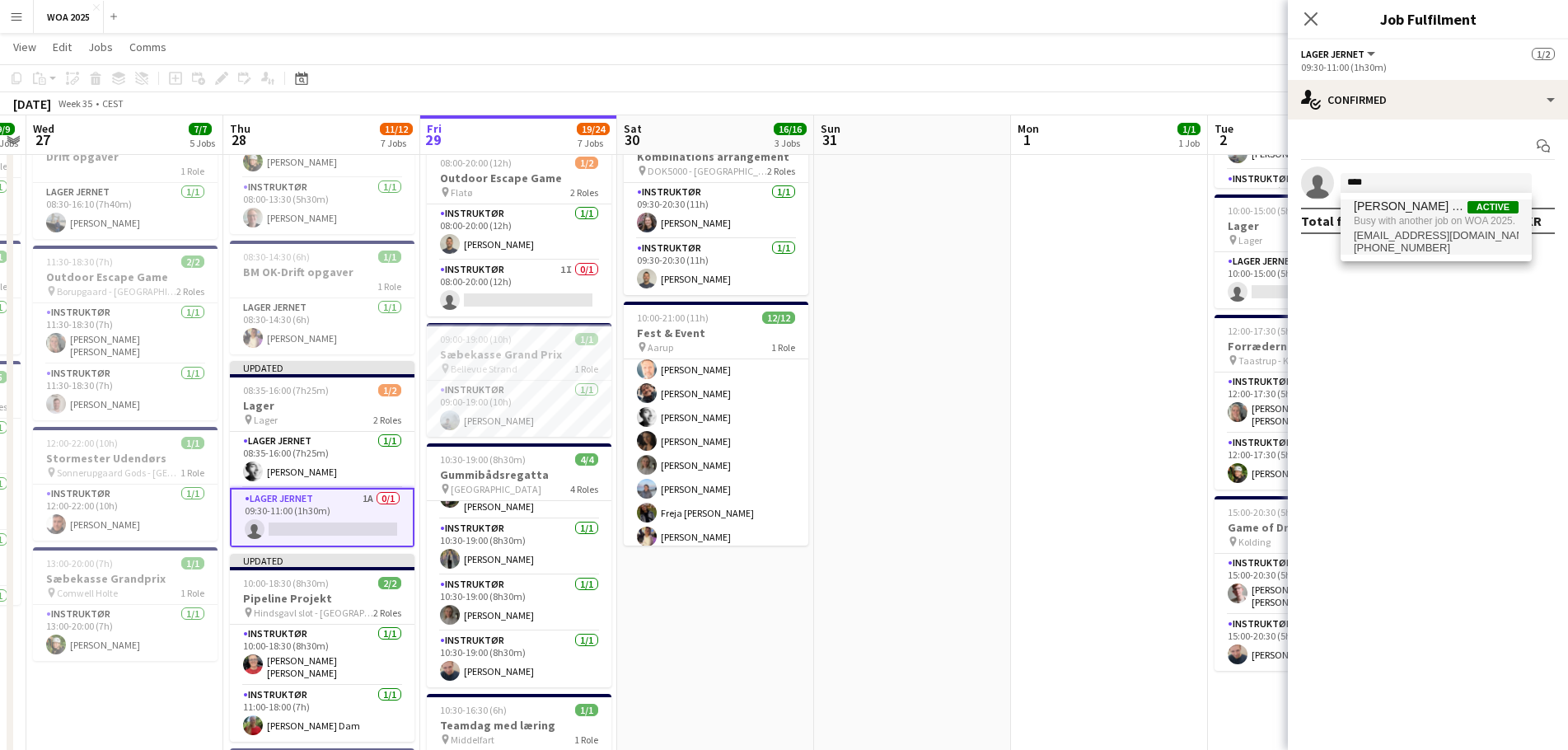
click at [1393, 223] on span "Busy with another job on WOA 2025." at bounding box center [1436, 221] width 165 height 15
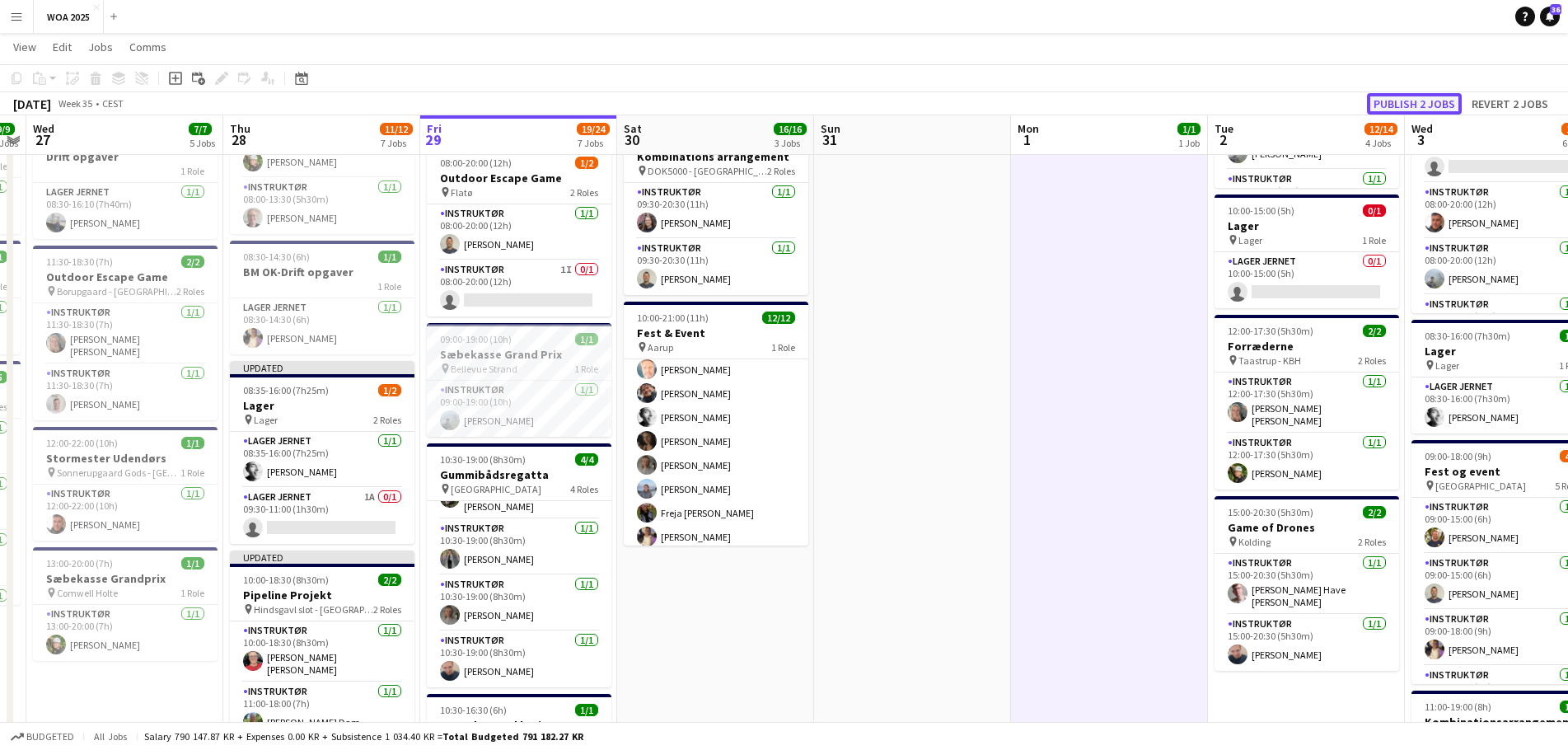
click at [1392, 103] on button "Publish 2 jobs" at bounding box center [1413, 103] width 95 height 21
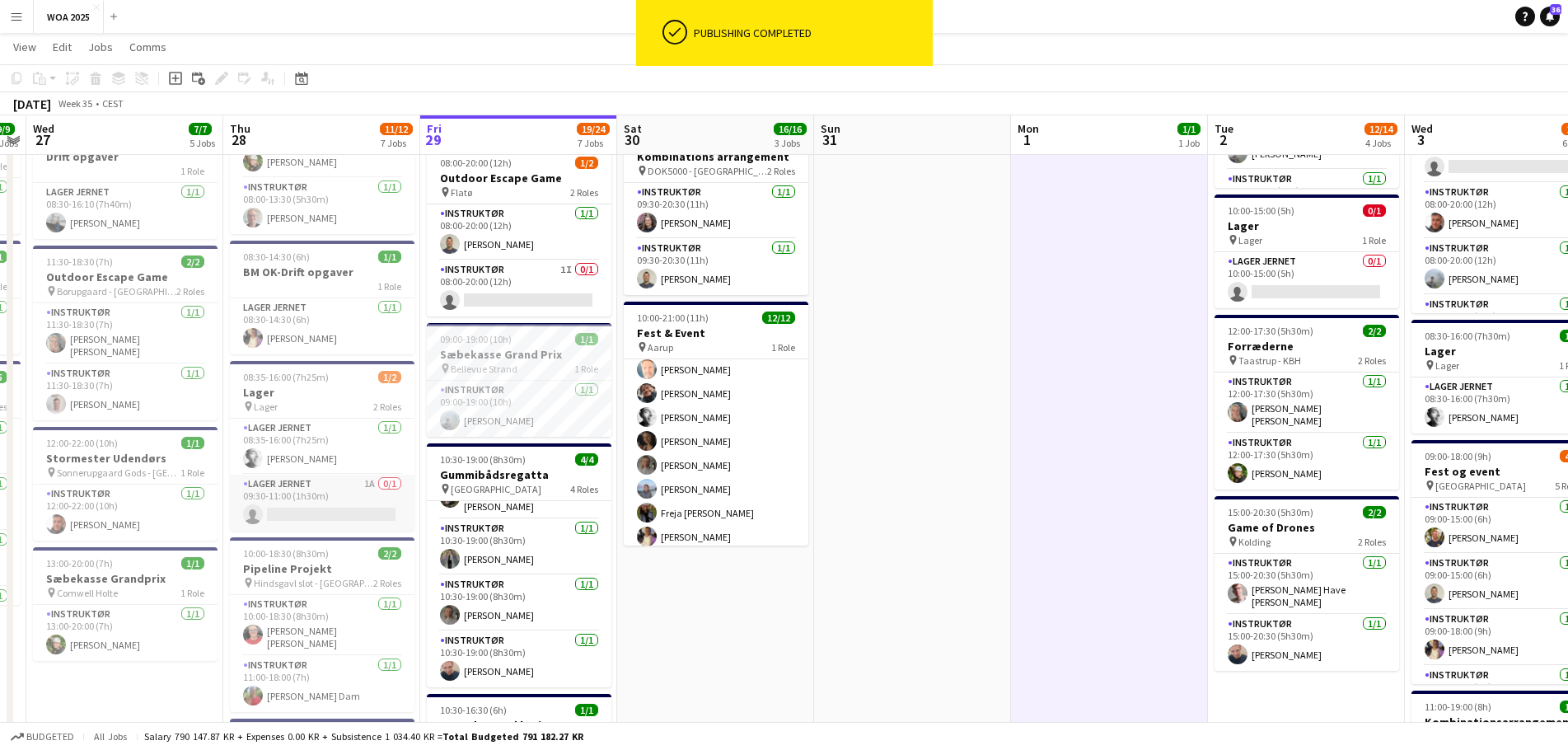
click at [317, 513] on app-card-role "Lager Jernet 1A 0/1 09:30-11:00 (1h30m) single-neutral-actions" at bounding box center [322, 502] width 185 height 56
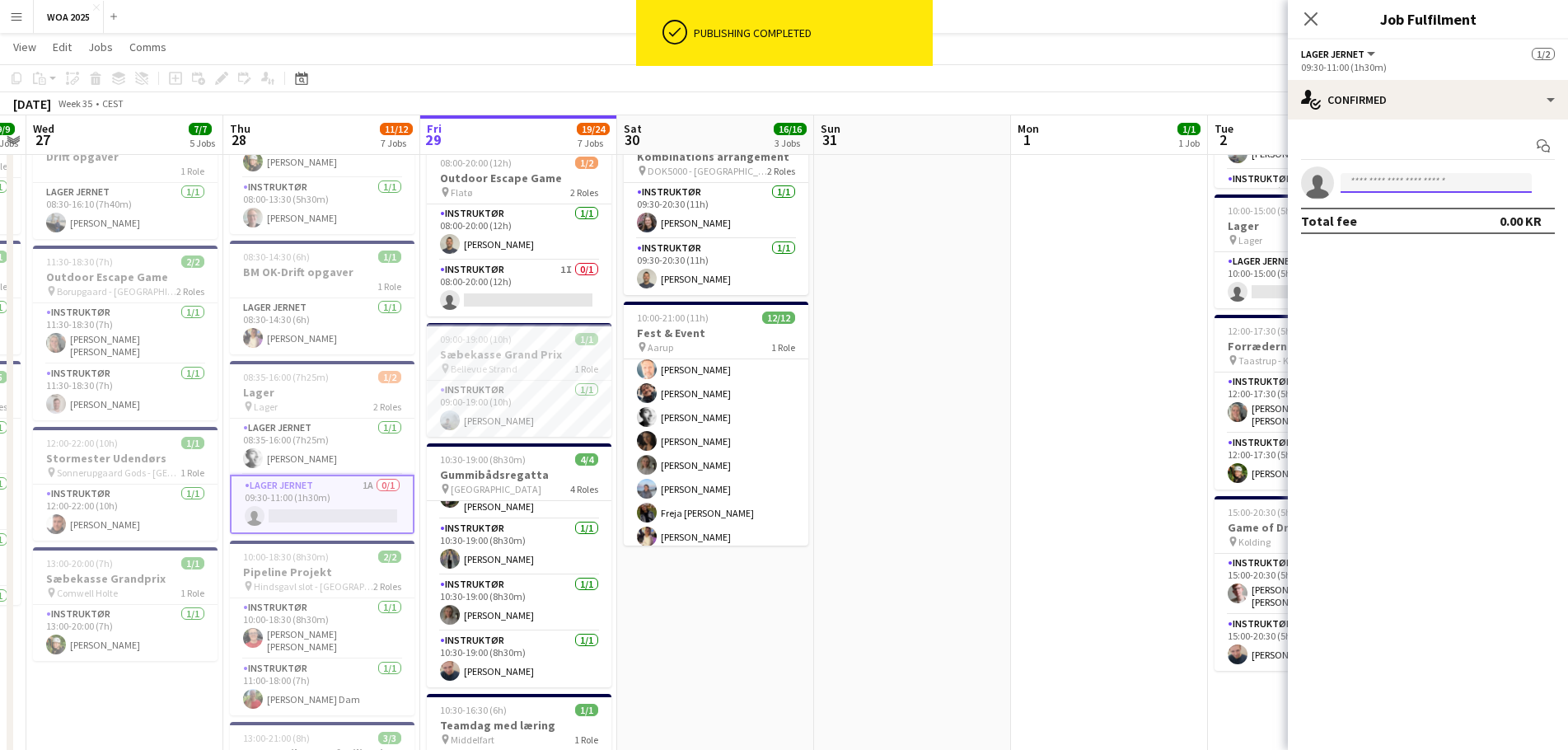
click at [1355, 184] on input at bounding box center [1436, 183] width 191 height 20
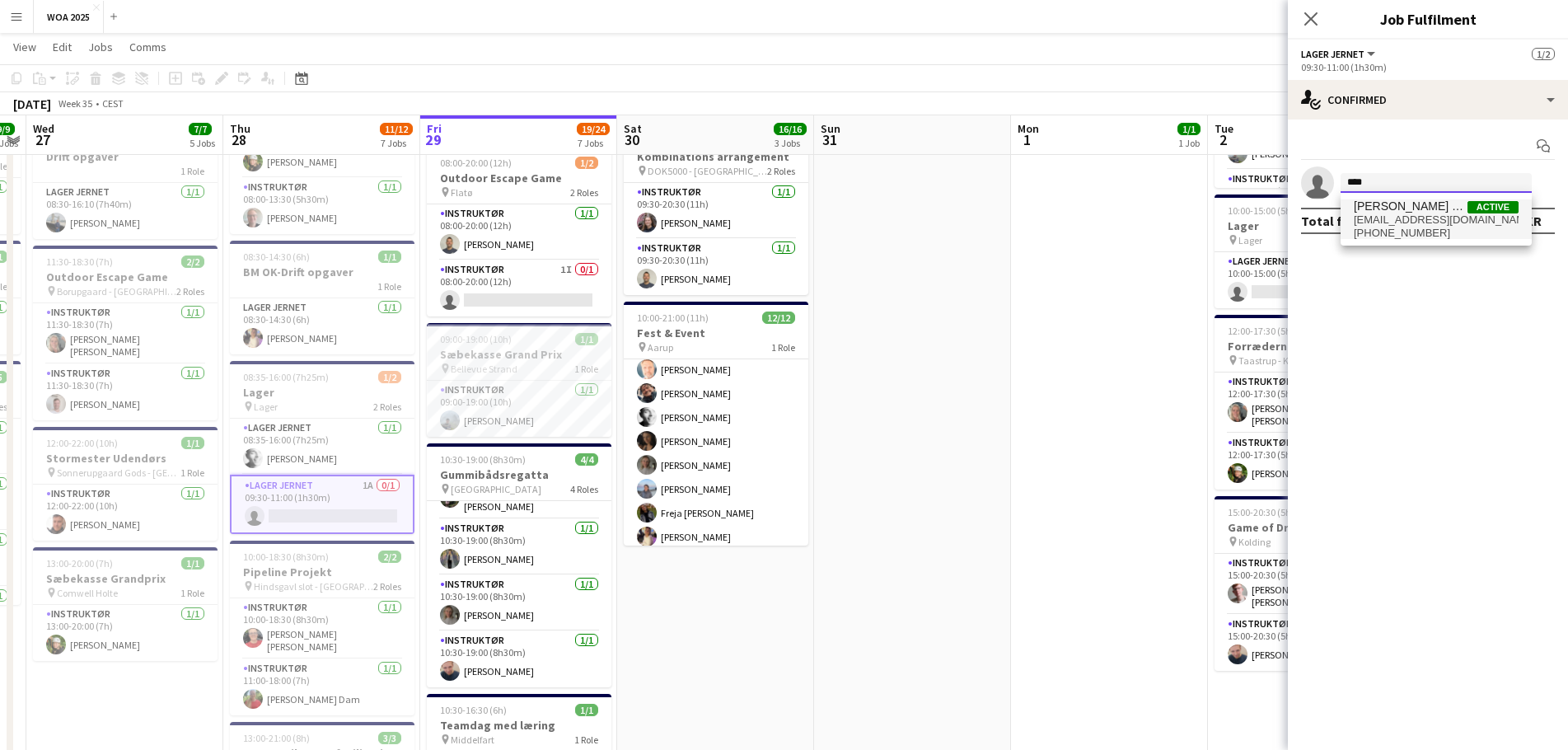
type input "****"
click at [1383, 216] on span "[EMAIL_ADDRESS][DOMAIN_NAME]" at bounding box center [1436, 220] width 165 height 13
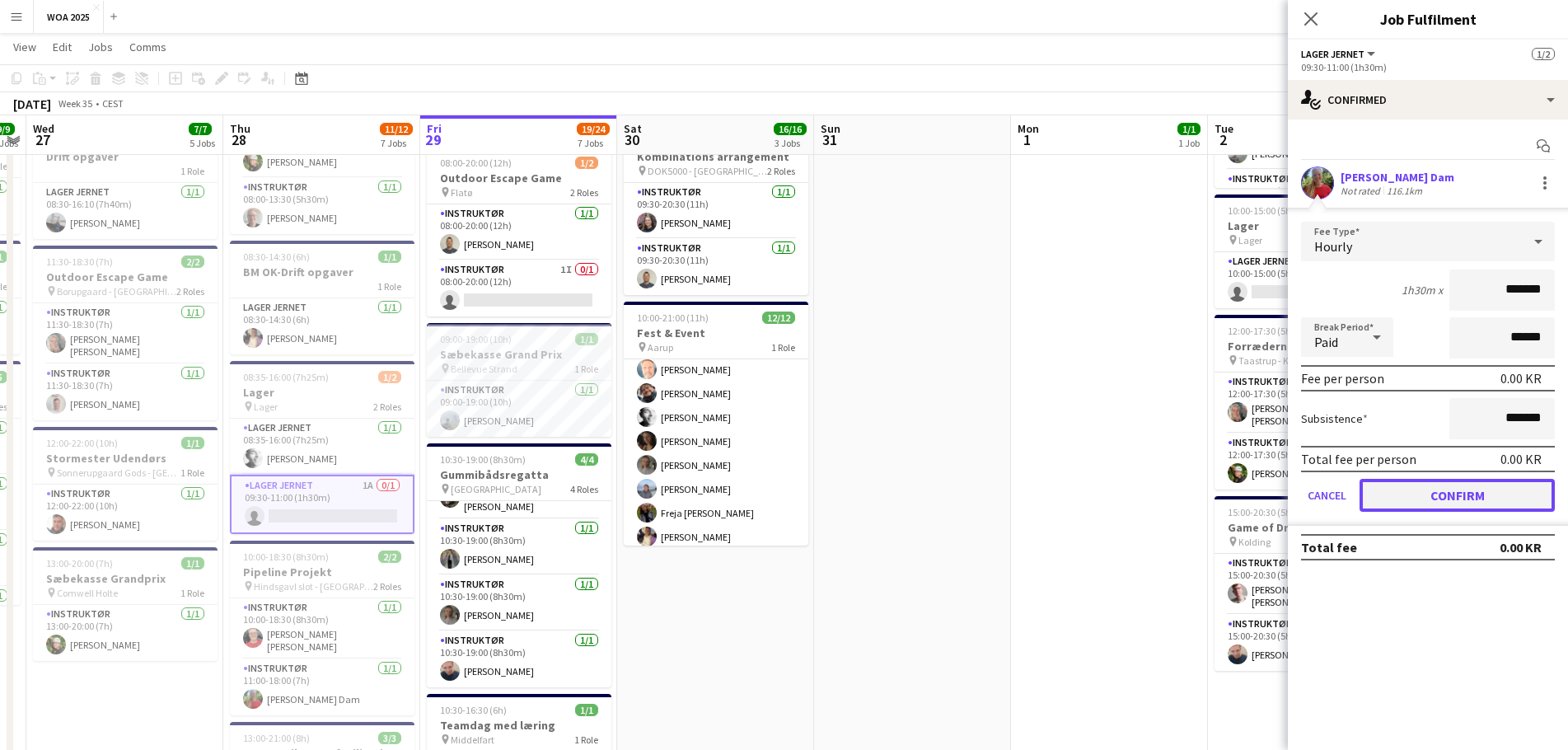
click at [1378, 492] on button "Confirm" at bounding box center [1457, 495] width 195 height 33
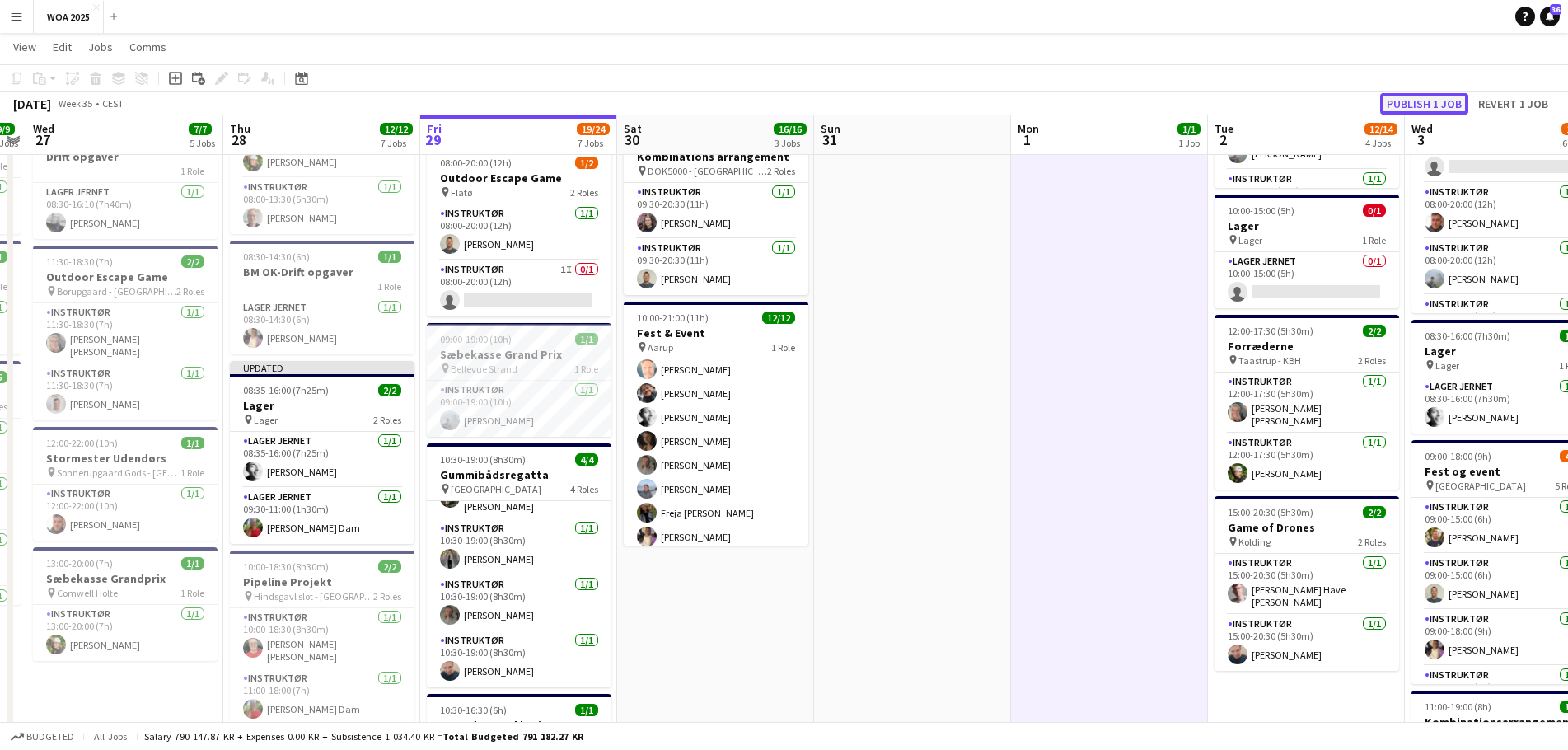
click at [1428, 98] on button "Publish 1 job" at bounding box center [1425, 103] width 88 height 21
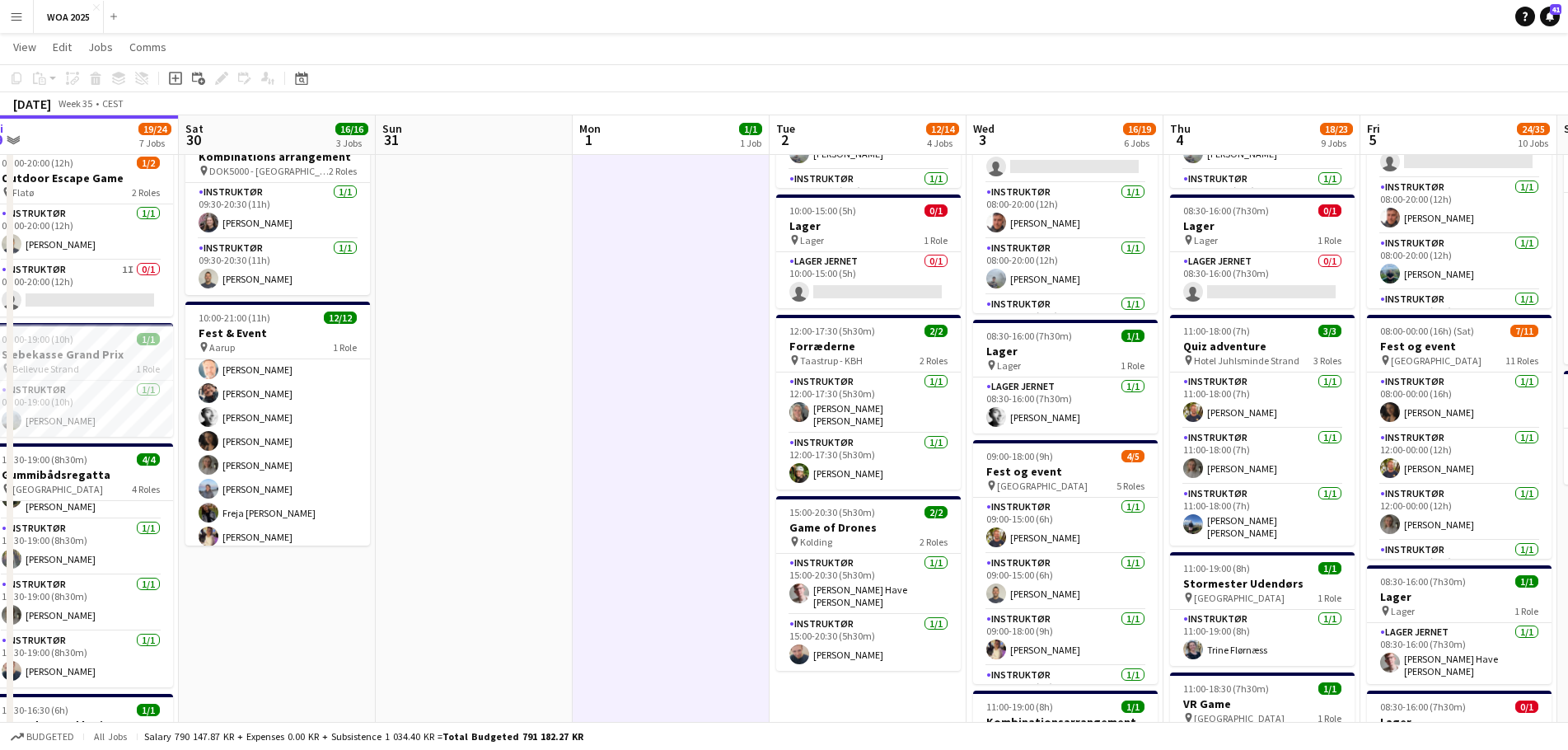
drag, startPoint x: 1049, startPoint y: 328, endPoint x: 817, endPoint y: 339, distance: 232.3
click at [676, 329] on app-calendar-viewport "Tue 26 9/9 4 Jobs Wed 27 7/7 5 Jobs Thu 28 12/12 7 Jobs Fri 29 19/24 7 Jobs Sat…" at bounding box center [784, 719] width 1568 height 1805
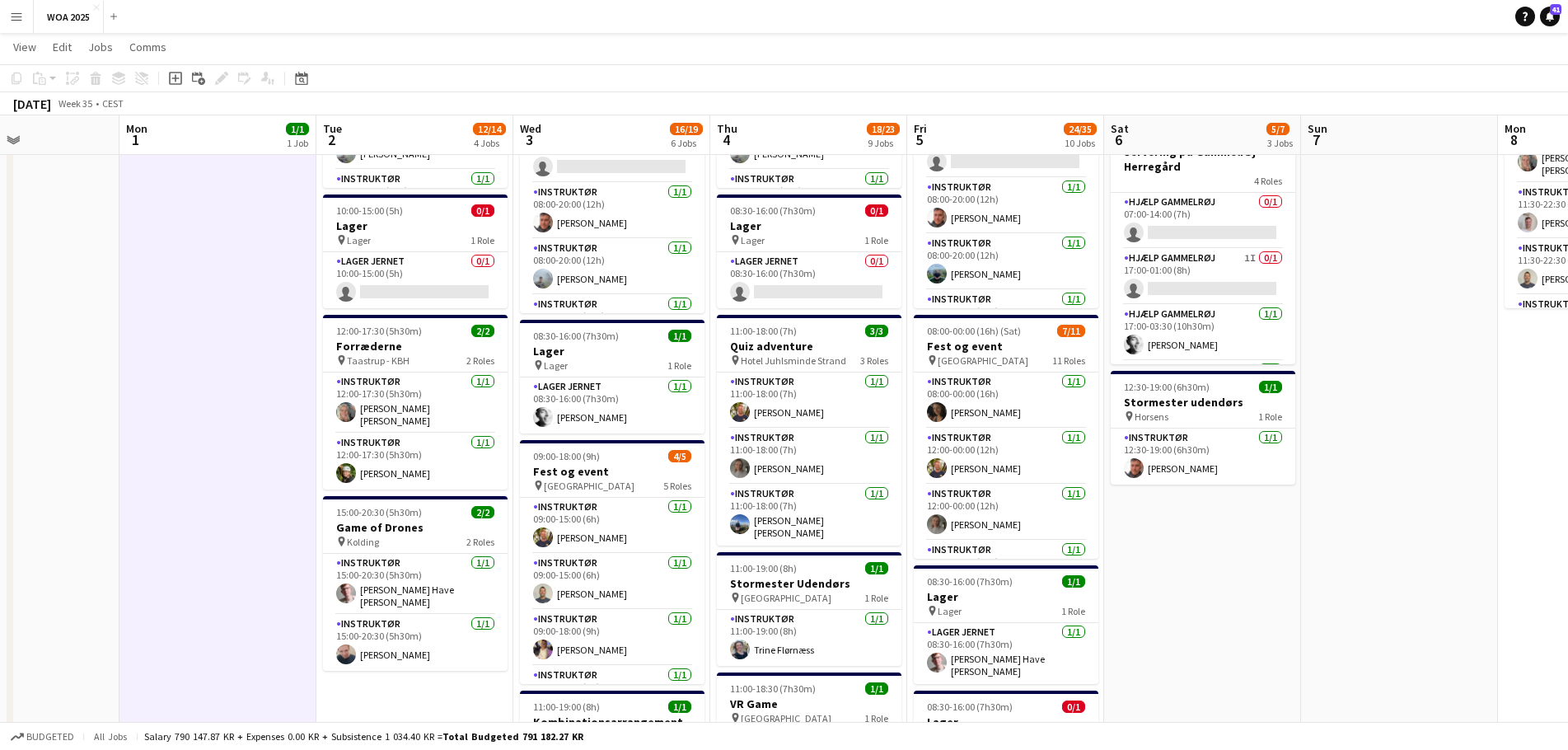
drag, startPoint x: 1033, startPoint y: 338, endPoint x: 515, endPoint y: 322, distance: 518.2
click at [515, 322] on app-calendar-viewport "Fri 29 19/24 7 Jobs Sat 30 16/16 3 Jobs Sun 31 Mon 1 1/1 1 Job Tue 2 12/14 4 Jo…" at bounding box center [784, 719] width 1568 height 1805
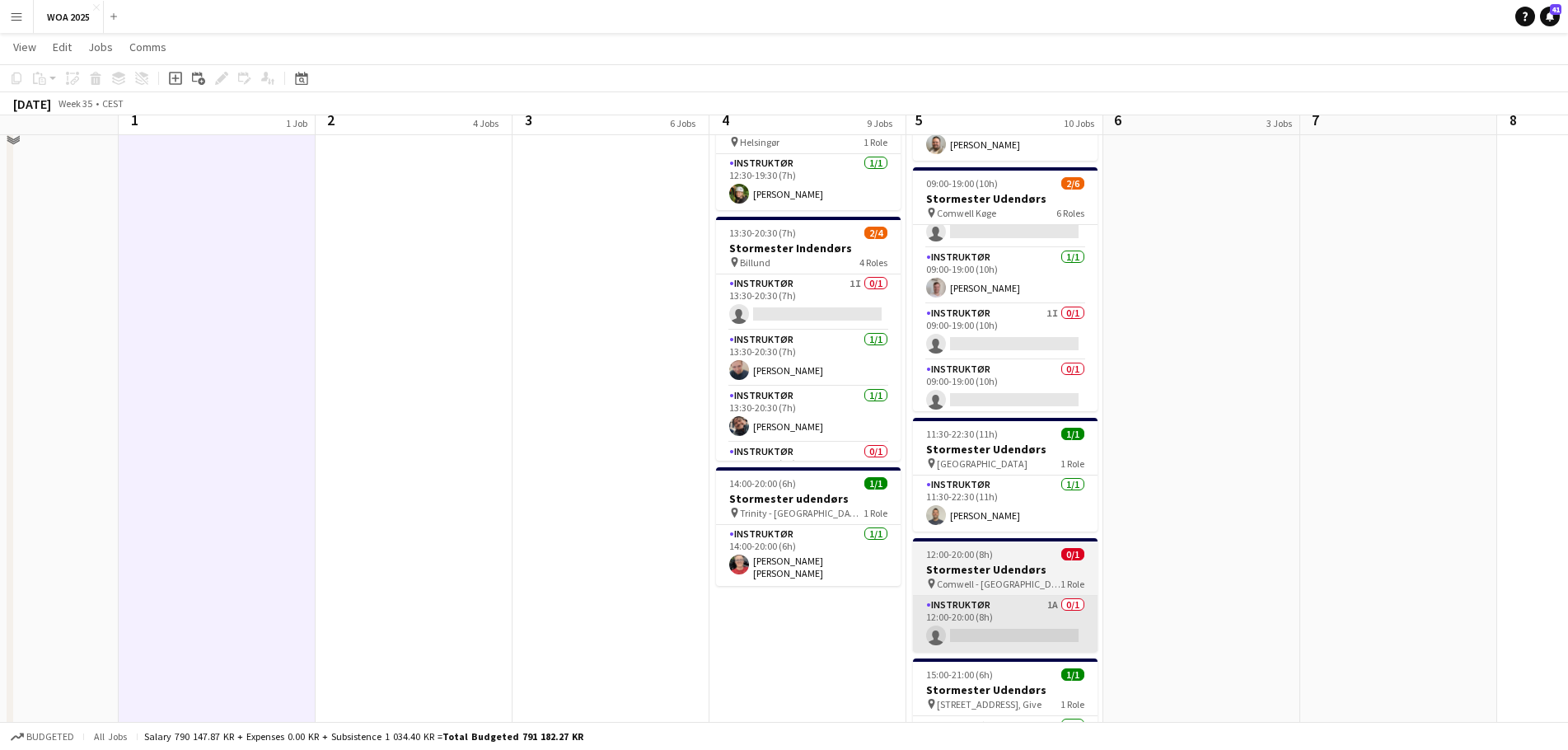
scroll to position [1147, 0]
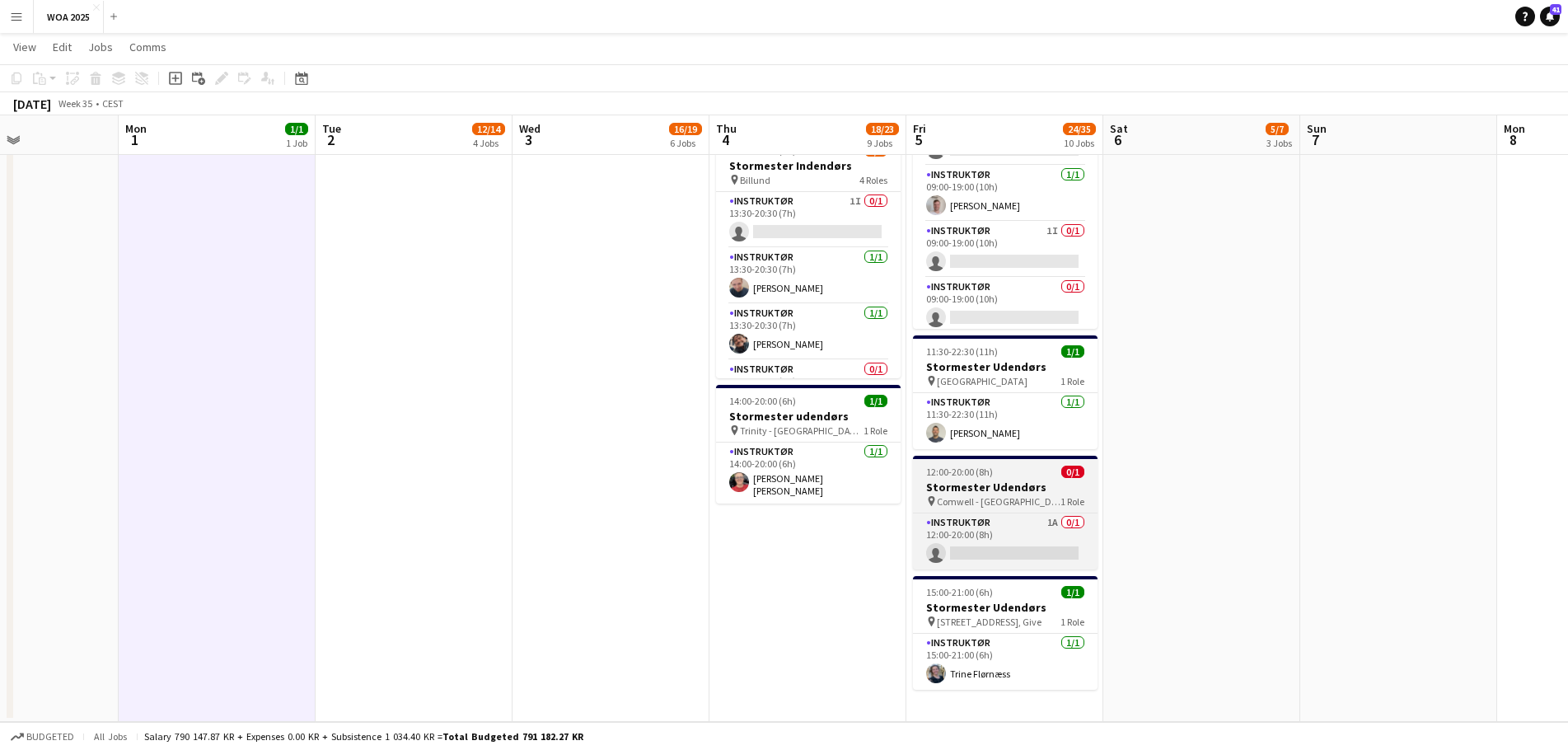
click at [1022, 495] on div "pin Comwell - Odense 1 Role" at bounding box center [1005, 502] width 185 height 13
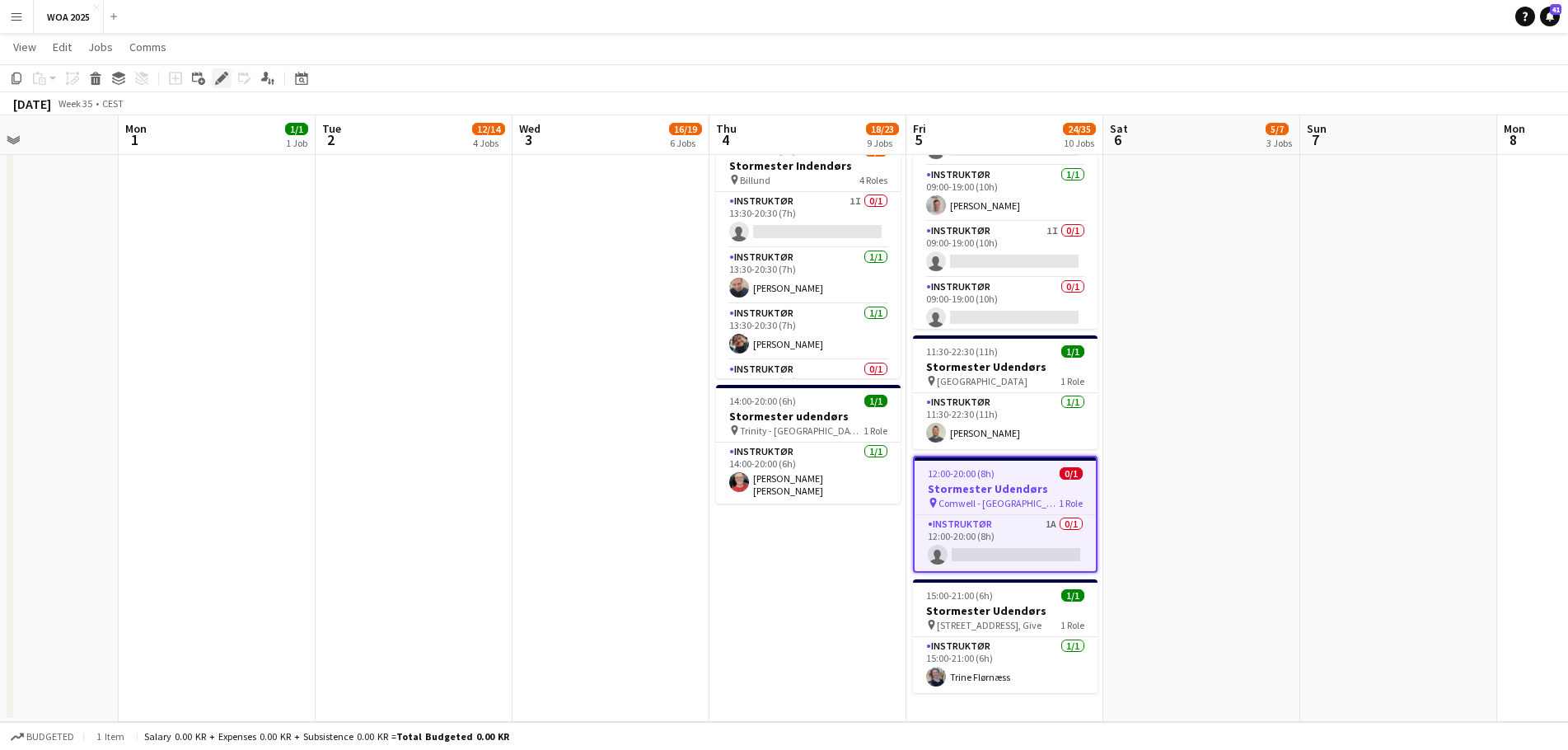
click at [225, 83] on icon "Edit" at bounding box center [222, 78] width 13 height 13
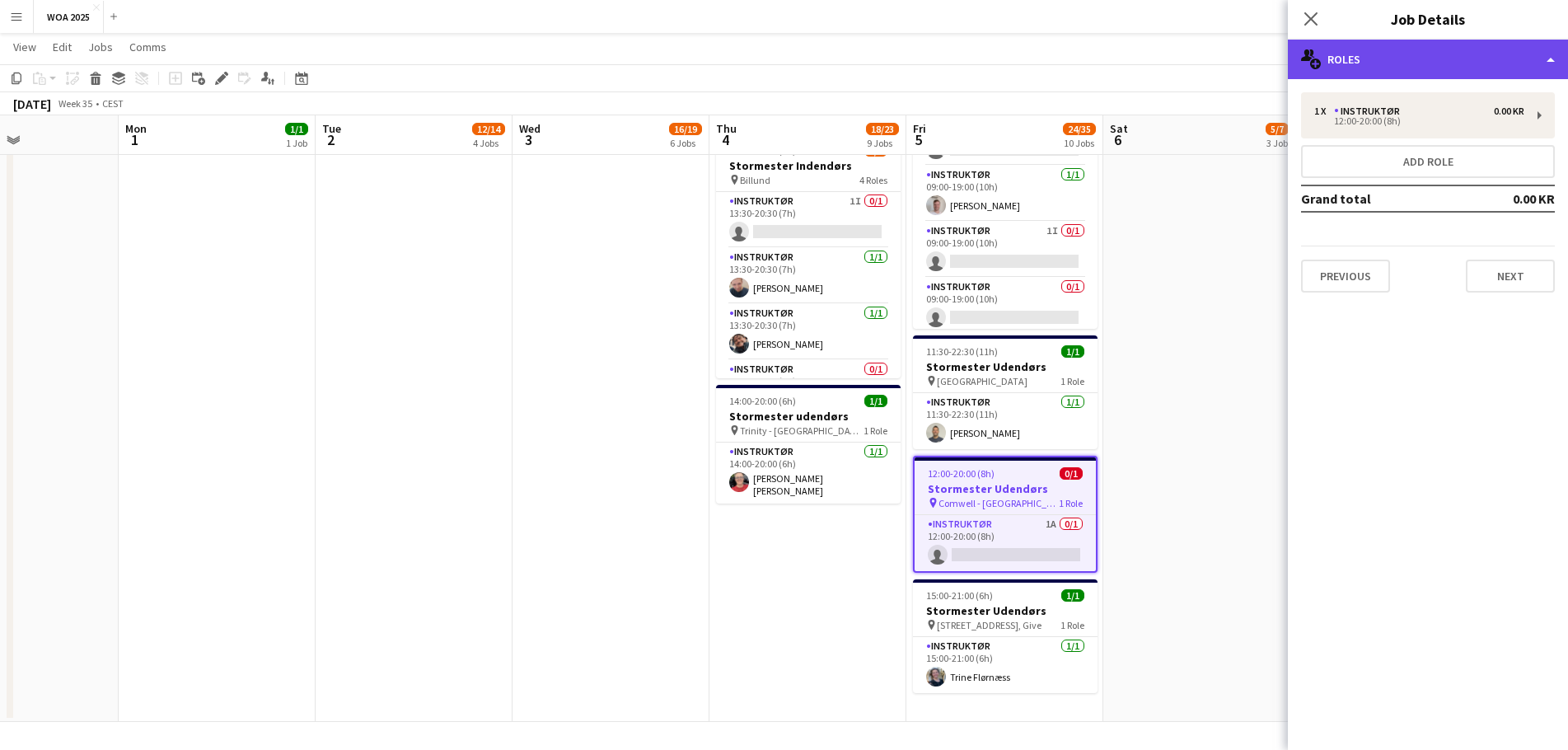
click at [1476, 51] on div "multiple-users-add Roles" at bounding box center [1427, 59] width 280 height 40
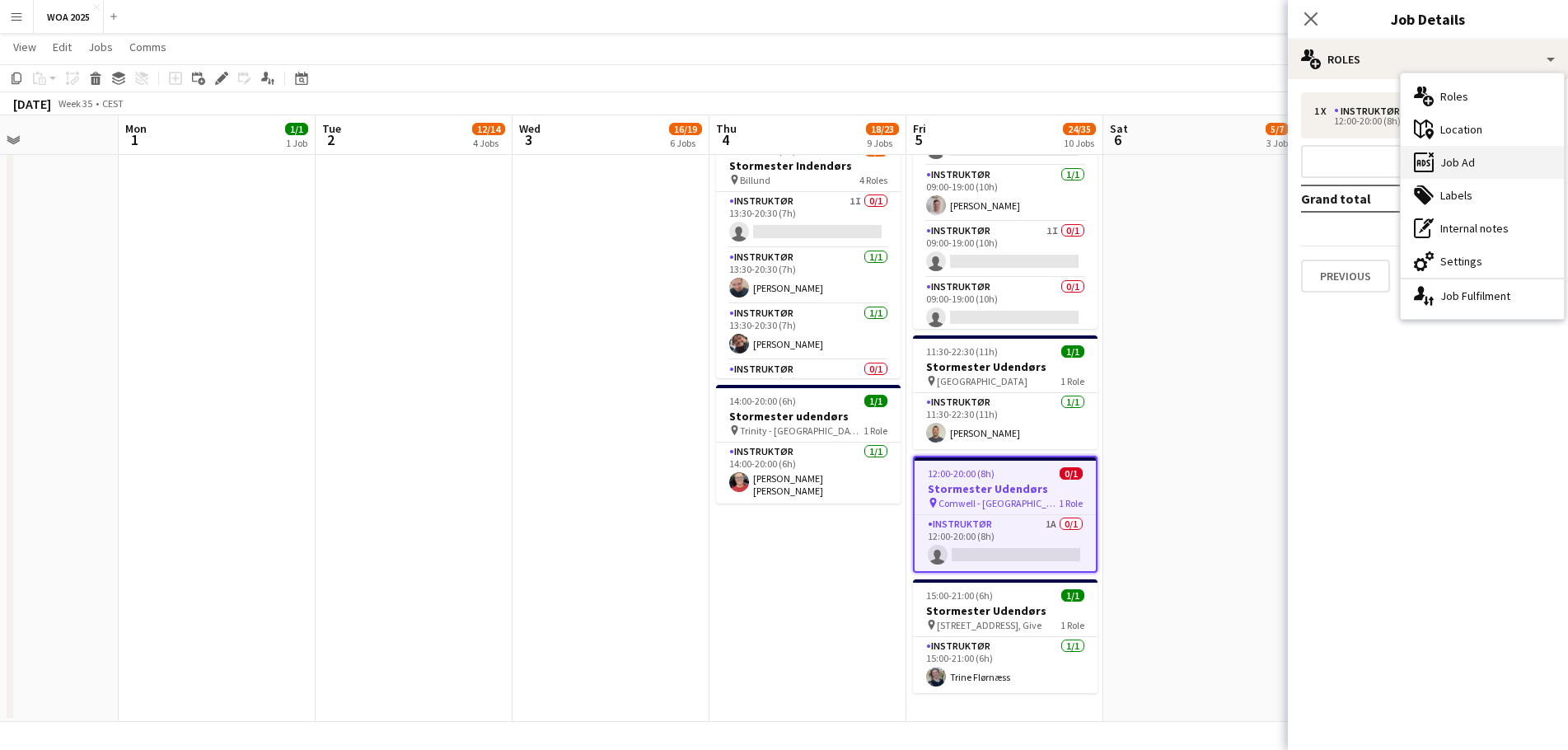
click at [1475, 162] on div "ads-window Job Ad" at bounding box center [1482, 163] width 163 height 33
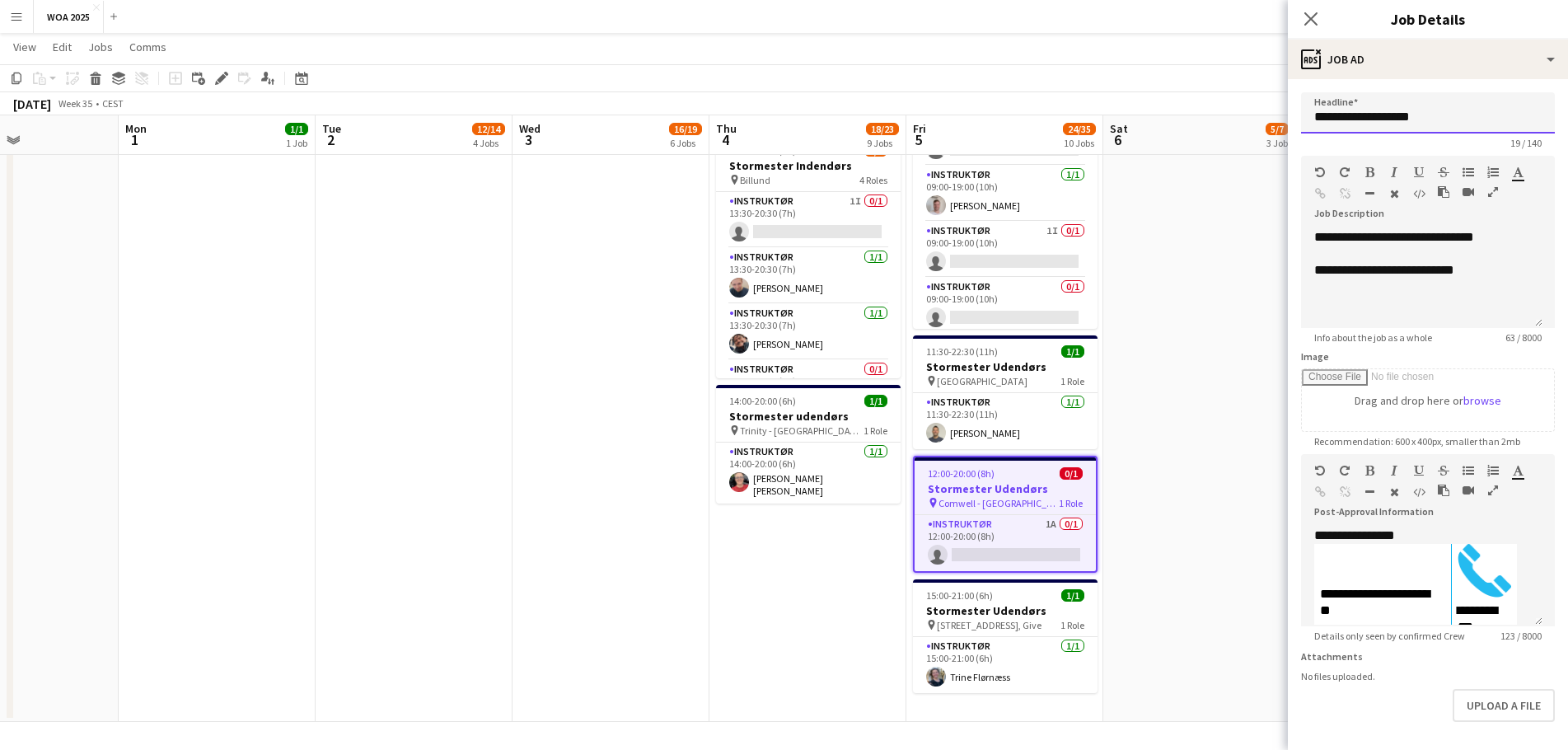
click at [1407, 119] on input "**********" at bounding box center [1428, 112] width 254 height 41
drag, startPoint x: 1436, startPoint y: 121, endPoint x: 1282, endPoint y: 119, distance: 154.0
click at [1413, 126] on input "**********" at bounding box center [1428, 112] width 254 height 41
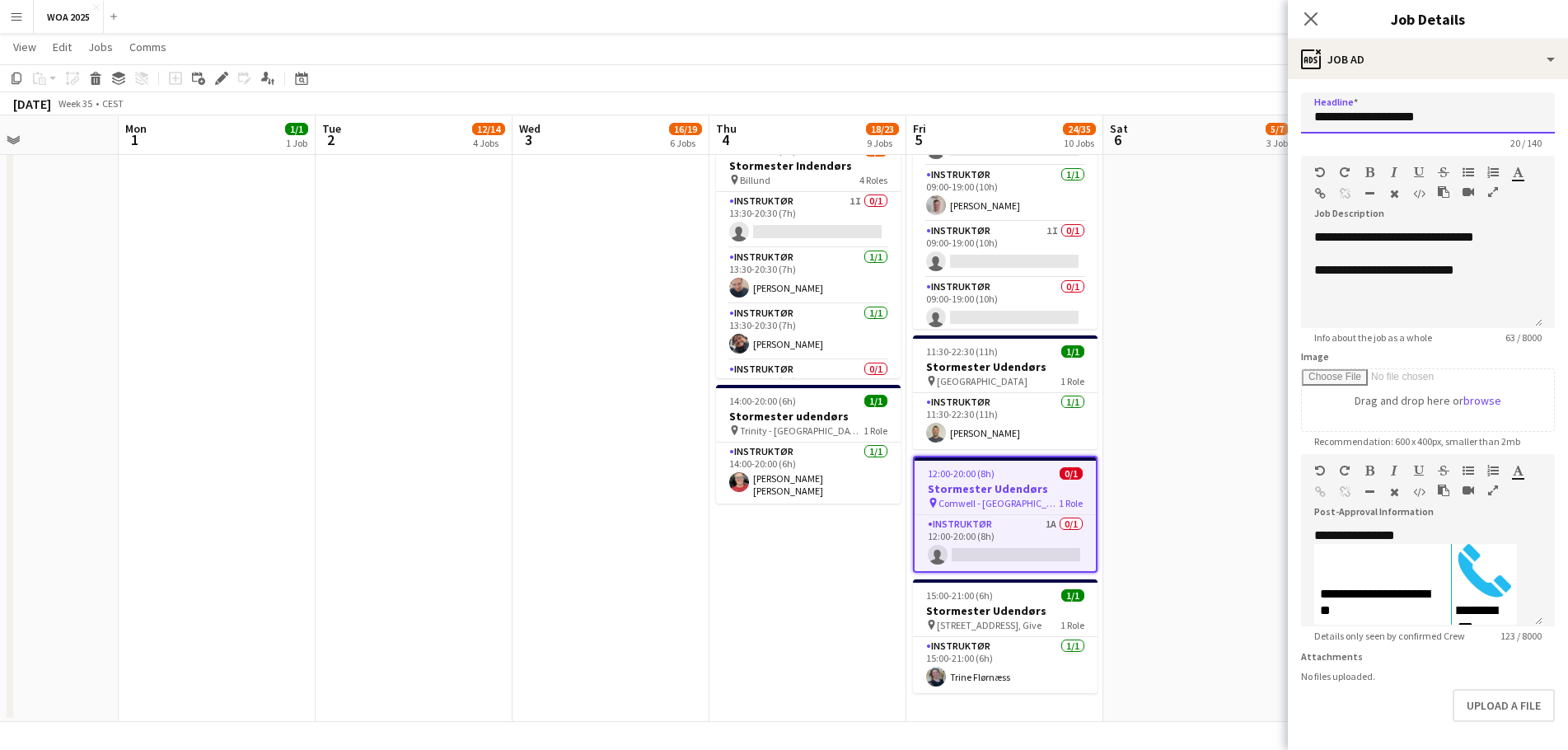
click at [1413, 126] on input "**********" at bounding box center [1428, 112] width 254 height 41
type input "**********"
click at [1471, 247] on div at bounding box center [1422, 254] width 215 height 17
click at [1482, 238] on div "**********" at bounding box center [1422, 279] width 241 height 99
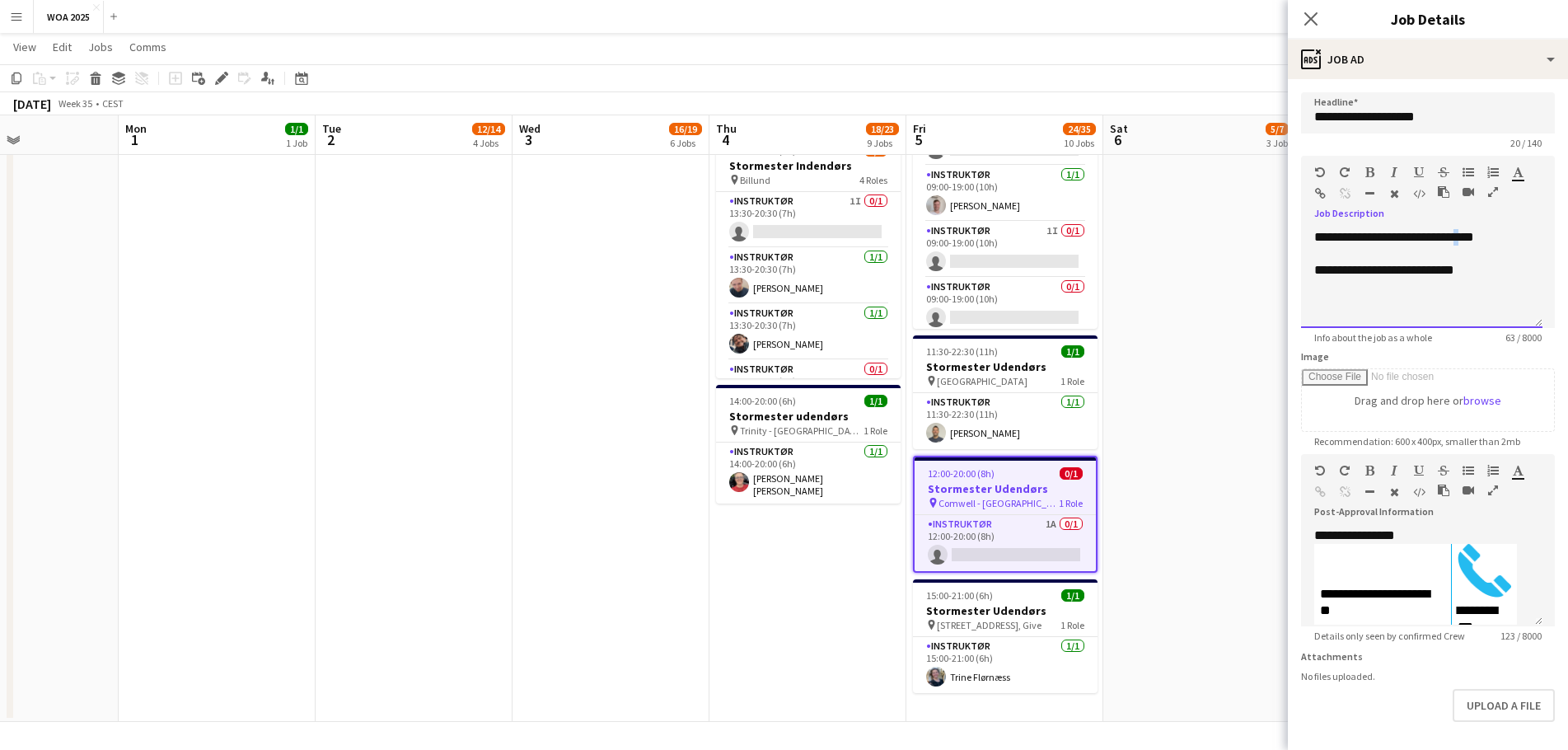
click at [1482, 238] on div "**********" at bounding box center [1422, 279] width 241 height 99
click at [1459, 240] on div "**********" at bounding box center [1422, 279] width 241 height 99
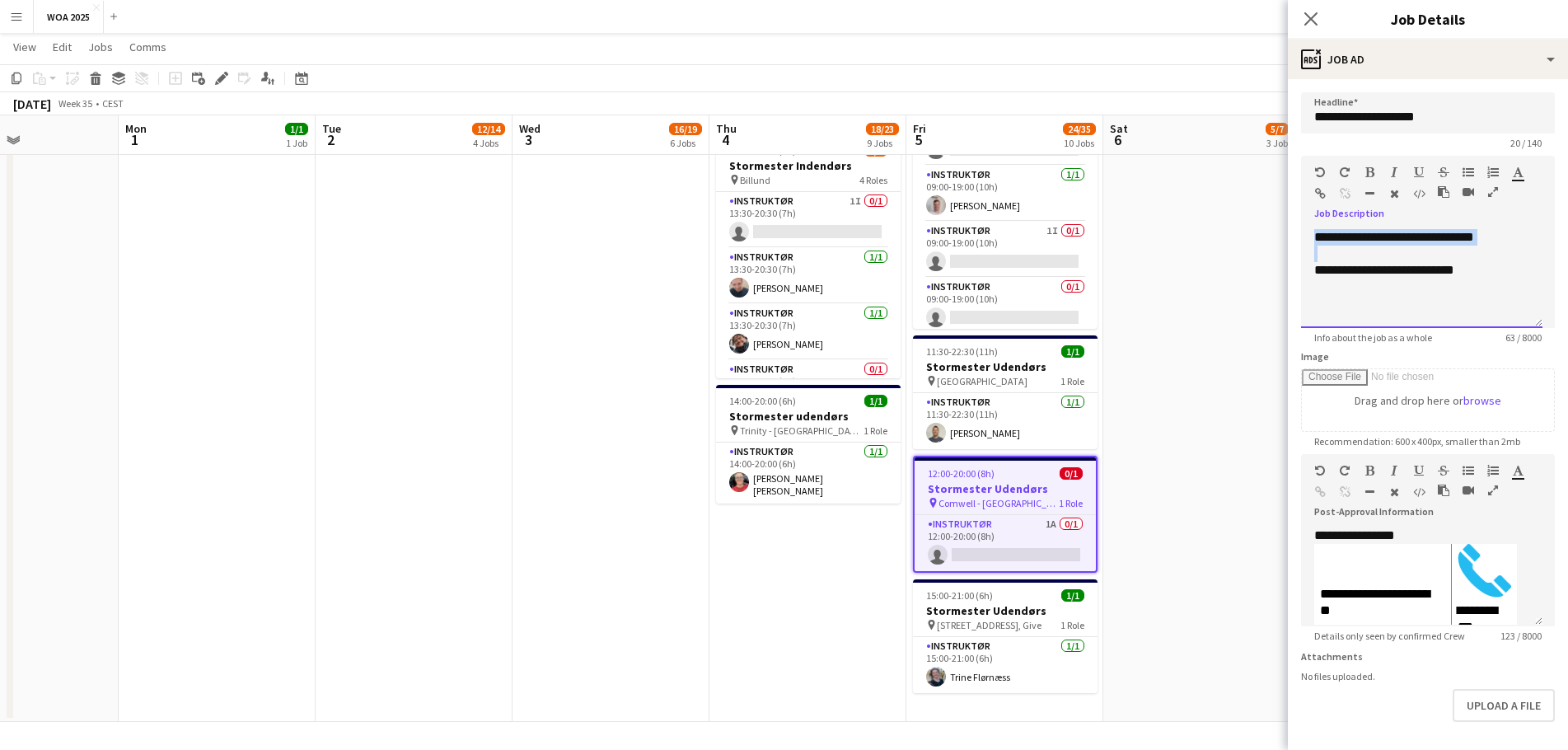
click at [1461, 241] on div "**********" at bounding box center [1422, 279] width 241 height 99
drag, startPoint x: 1507, startPoint y: 243, endPoint x: 1456, endPoint y: 243, distance: 51.0
click at [1456, 243] on div "**********" at bounding box center [1422, 279] width 241 height 99
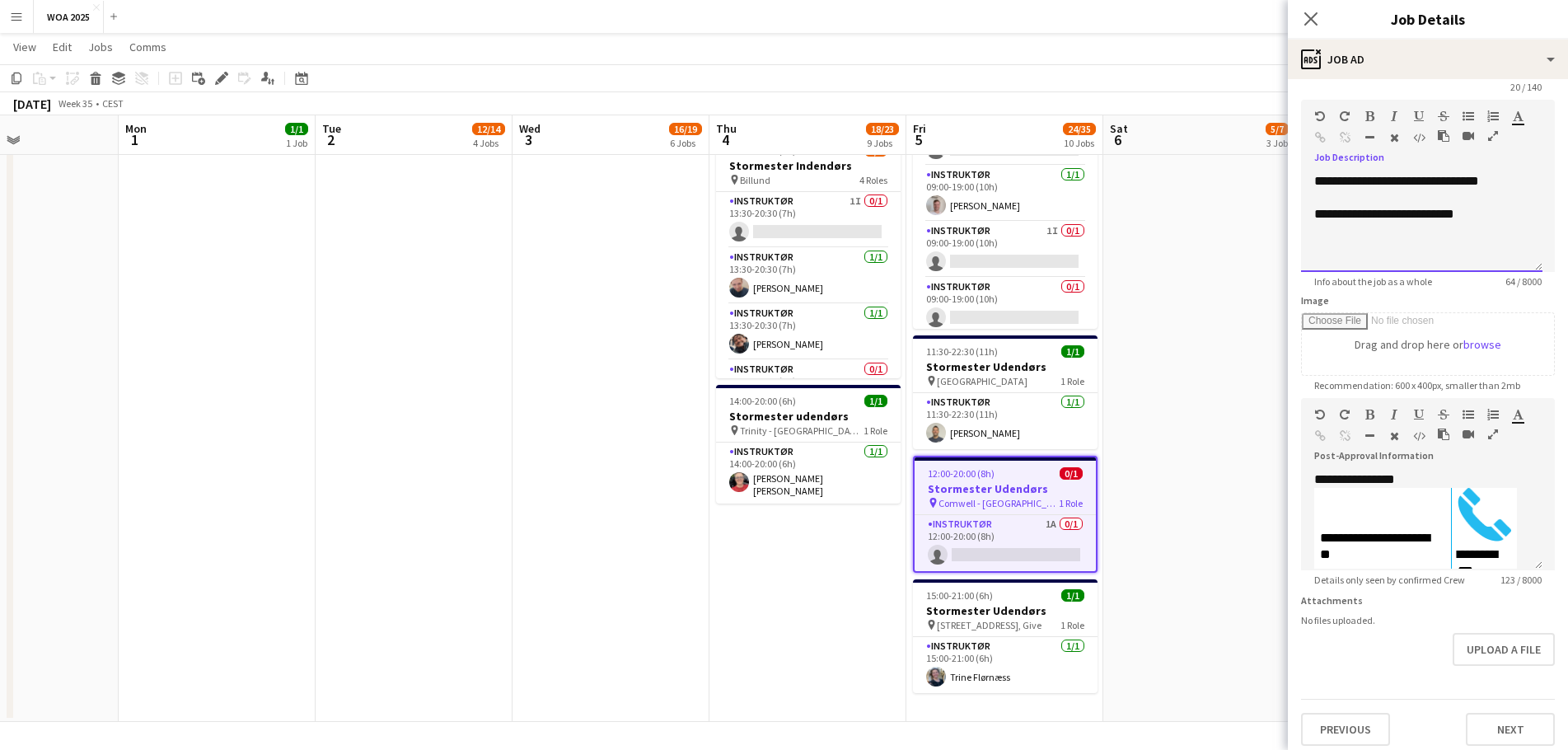
scroll to position [77, 0]
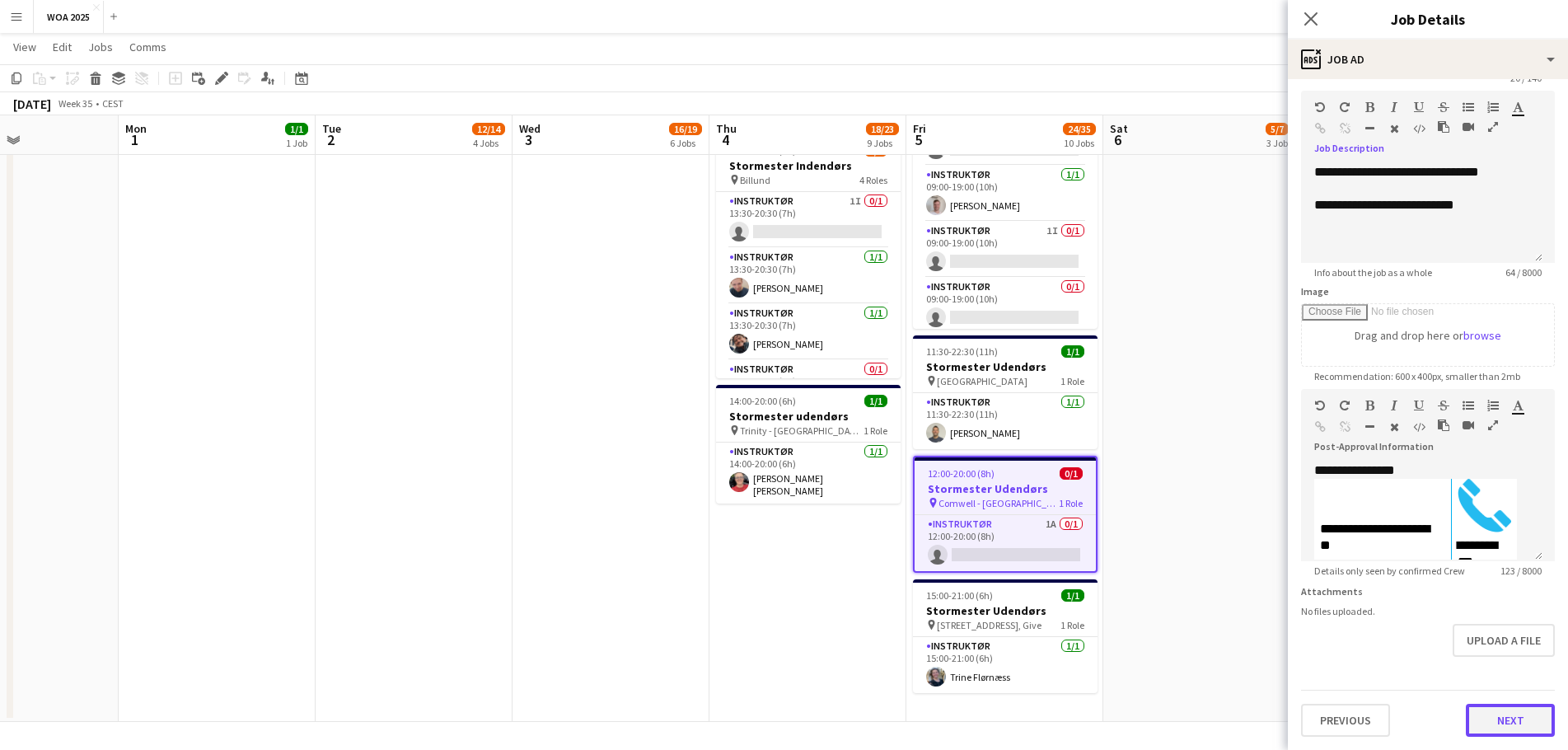
click at [1494, 731] on button "Next" at bounding box center [1510, 721] width 89 height 33
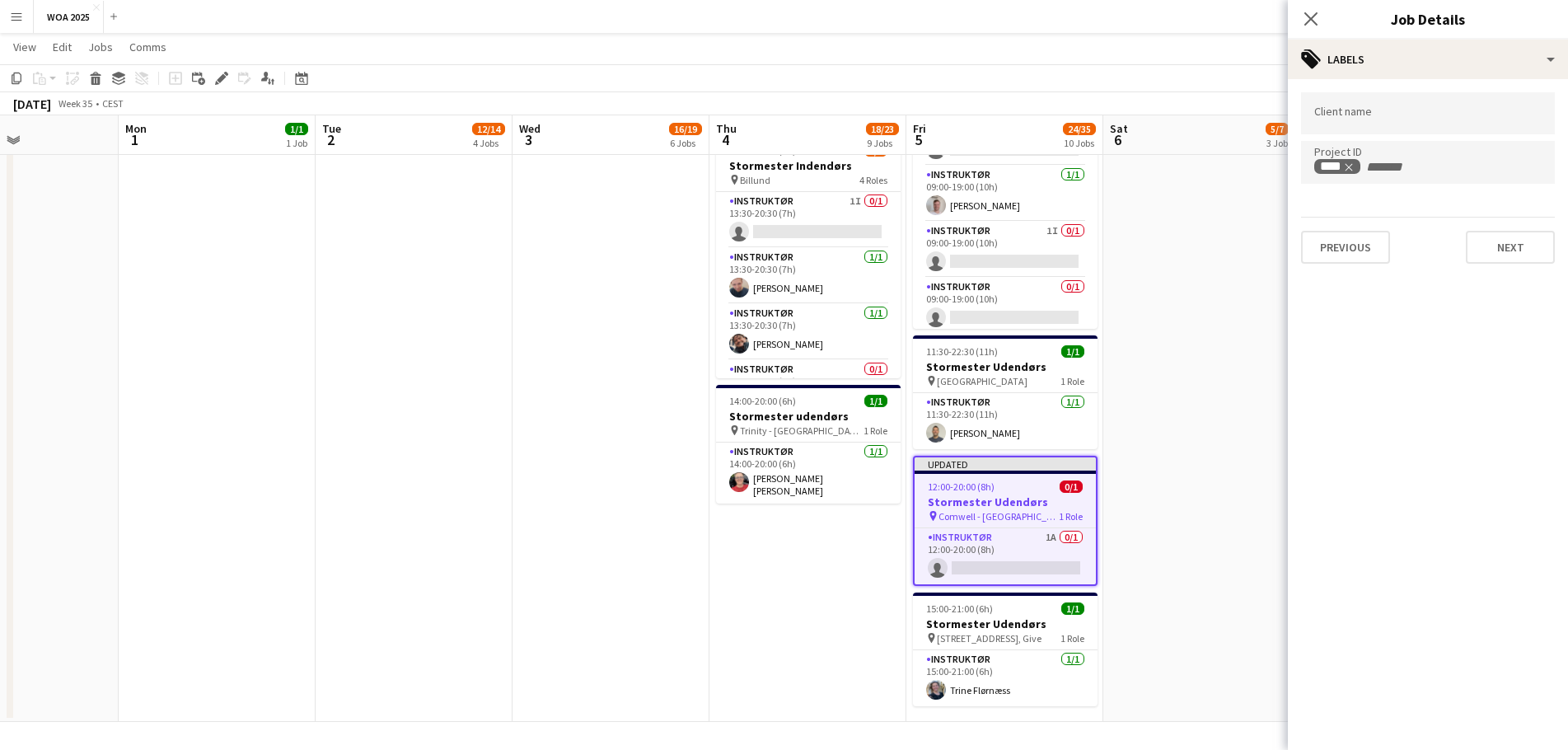
scroll to position [0, 0]
click at [1495, 248] on button "Next" at bounding box center [1510, 248] width 89 height 33
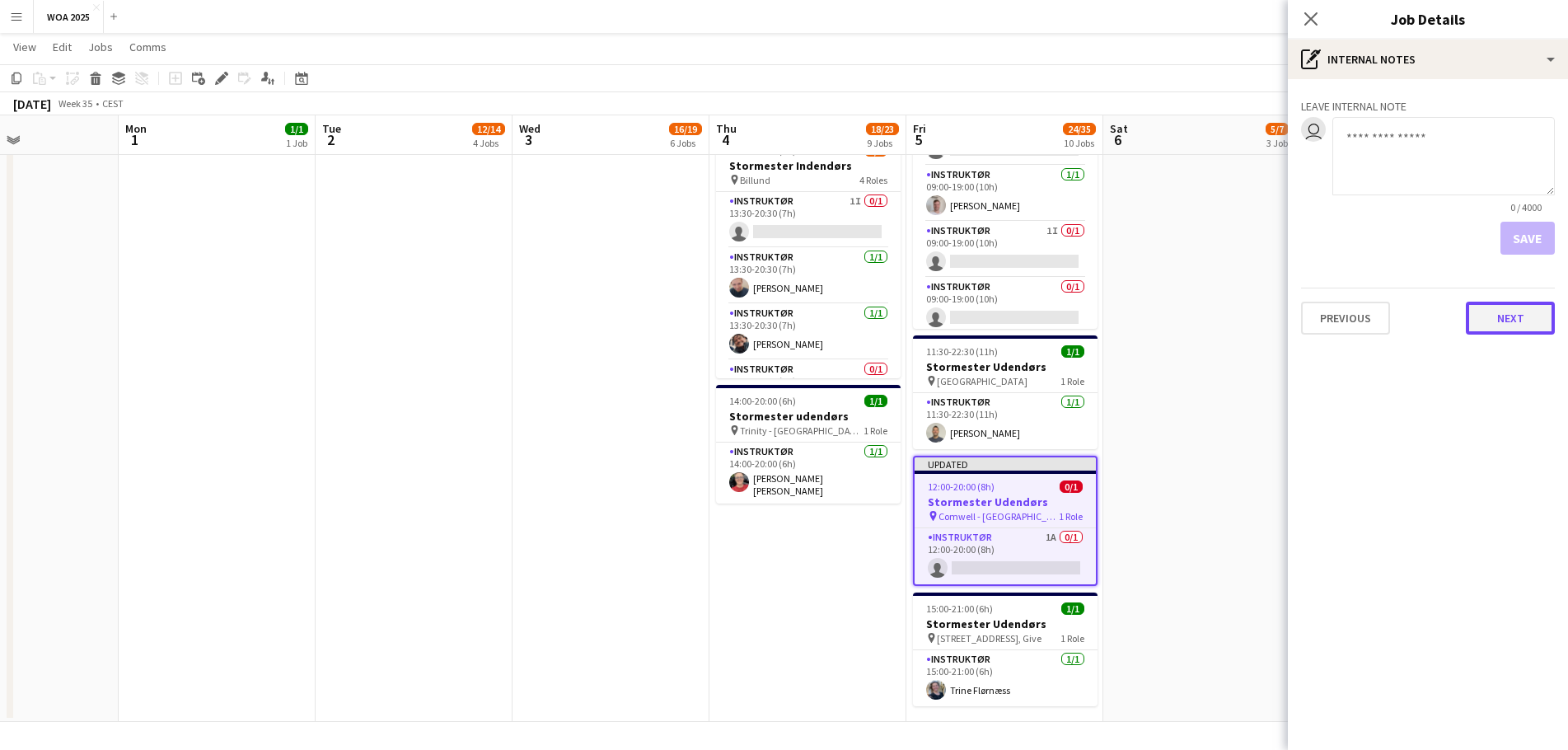
click at [1505, 315] on button "Next" at bounding box center [1510, 318] width 89 height 33
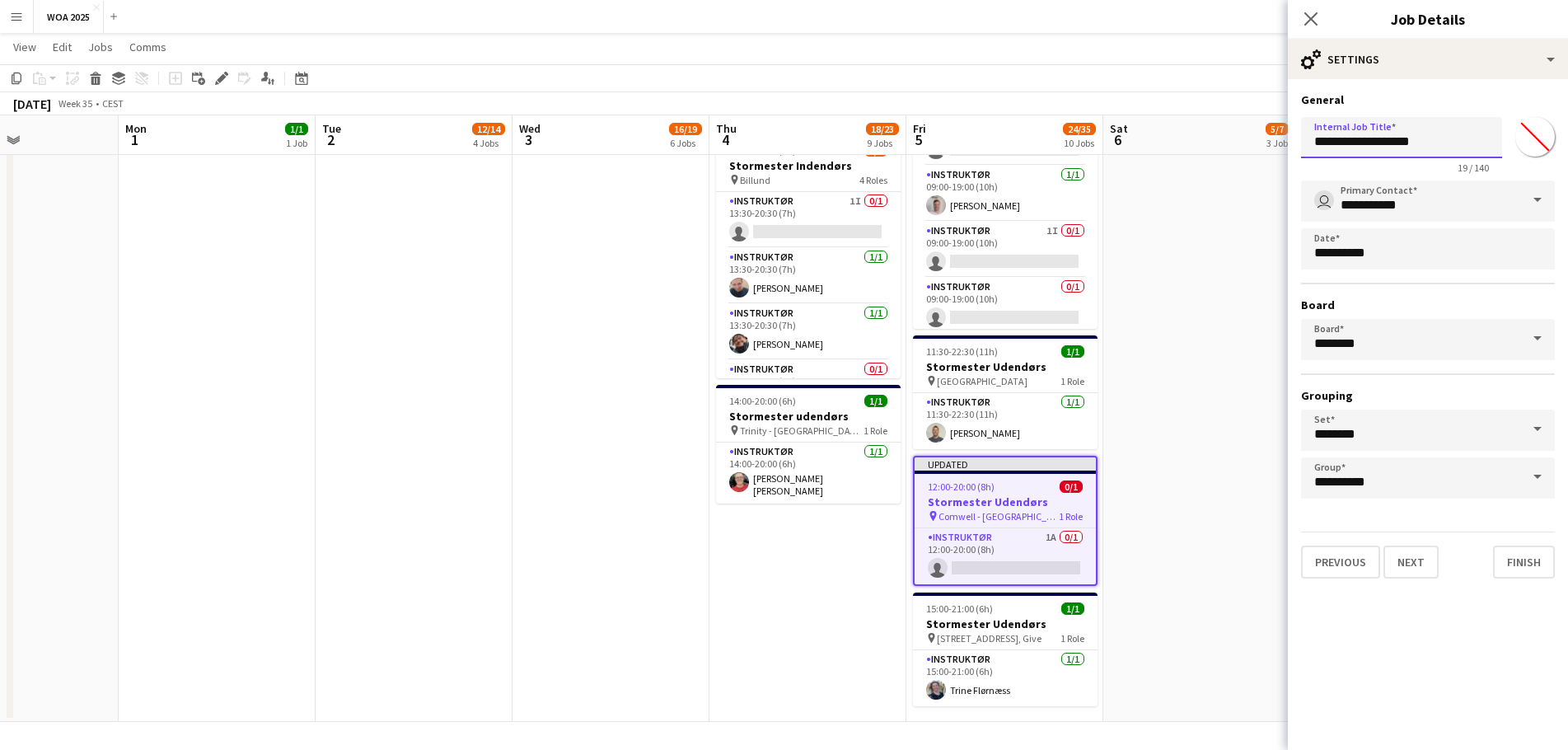
click at [1396, 136] on input "**********" at bounding box center [1402, 137] width 201 height 41
paste input "*"
type input "**********"
click at [1424, 554] on button "Next" at bounding box center [1411, 562] width 55 height 33
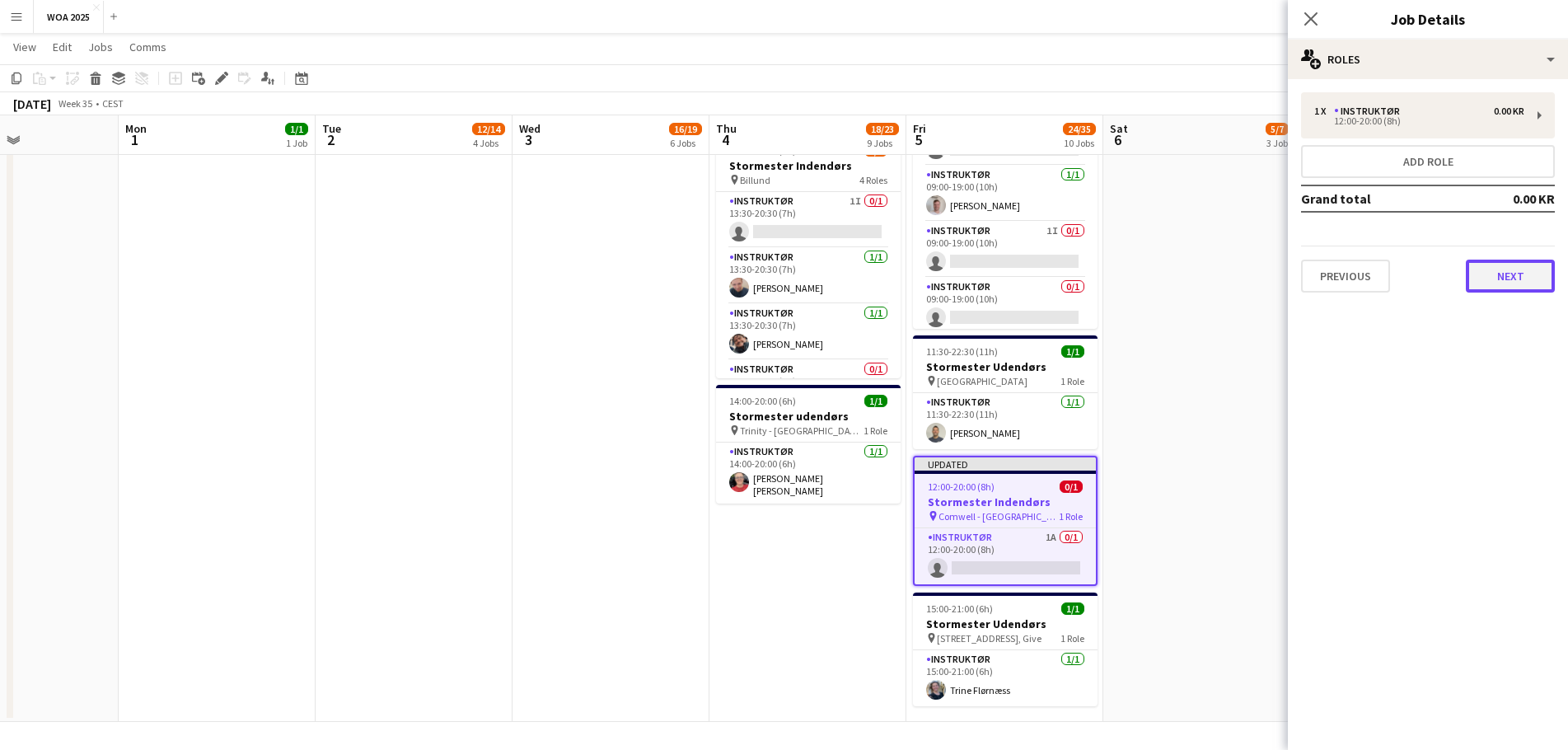
click at [1531, 285] on button "Next" at bounding box center [1510, 276] width 89 height 33
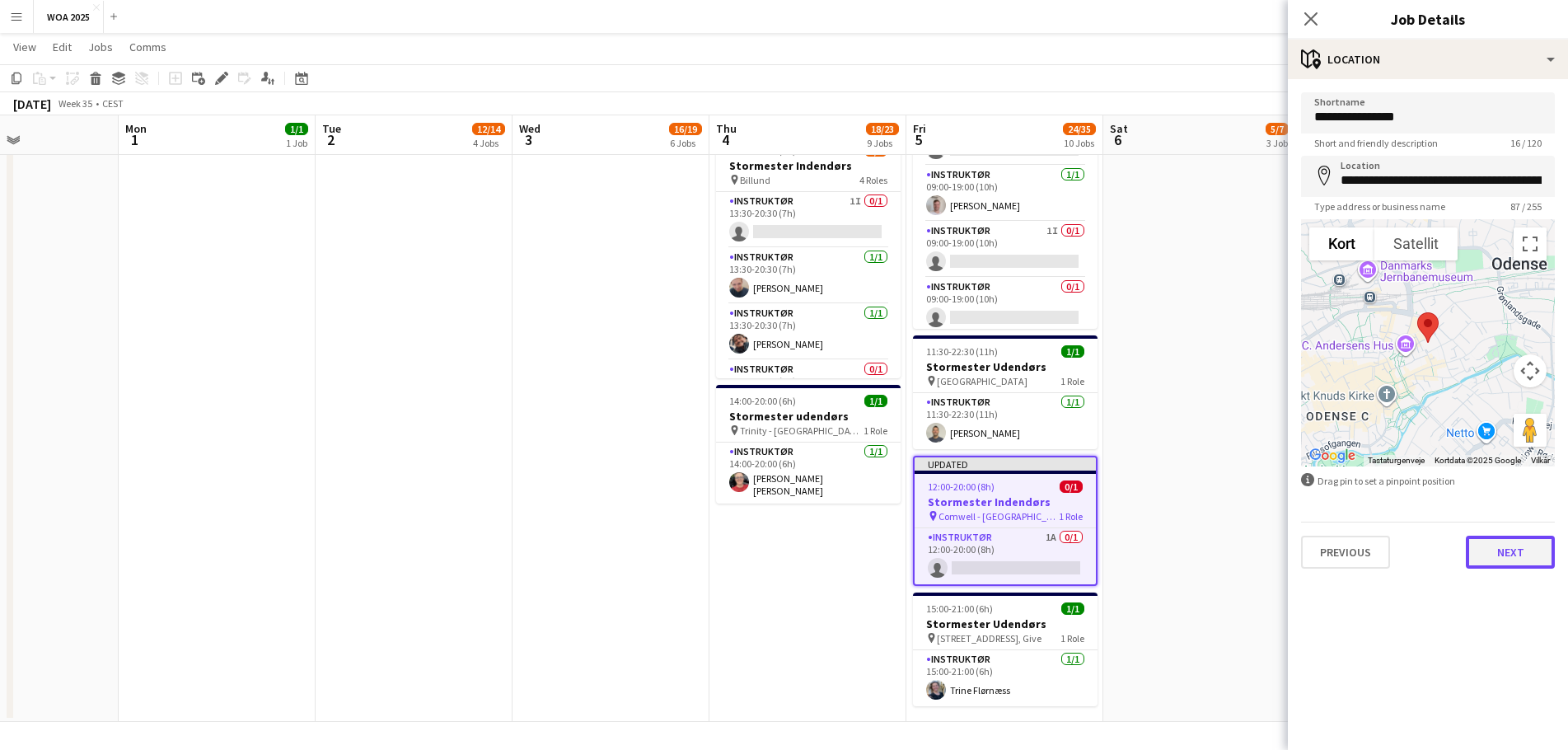
click at [1494, 556] on button "Next" at bounding box center [1510, 552] width 89 height 33
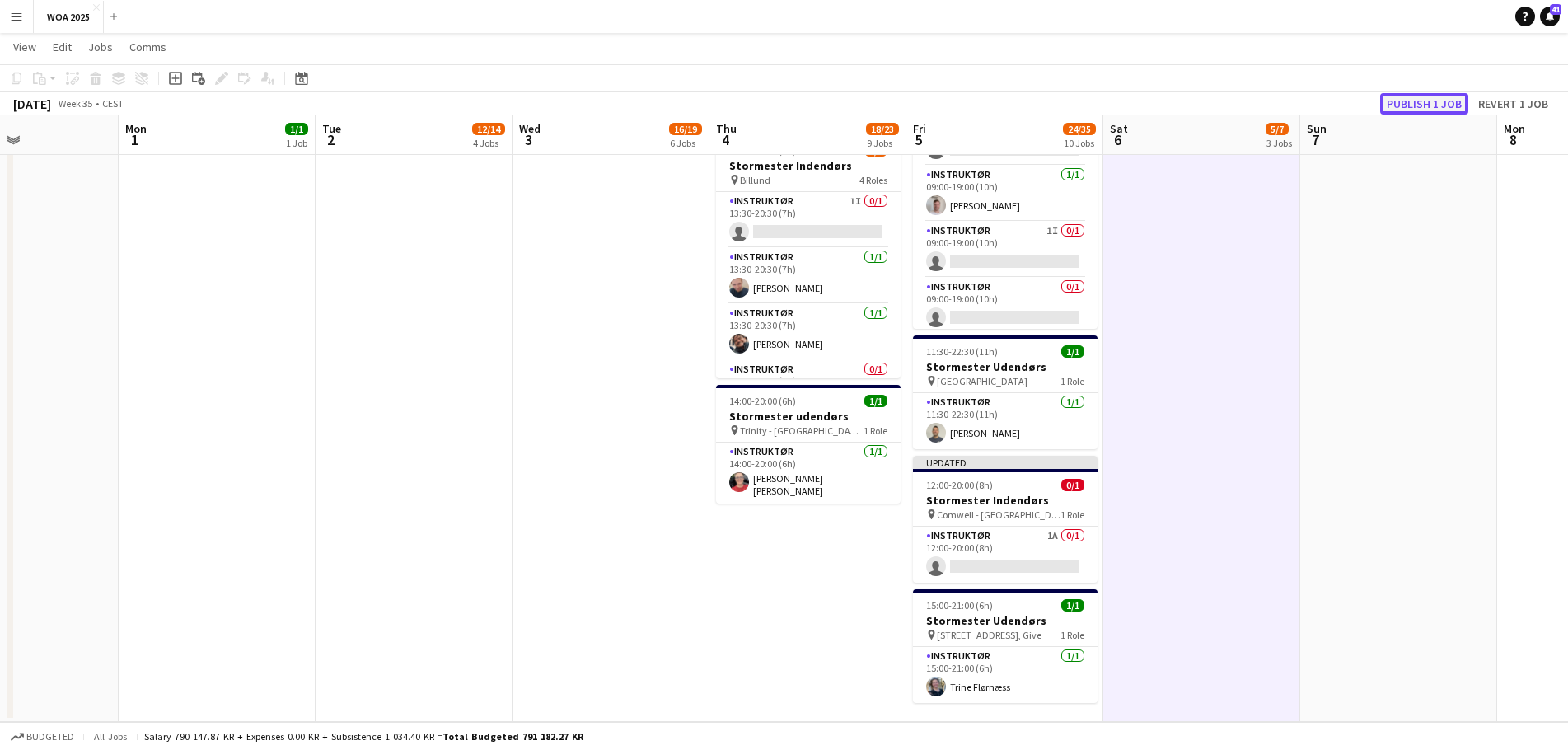
click at [1419, 107] on button "Publish 1 job" at bounding box center [1425, 103] width 88 height 21
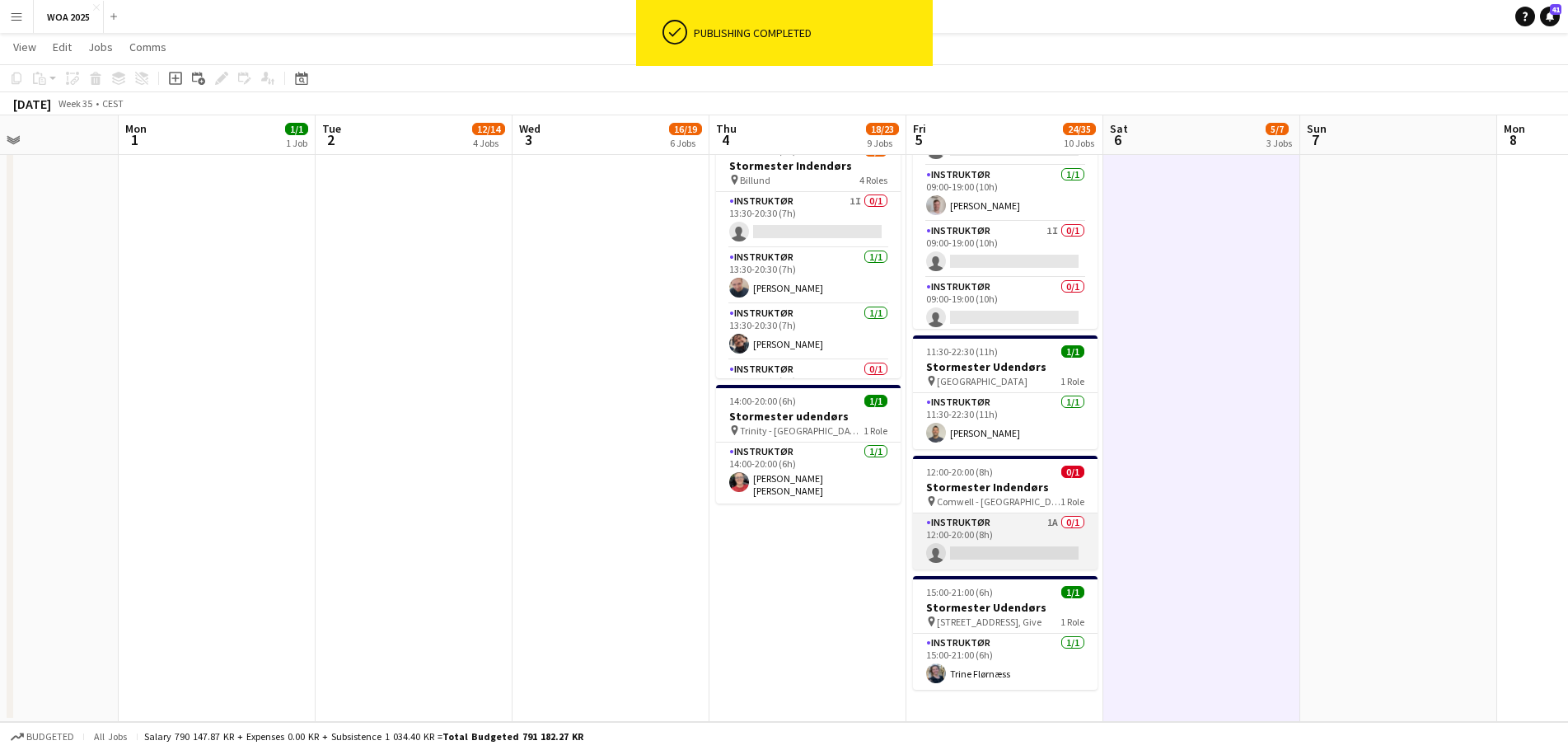
click at [1033, 524] on app-card-role "Instruktør 1A 0/1 12:00-20:00 (8h) single-neutral-actions" at bounding box center [1005, 541] width 185 height 56
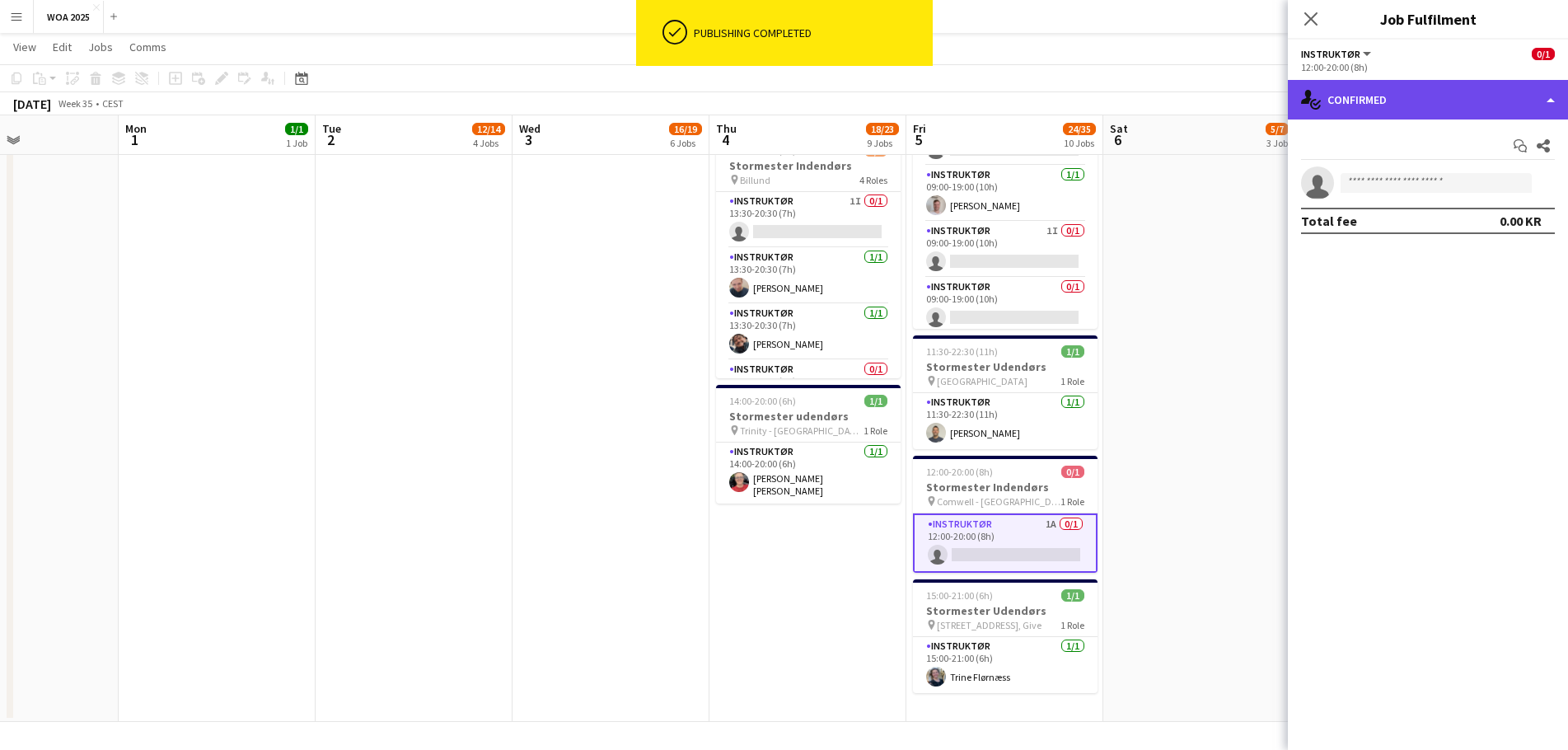
click at [1396, 96] on div "single-neutral-actions-check-2 Confirmed" at bounding box center [1427, 99] width 280 height 40
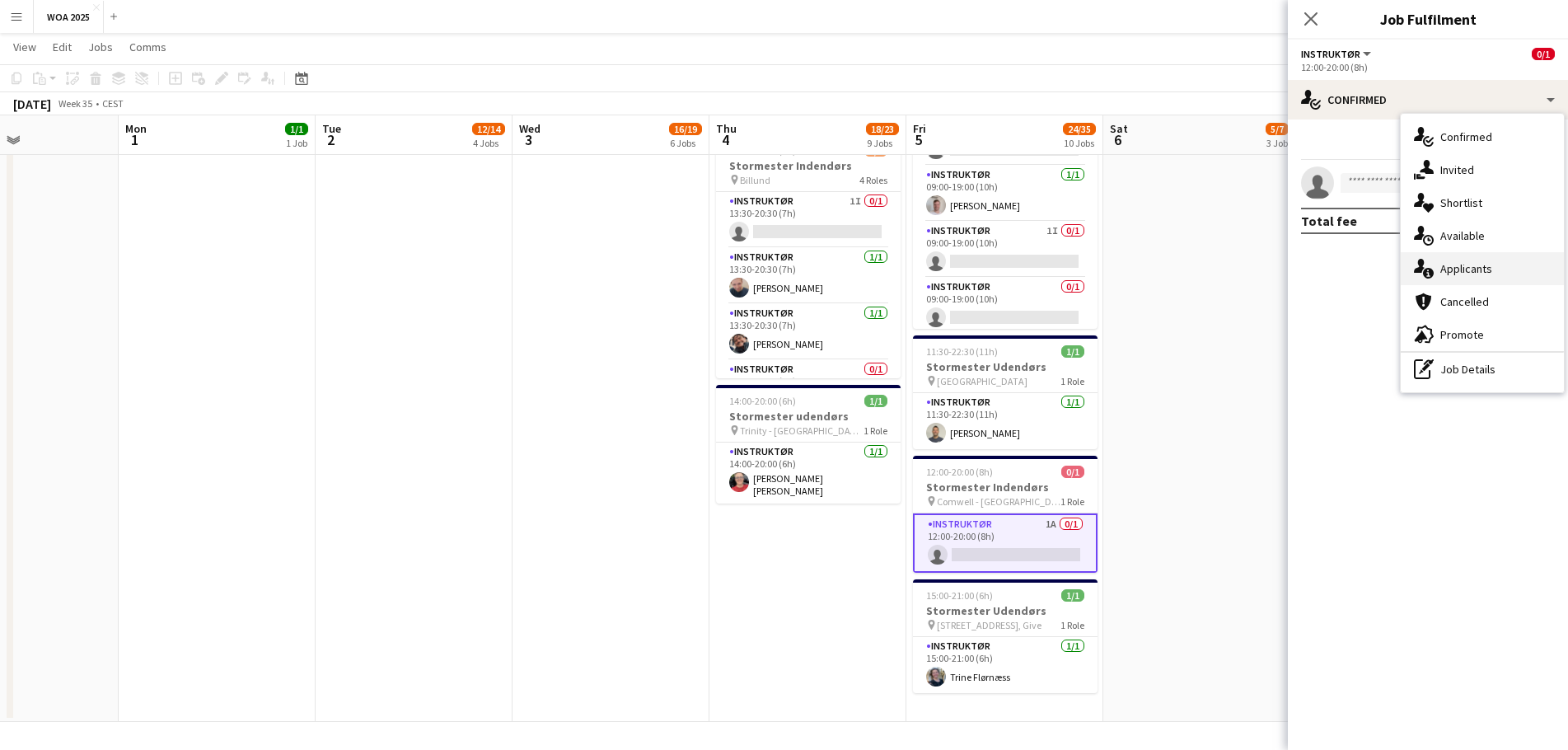
click at [1475, 265] on div "single-neutral-actions-information Applicants" at bounding box center [1482, 269] width 163 height 33
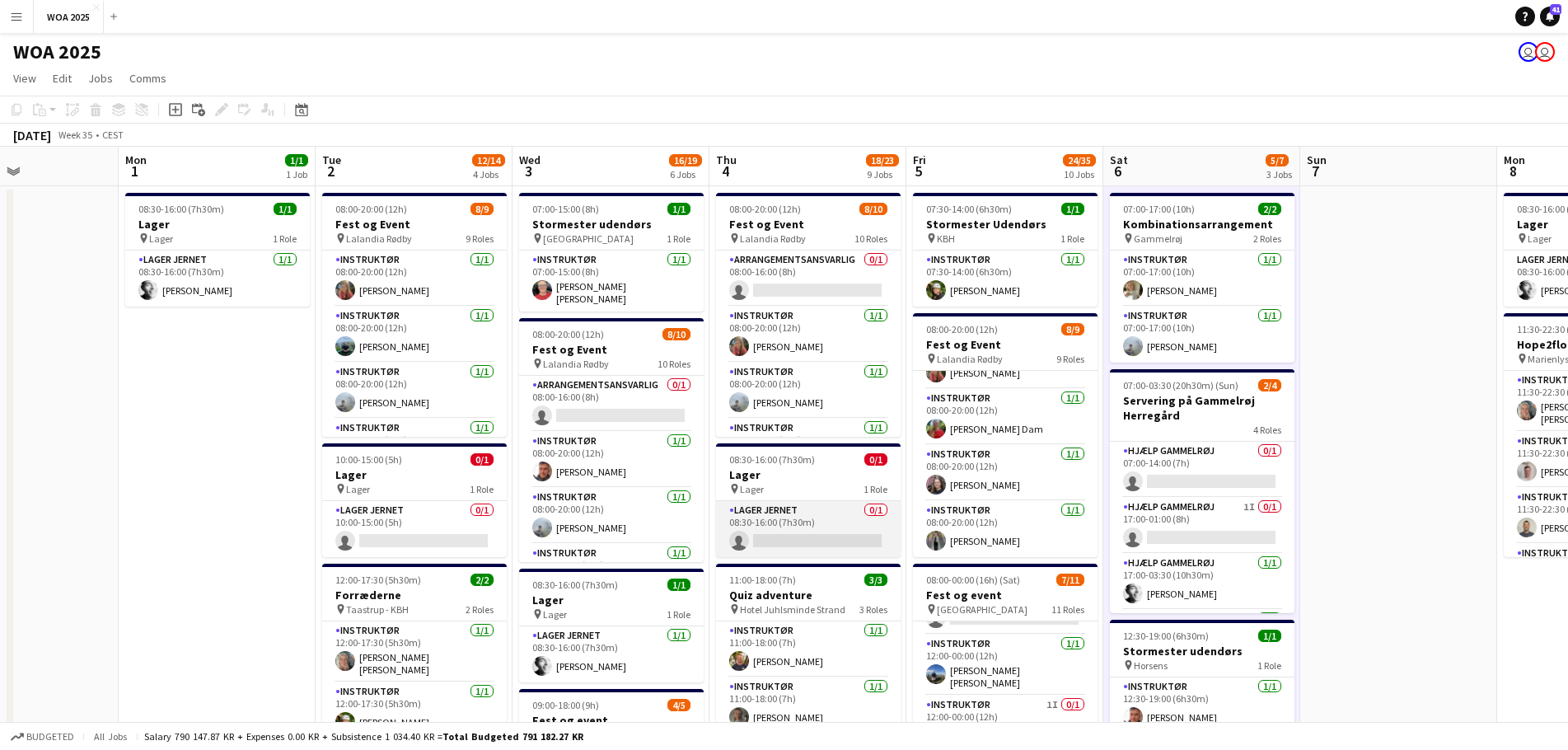
click at [822, 541] on app-card-role "Lager Jernet 0/1 08:30-16:00 (7h30m) single-neutral-actions" at bounding box center [808, 529] width 185 height 56
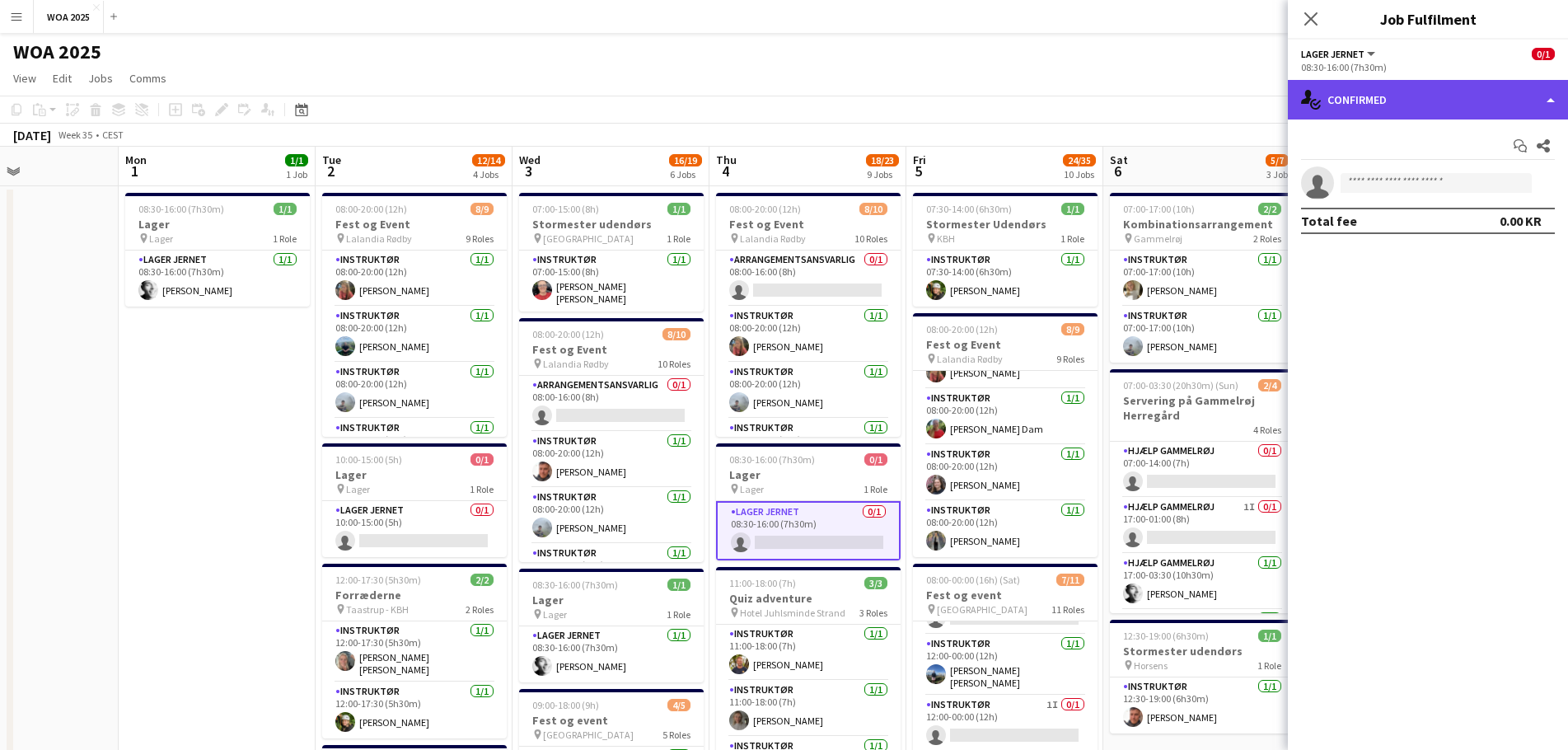
click at [1420, 106] on div "single-neutral-actions-check-2 Confirmed" at bounding box center [1427, 99] width 280 height 40
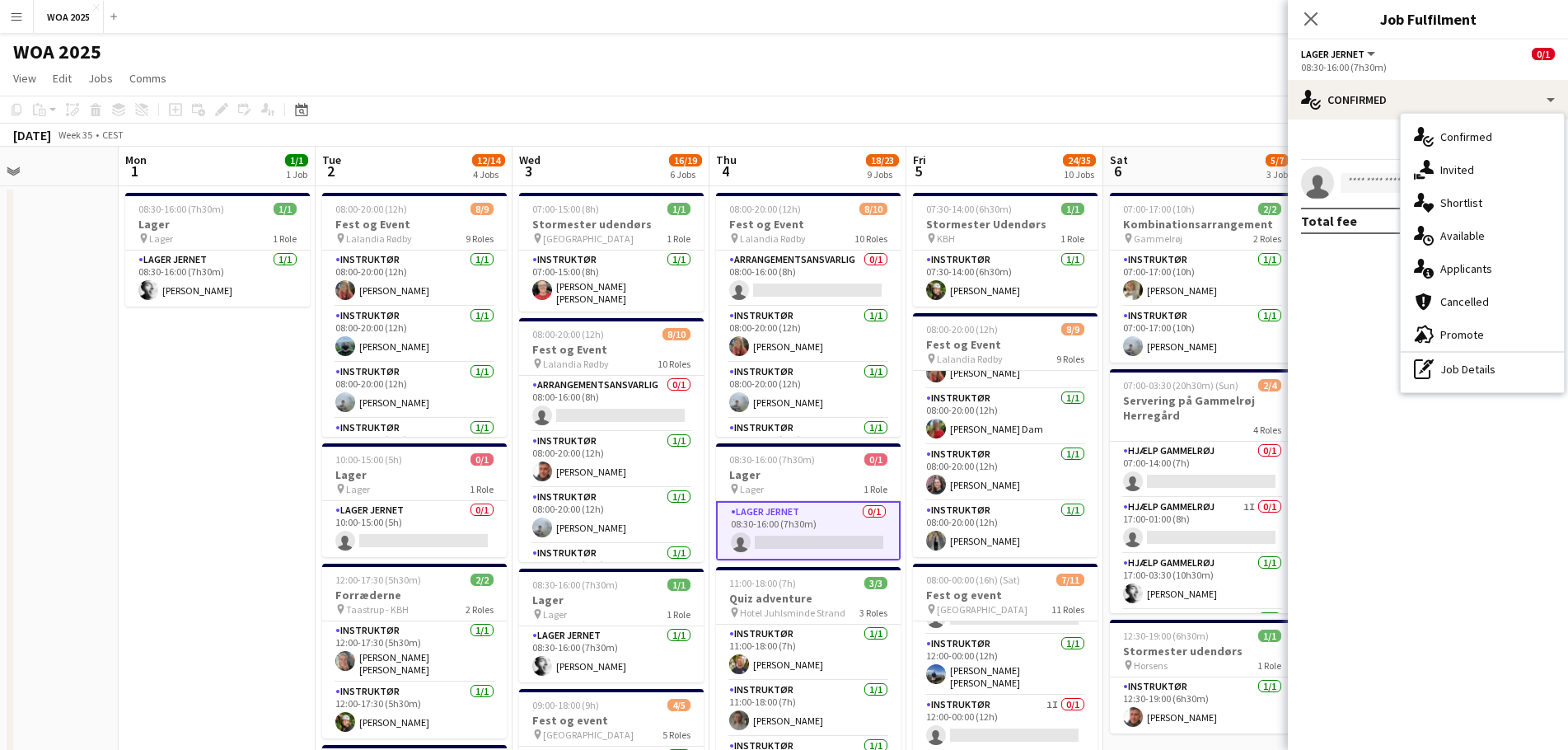
click at [1467, 174] on div "single-neutral-actions-share-1 Invited" at bounding box center [1482, 170] width 163 height 33
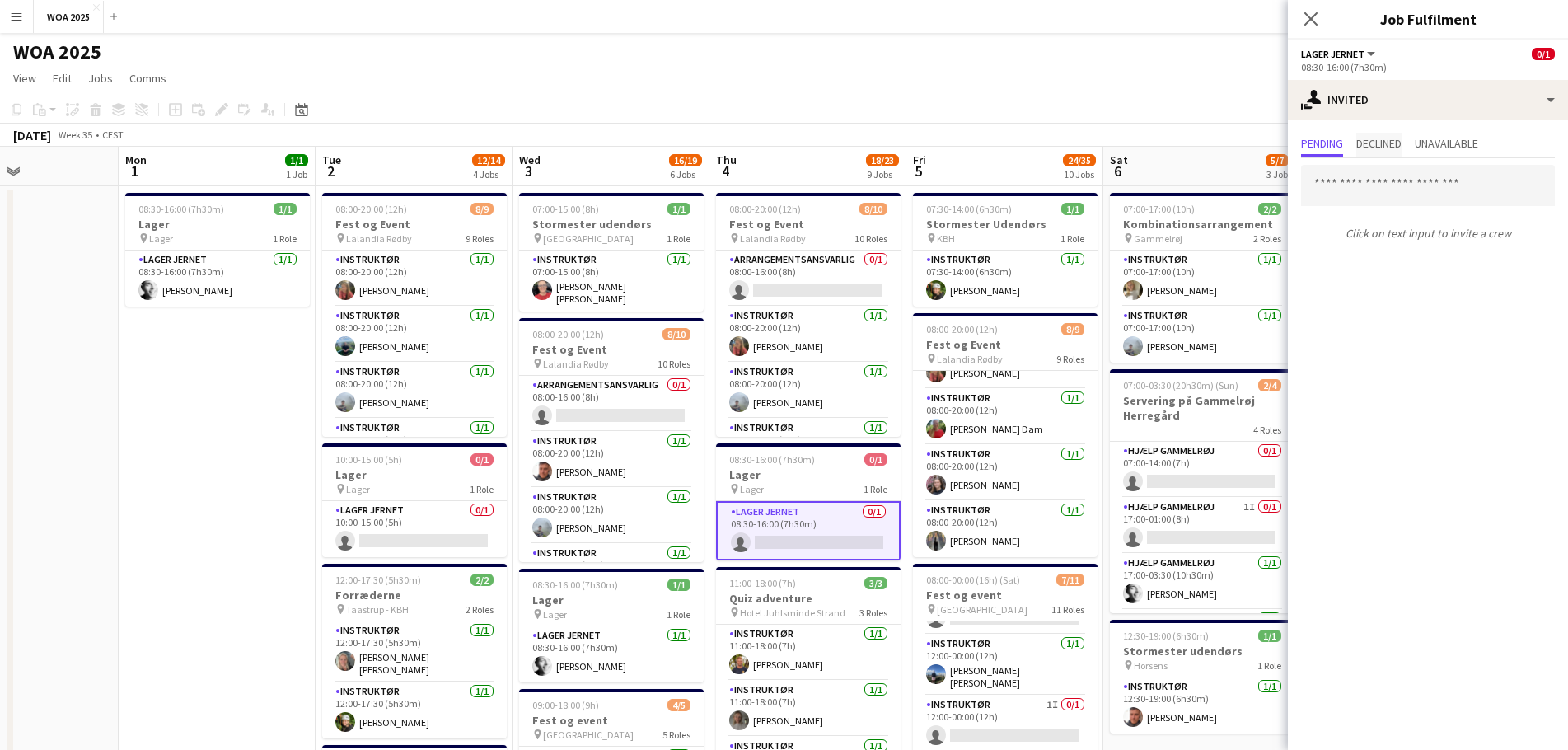
click at [1402, 144] on span "Declined" at bounding box center [1379, 144] width 45 height 12
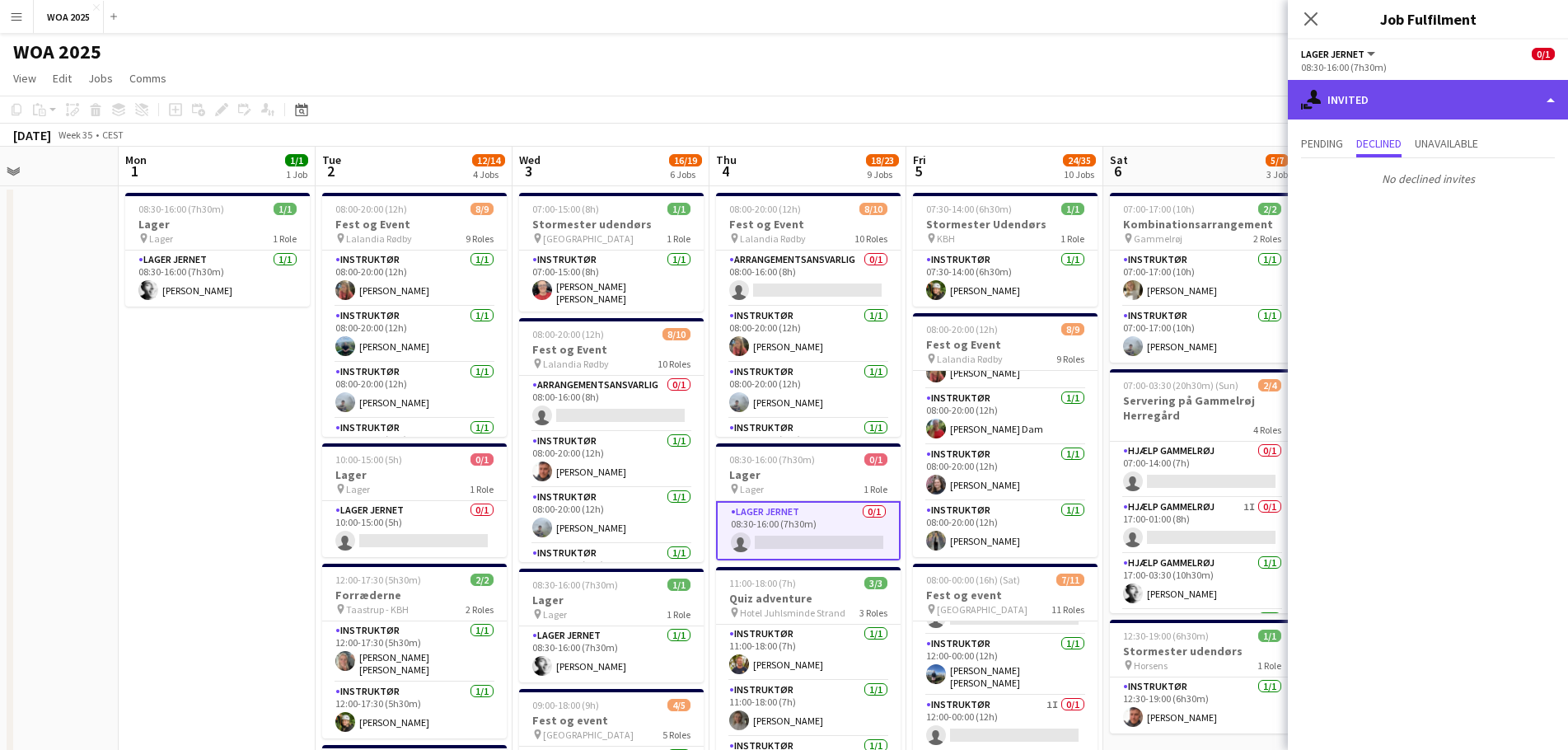
click at [1459, 106] on div "single-neutral-actions-share-1 Invited" at bounding box center [1427, 99] width 280 height 40
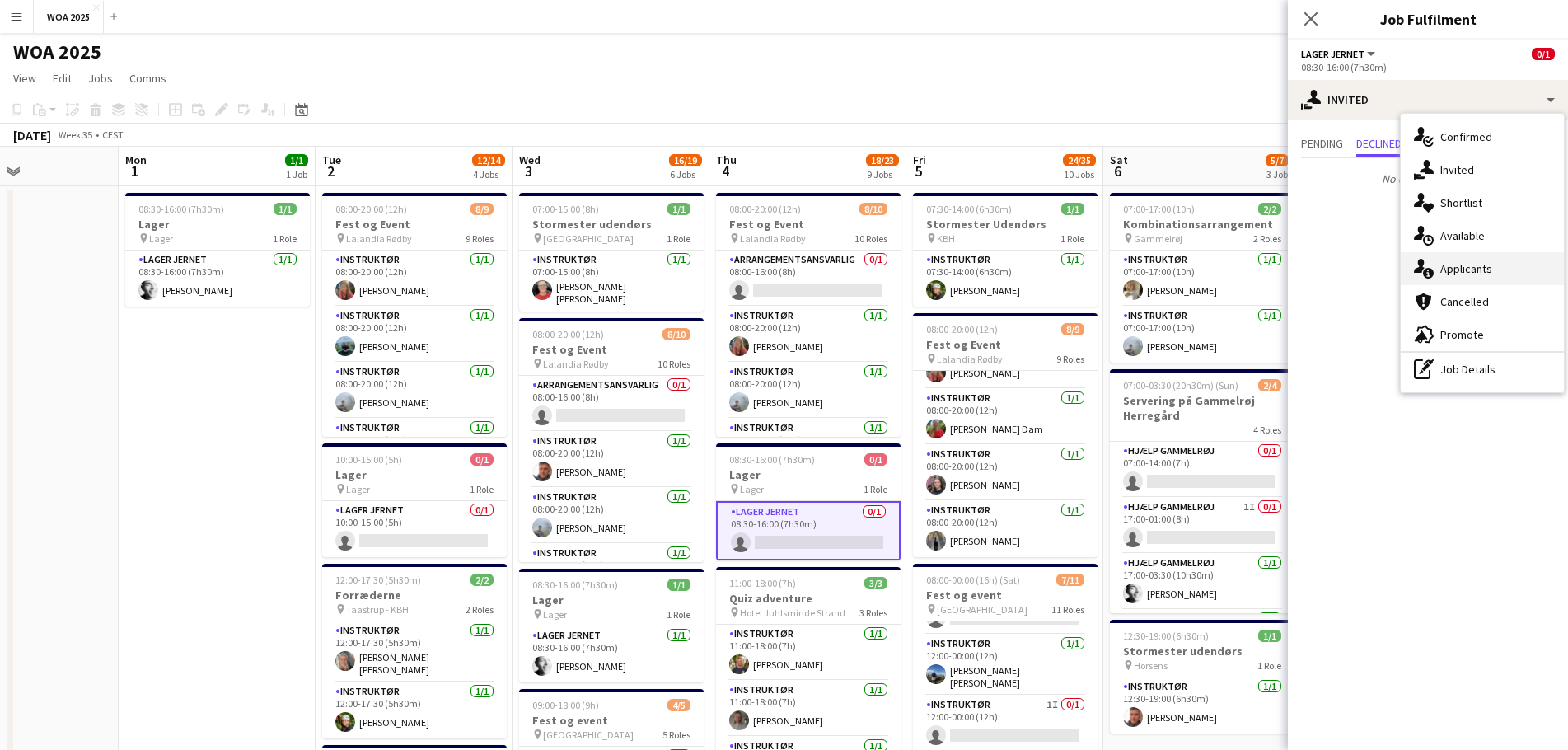
click at [1472, 274] on div "single-neutral-actions-information Applicants" at bounding box center [1482, 269] width 163 height 33
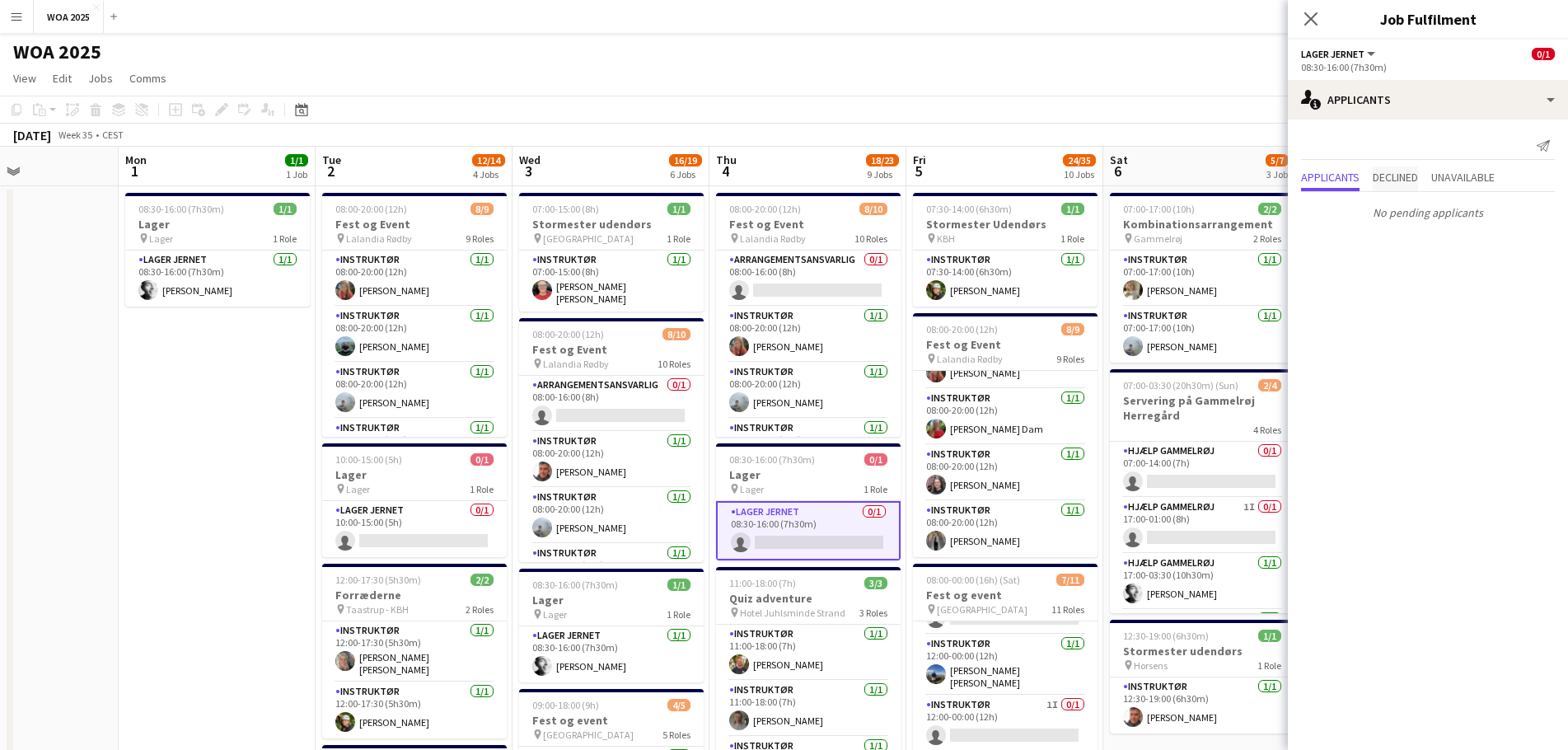
click at [1397, 178] on span "Declined" at bounding box center [1395, 177] width 45 height 12
click at [1330, 143] on span "Applicants" at bounding box center [1331, 144] width 59 height 12
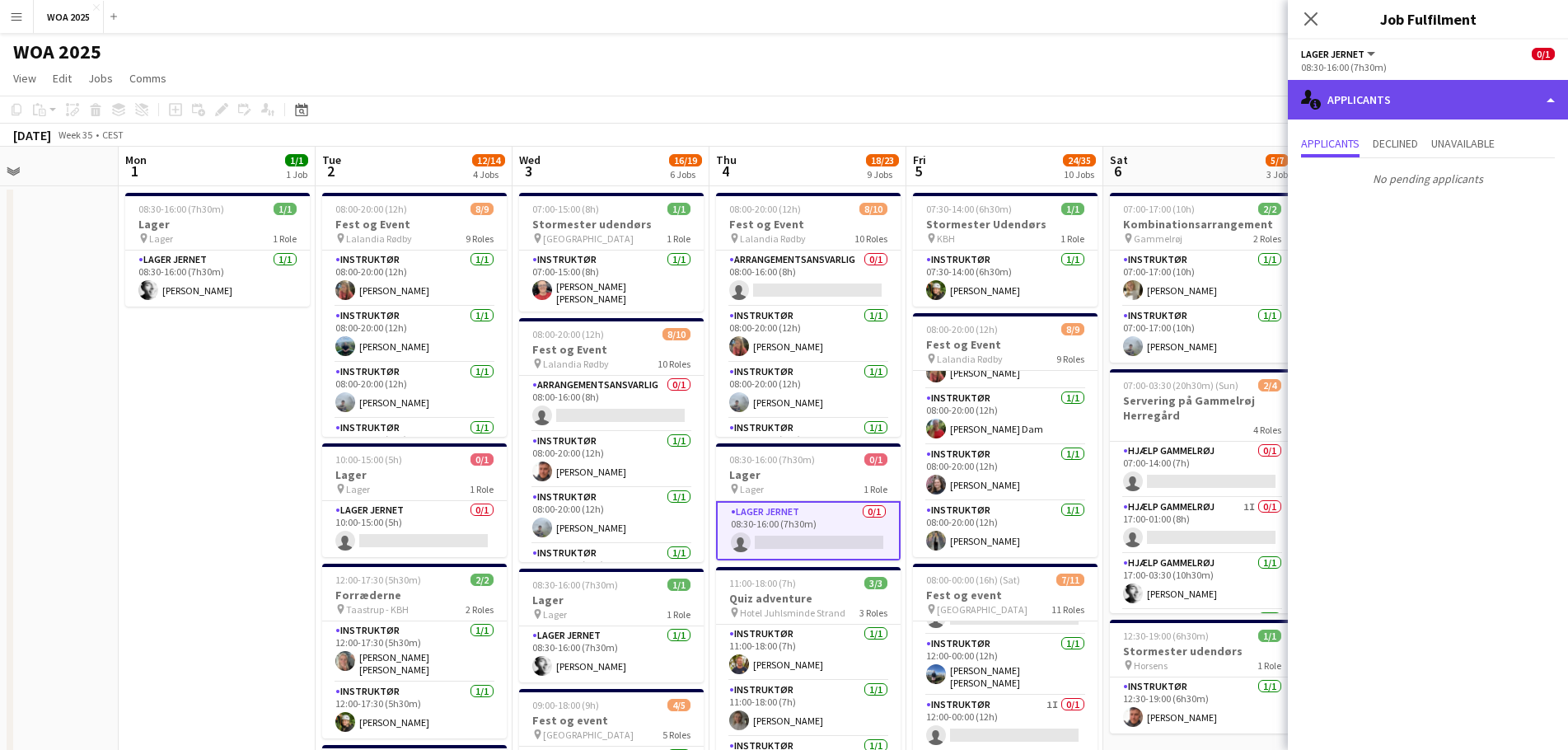
click at [1389, 102] on div "single-neutral-actions-information Applicants" at bounding box center [1427, 99] width 280 height 40
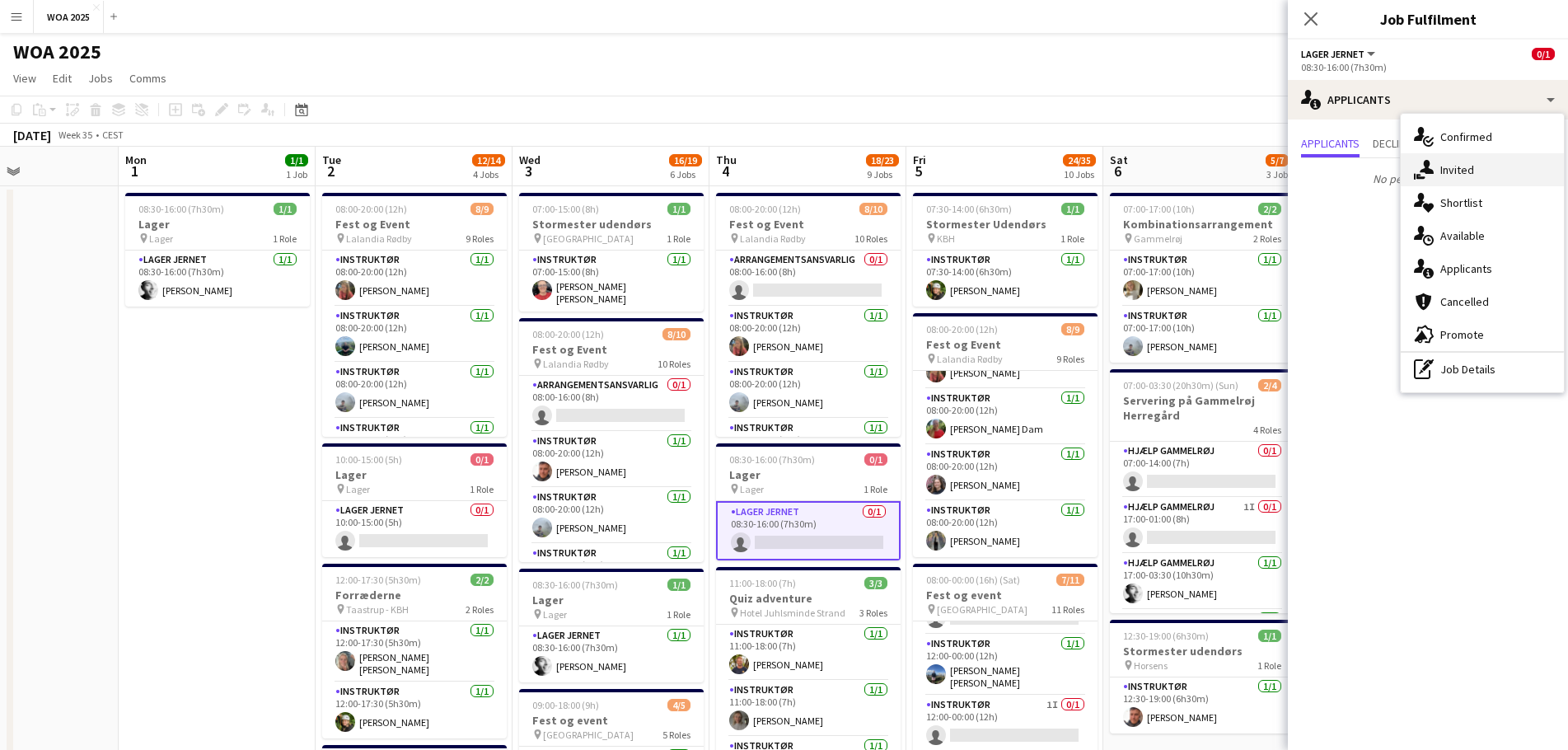
click at [1480, 177] on div "single-neutral-actions-share-1 Invited" at bounding box center [1482, 170] width 163 height 33
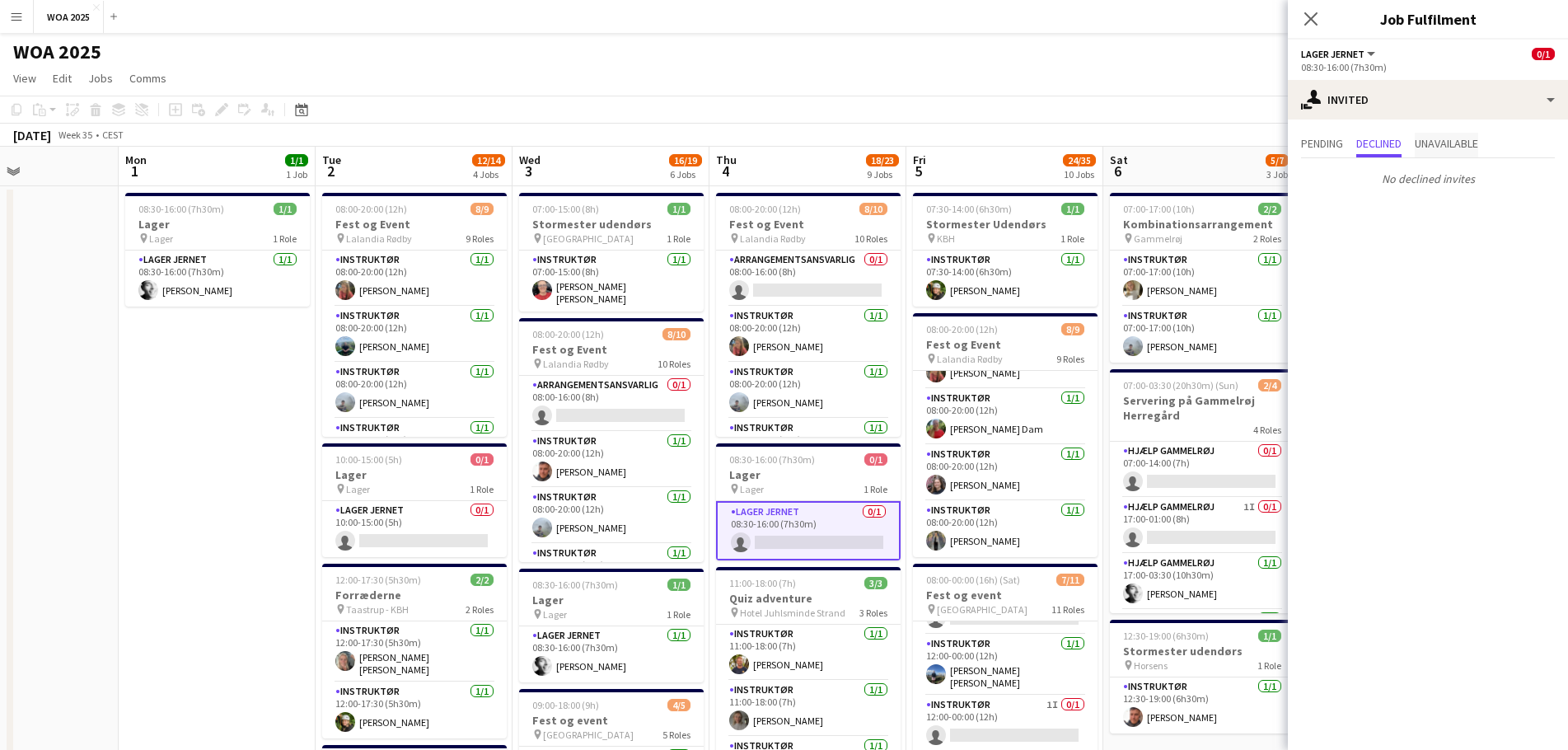
click at [1459, 149] on span "Unavailable" at bounding box center [1446, 144] width 63 height 12
click at [1319, 143] on span "Pending" at bounding box center [1322, 144] width 42 height 12
click at [1388, 186] on input "text" at bounding box center [1428, 185] width 254 height 41
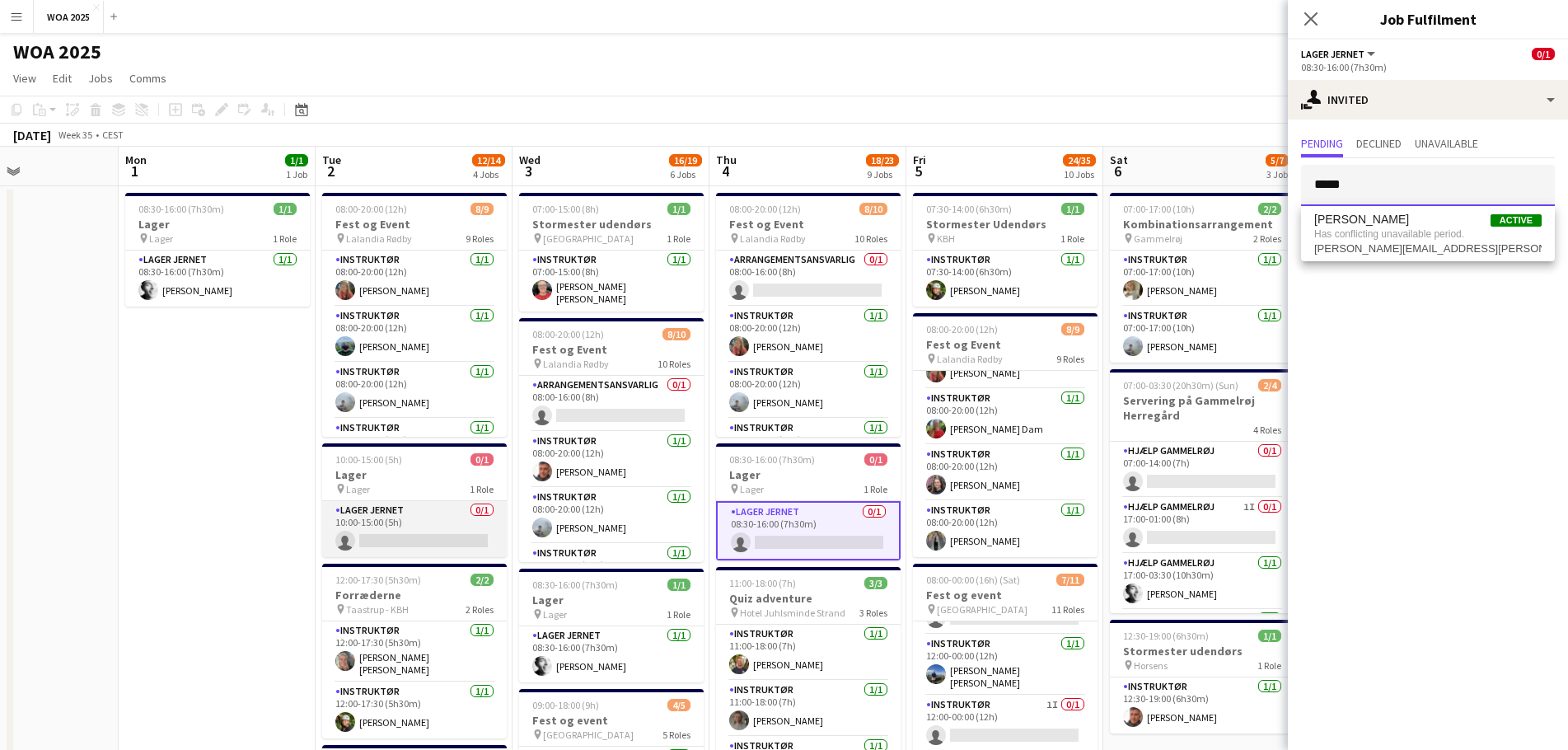
type input "*****"
click at [418, 525] on app-card-role "Lager Jernet 0/1 10:00-15:00 (5h) single-neutral-actions" at bounding box center [414, 529] width 185 height 56
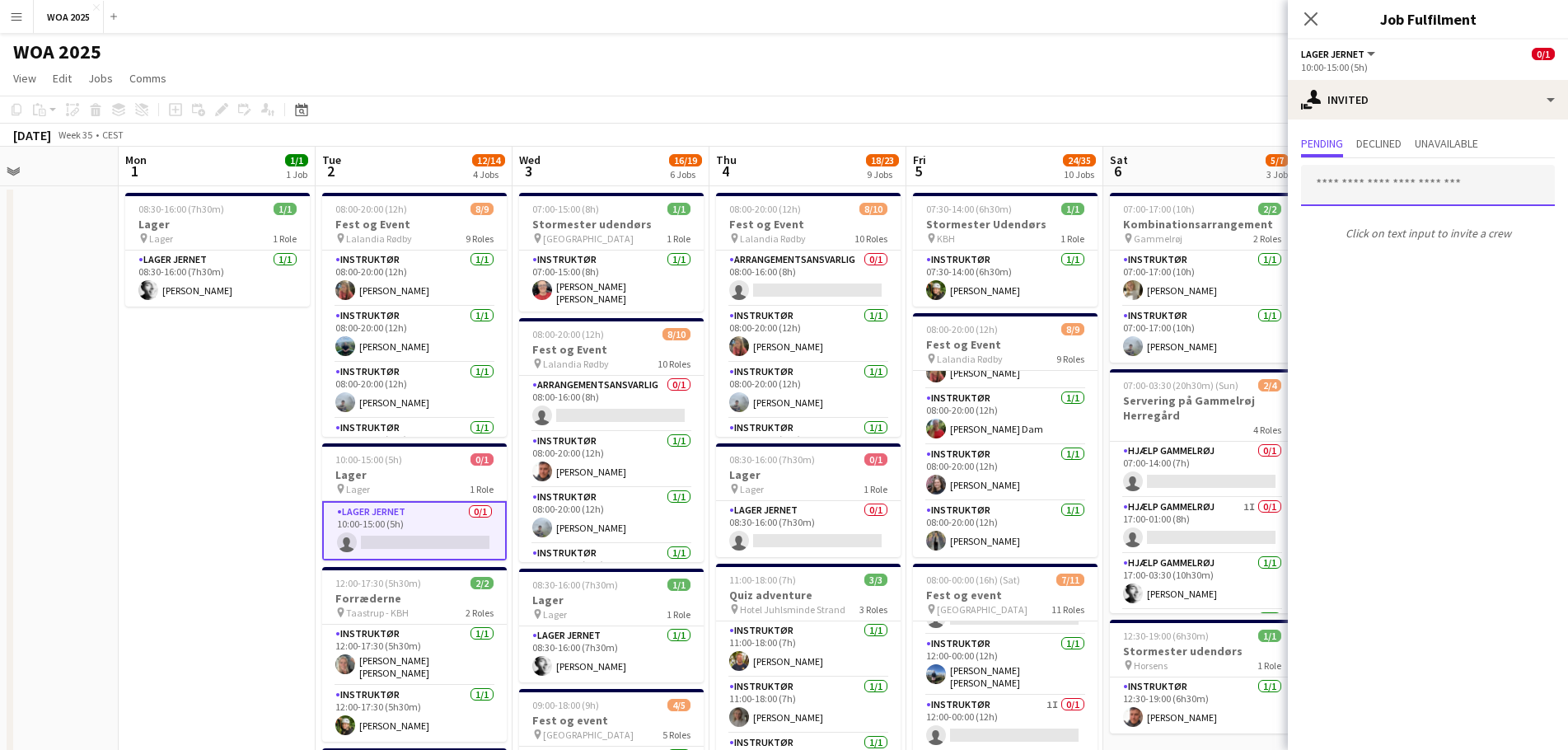
click at [1368, 181] on input "text" at bounding box center [1428, 185] width 254 height 41
click at [1070, 75] on app-page-menu "View Day view expanded Day view collapsed Month view Date picker Jump to [DATE]…" at bounding box center [784, 80] width 1568 height 31
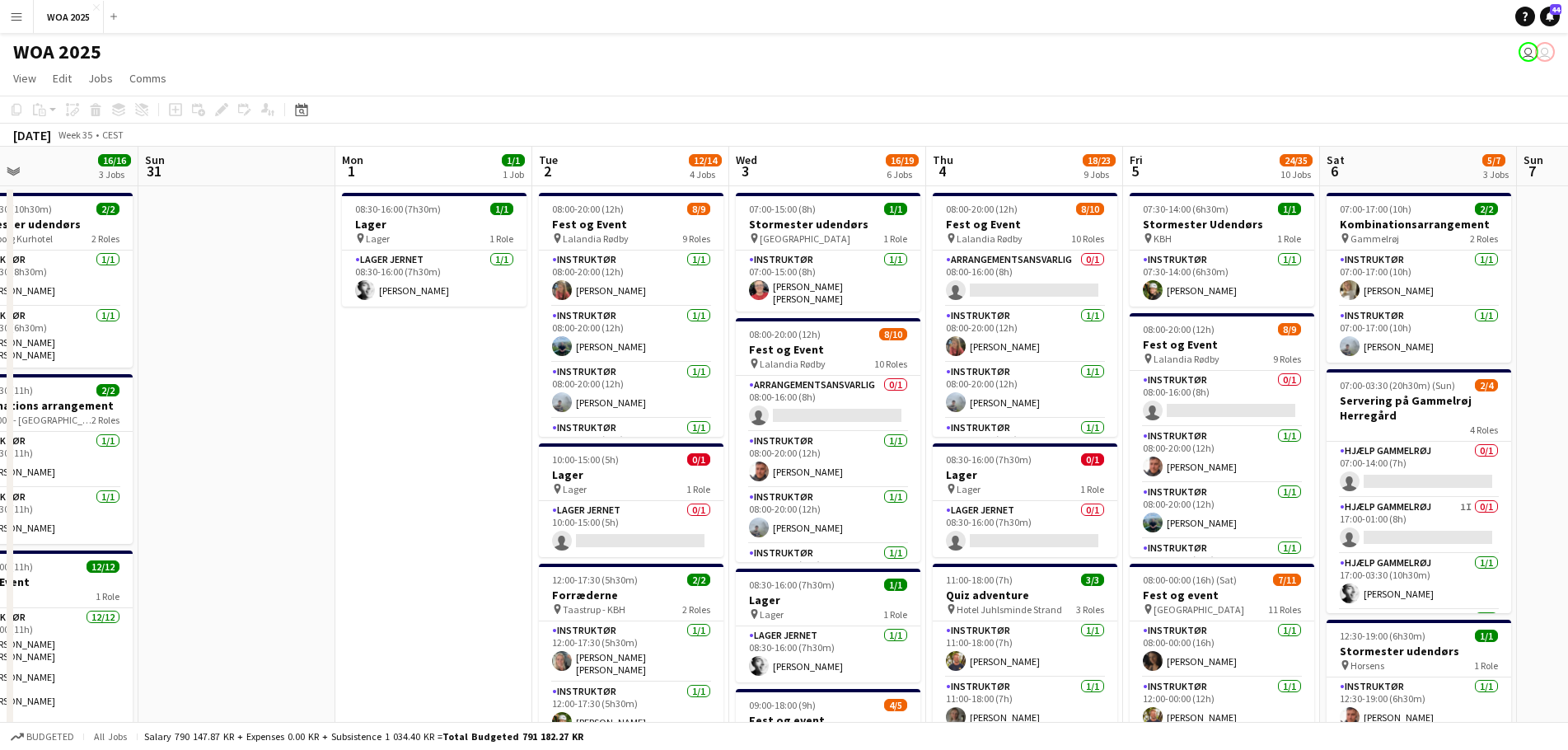
drag, startPoint x: 346, startPoint y: 387, endPoint x: 1046, endPoint y: 372, distance: 700.2
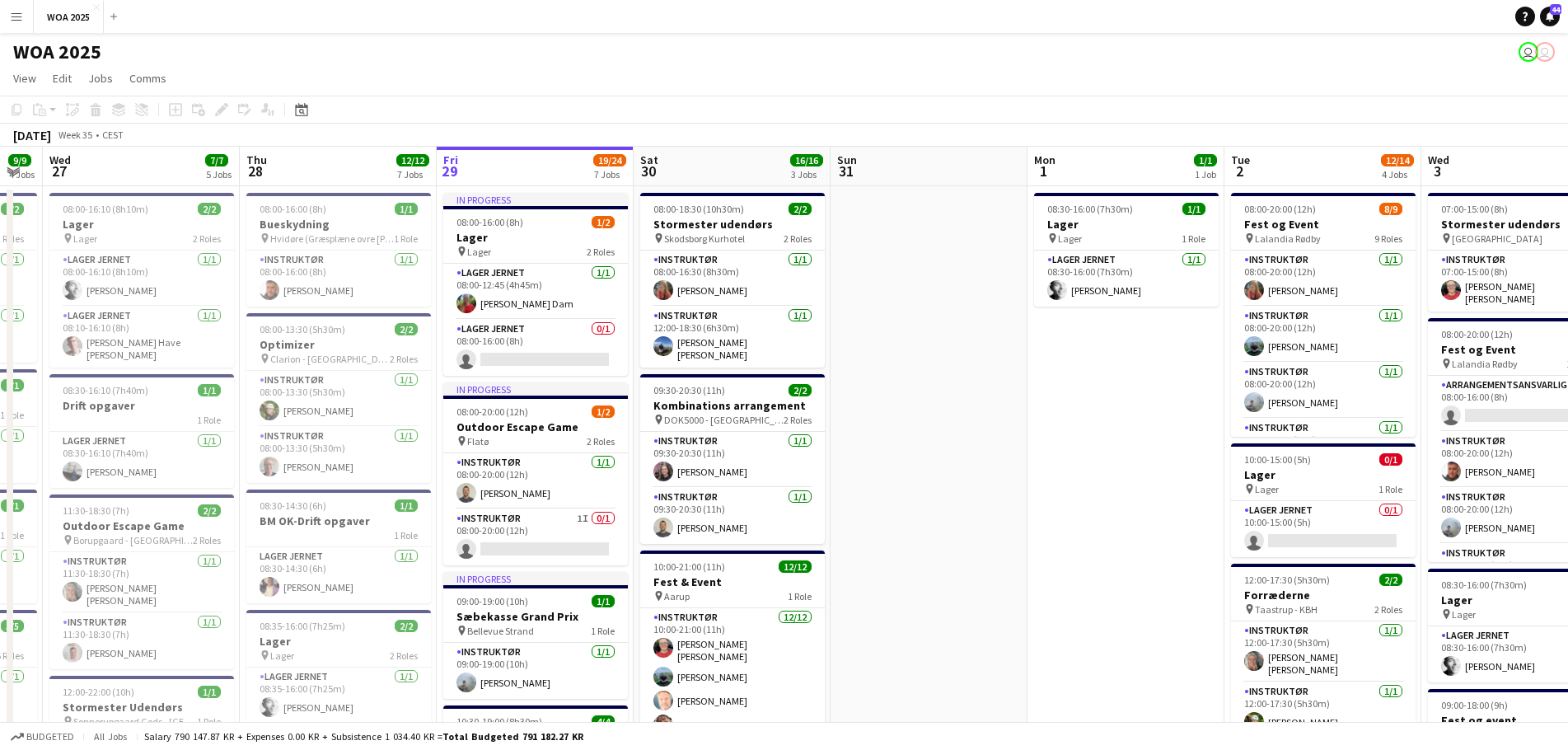
scroll to position [0, 343]
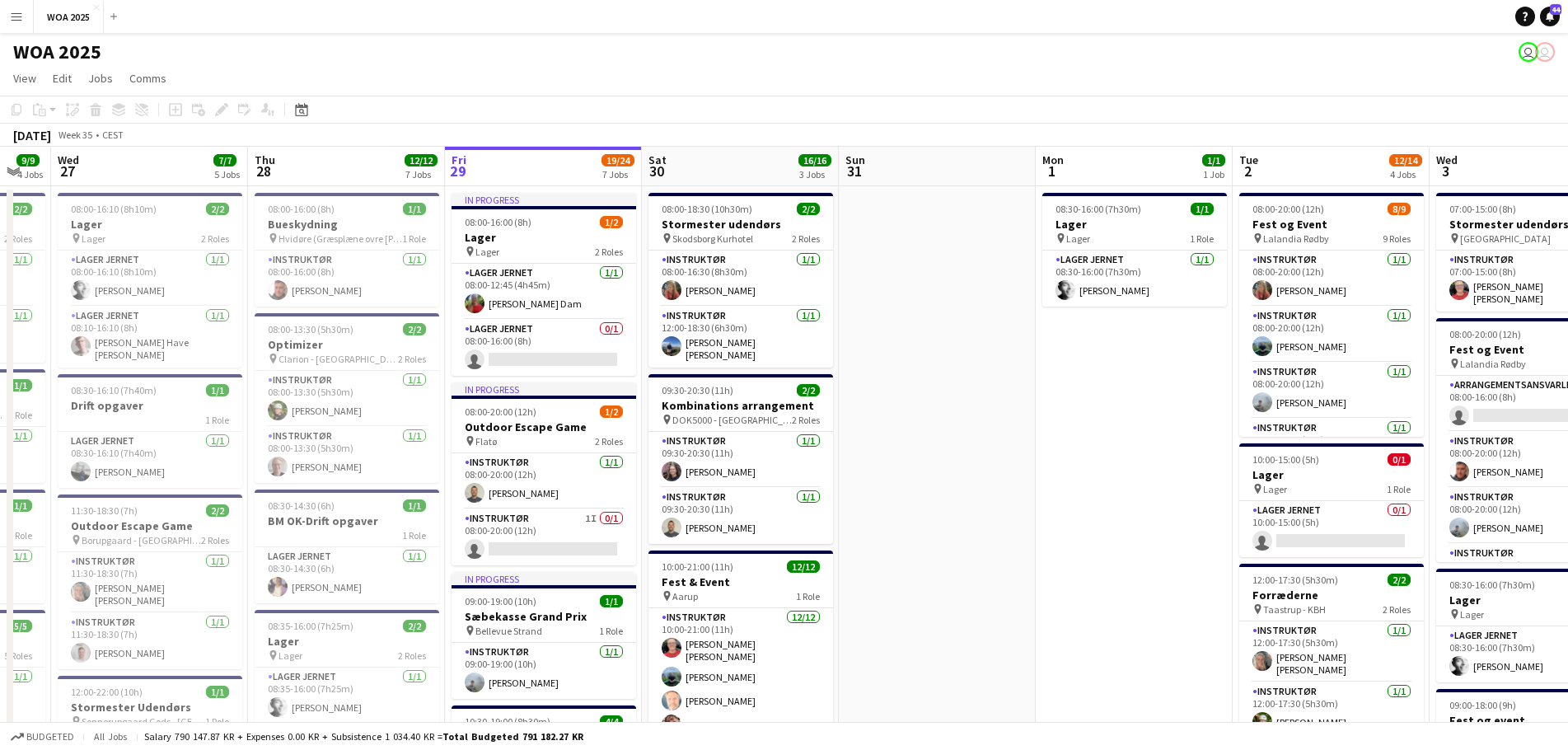
drag, startPoint x: 758, startPoint y: 426, endPoint x: 910, endPoint y: 408, distance: 153.1
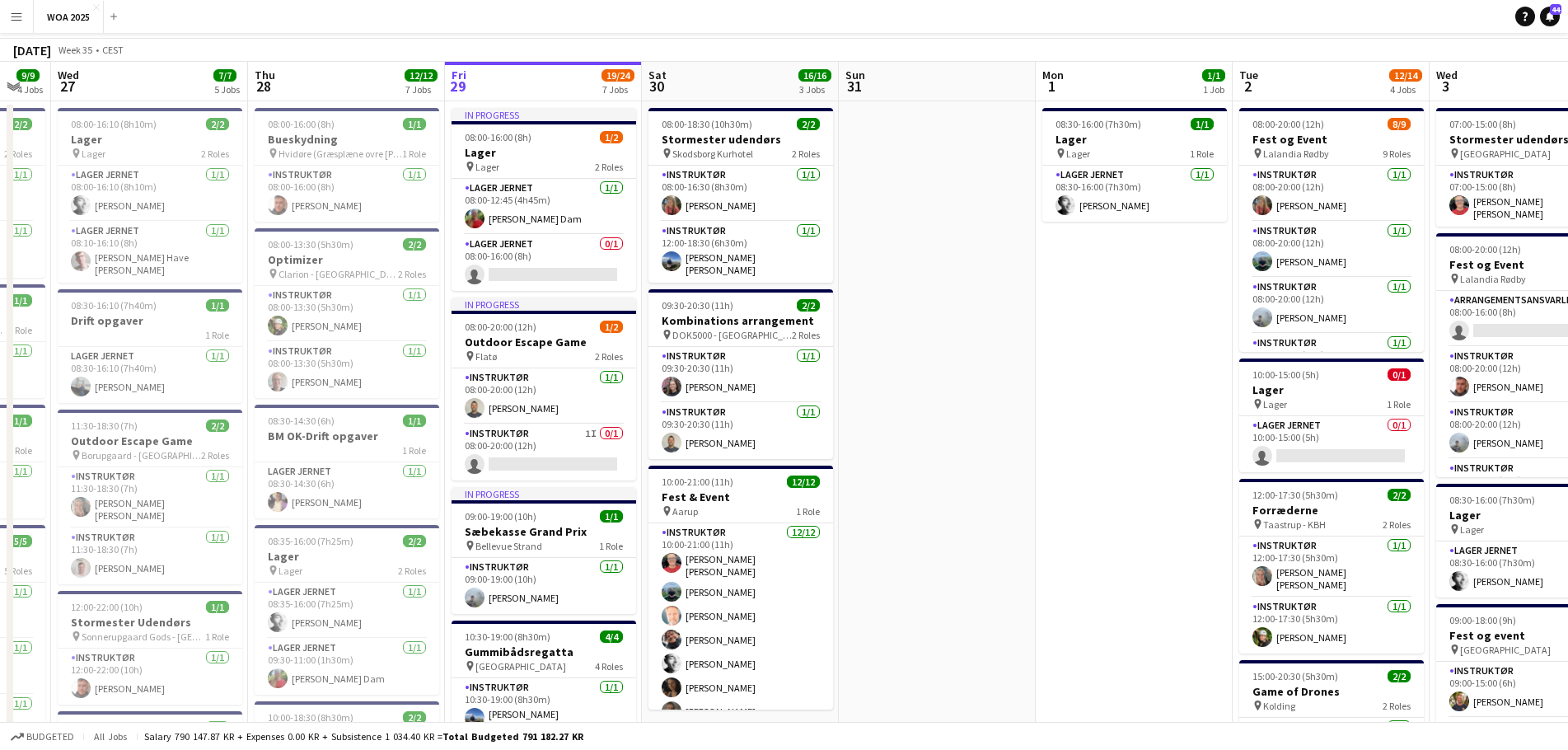
scroll to position [0, 0]
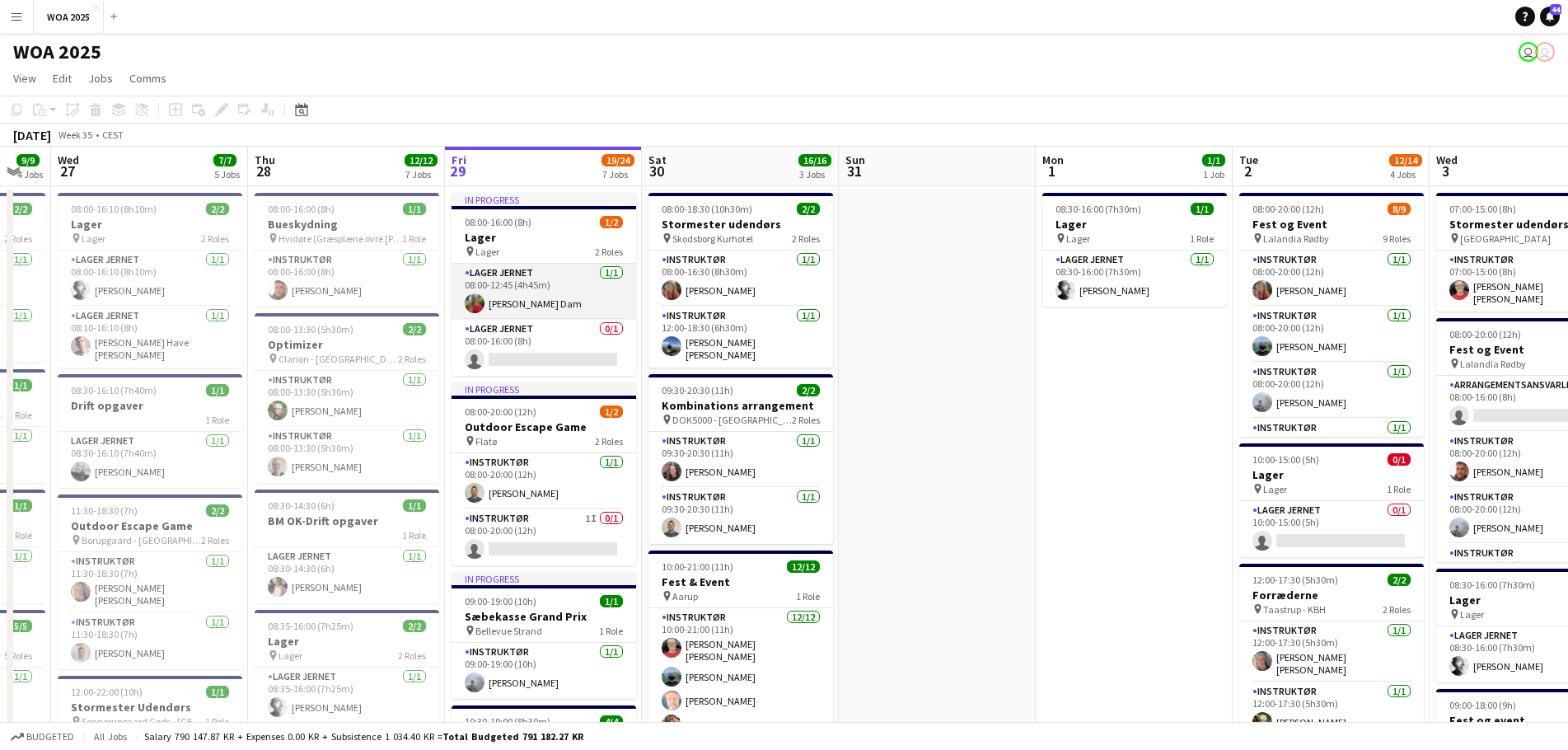
click at [529, 305] on app-card-role "Lager Jernet [DATE] 08:00-12:45 (4h45m) [PERSON_NAME] Dam" at bounding box center [544, 292] width 185 height 56
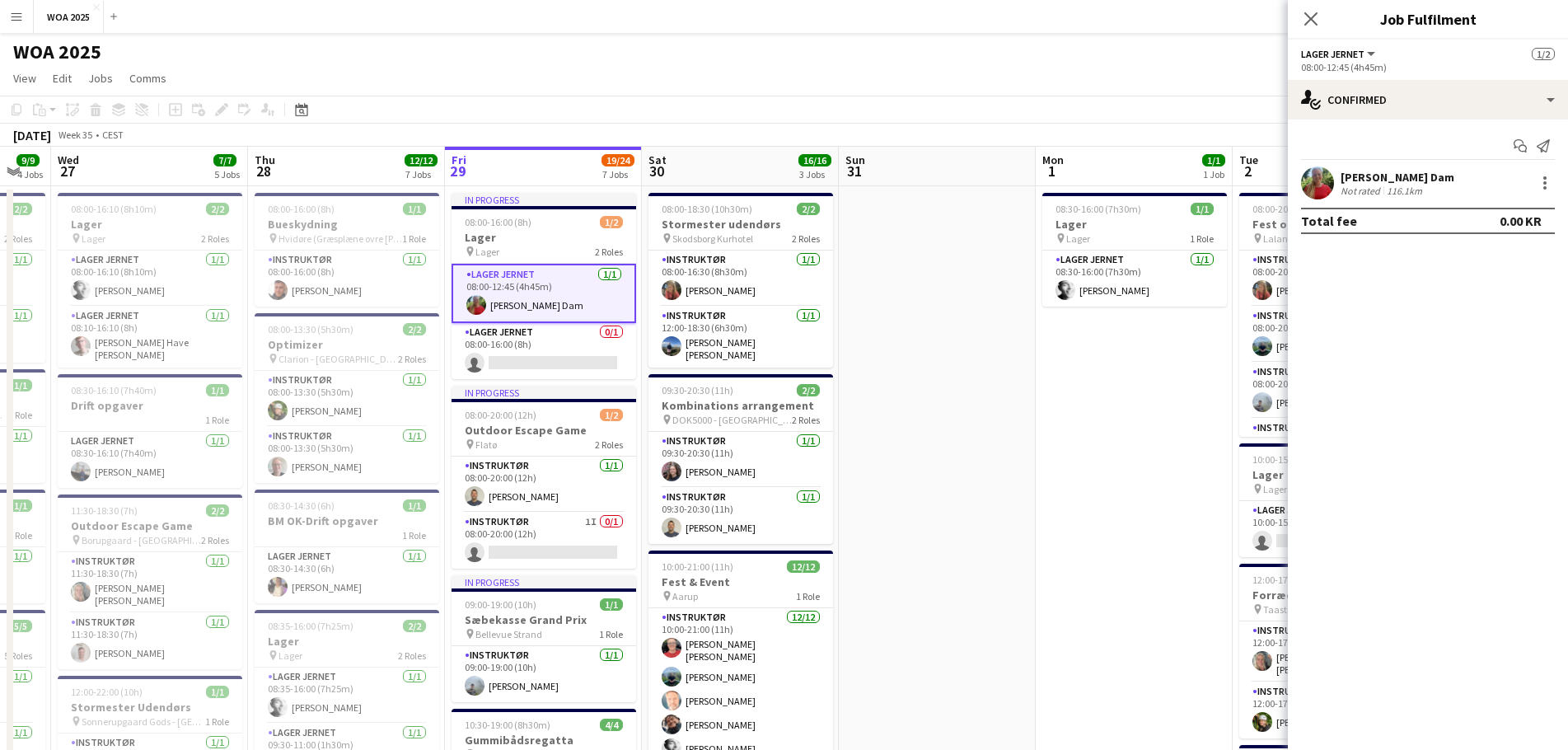
click at [541, 61] on div "WOA 2025 user user" at bounding box center [784, 49] width 1568 height 31
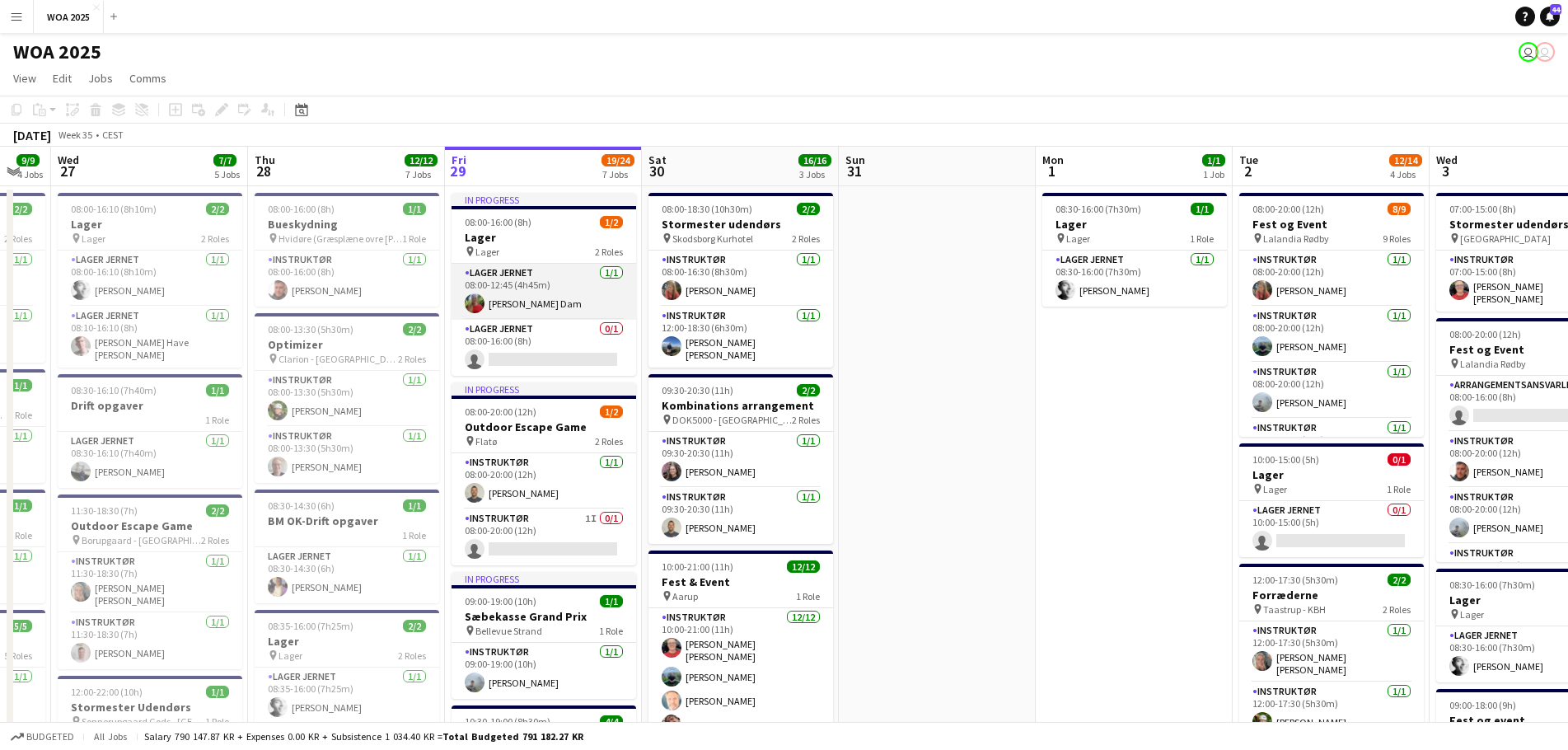
click at [518, 287] on app-card-role "Lager Jernet [DATE] 08:00-12:45 (4h45m) [PERSON_NAME] Dam" at bounding box center [544, 292] width 185 height 56
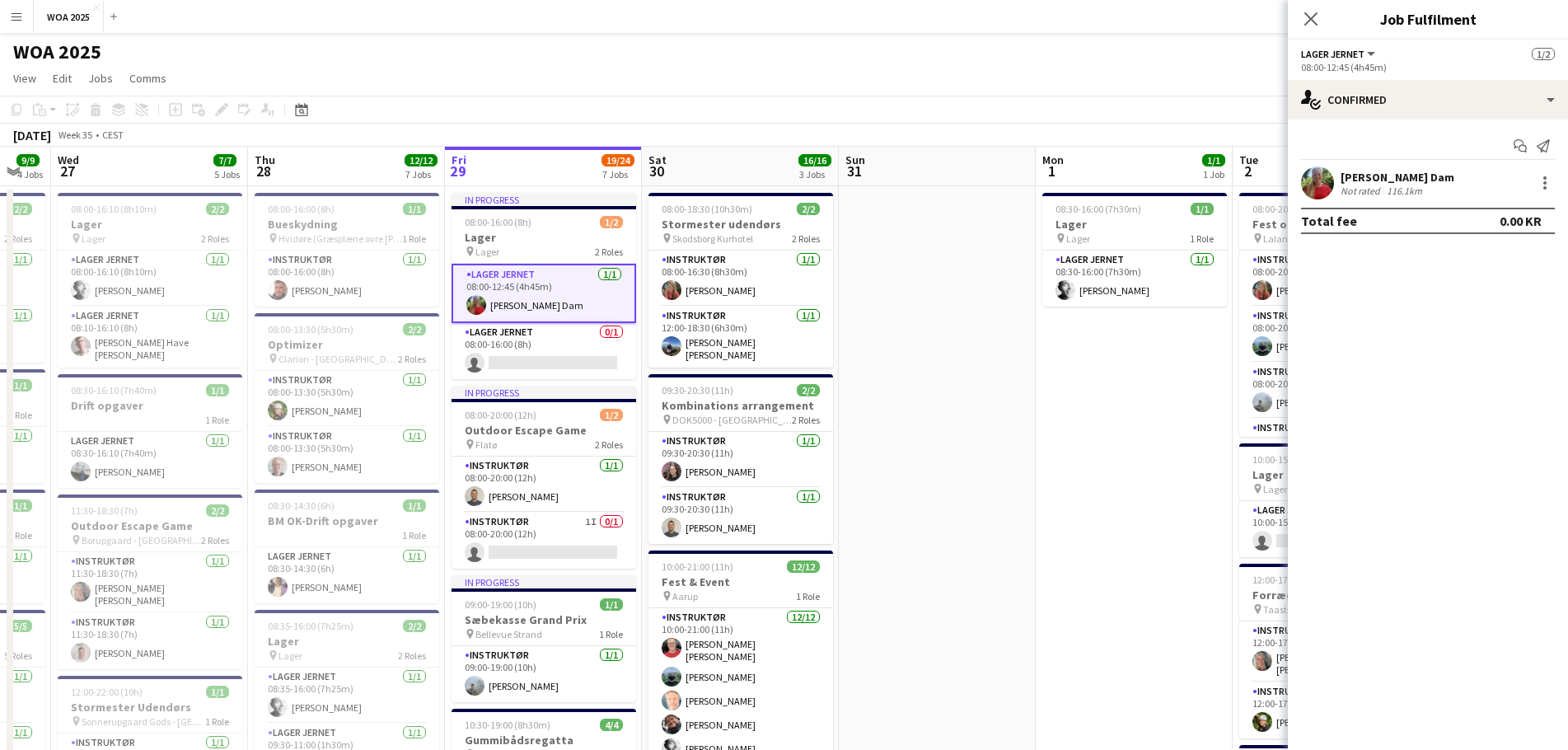
click at [536, 67] on app-page-menu "View Day view expanded Day view collapsed Month view Date picker Jump to [DATE]…" at bounding box center [784, 80] width 1568 height 31
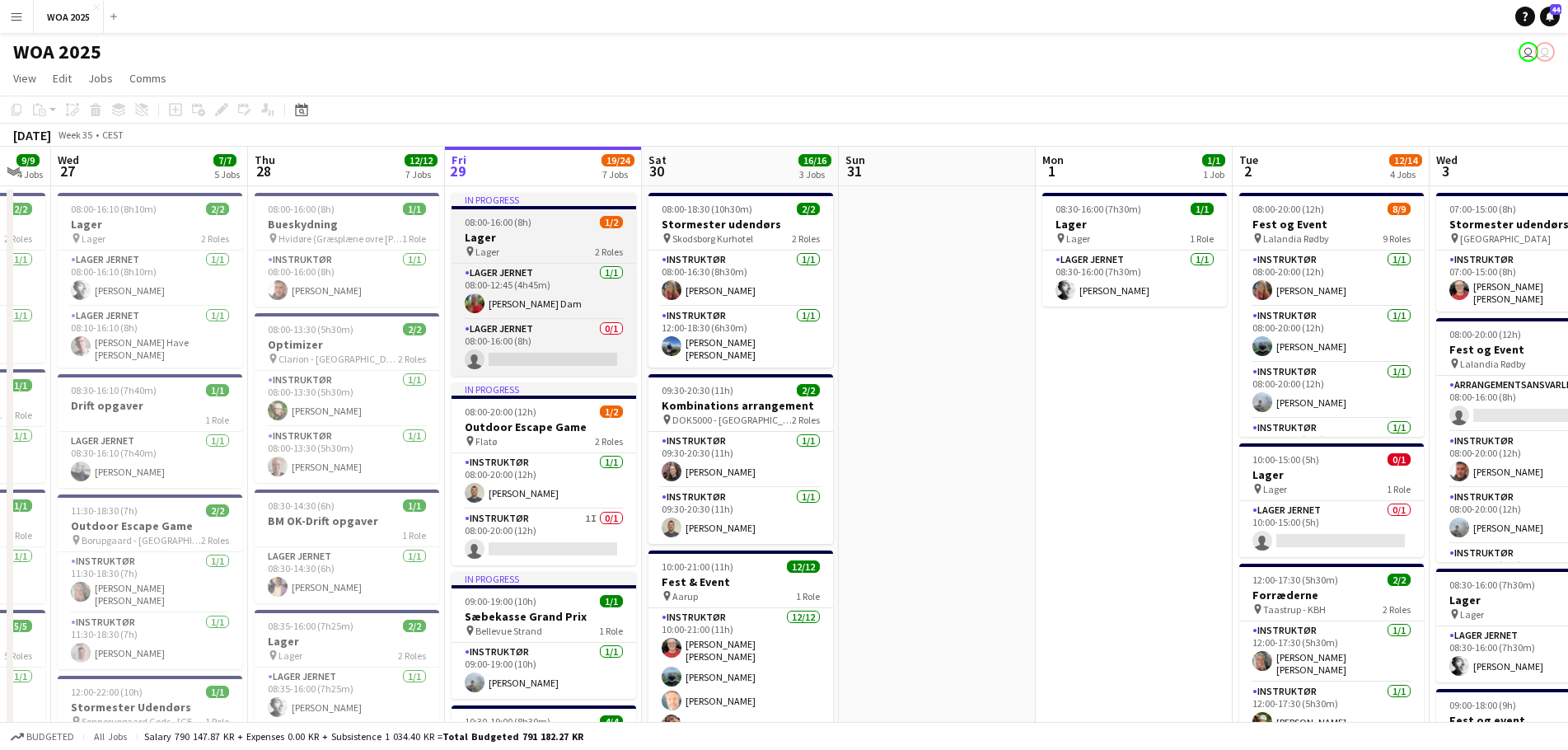
click at [520, 227] on span "08:00-16:00 (8h)" at bounding box center [498, 222] width 67 height 12
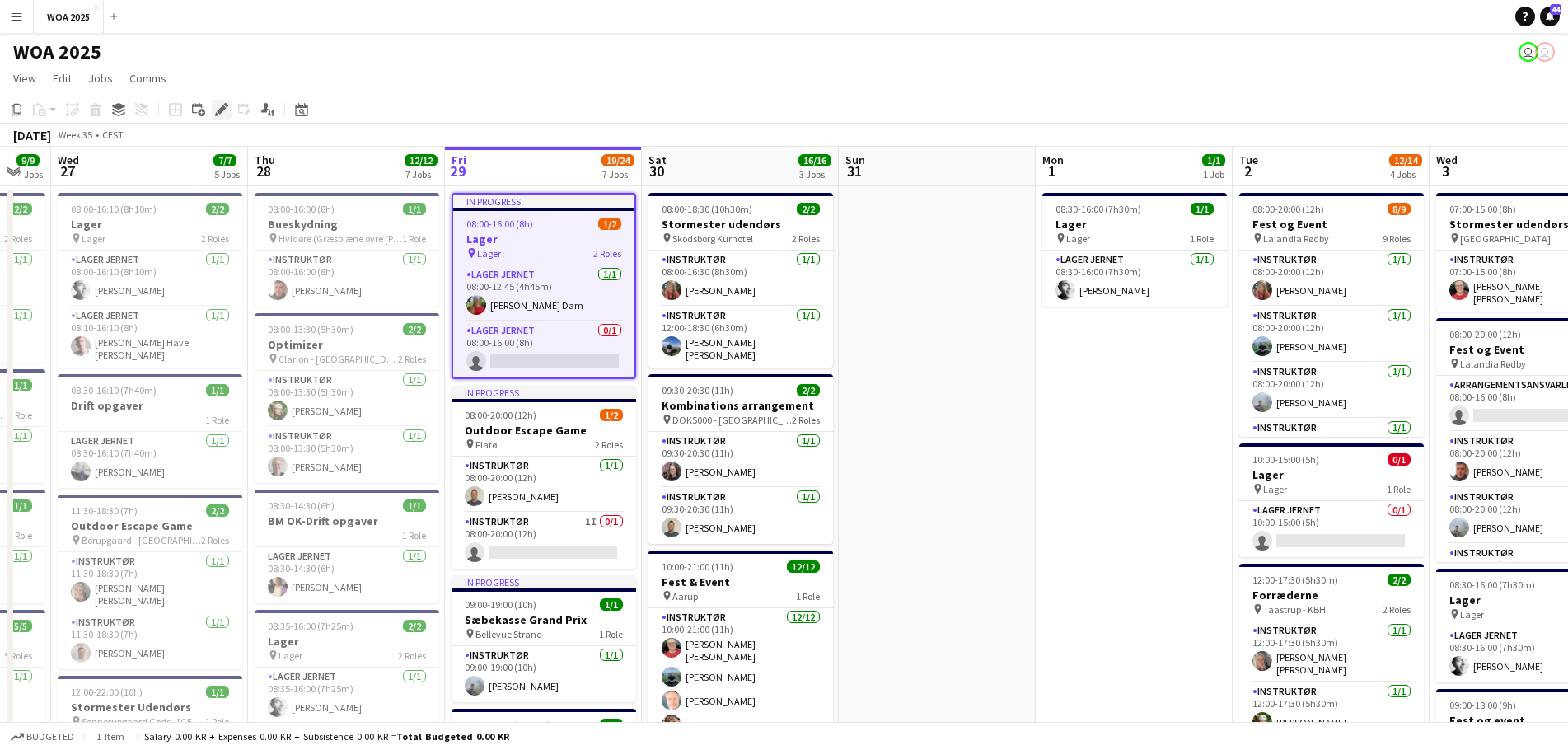
click at [225, 114] on icon "Edit" at bounding box center [222, 110] width 13 height 13
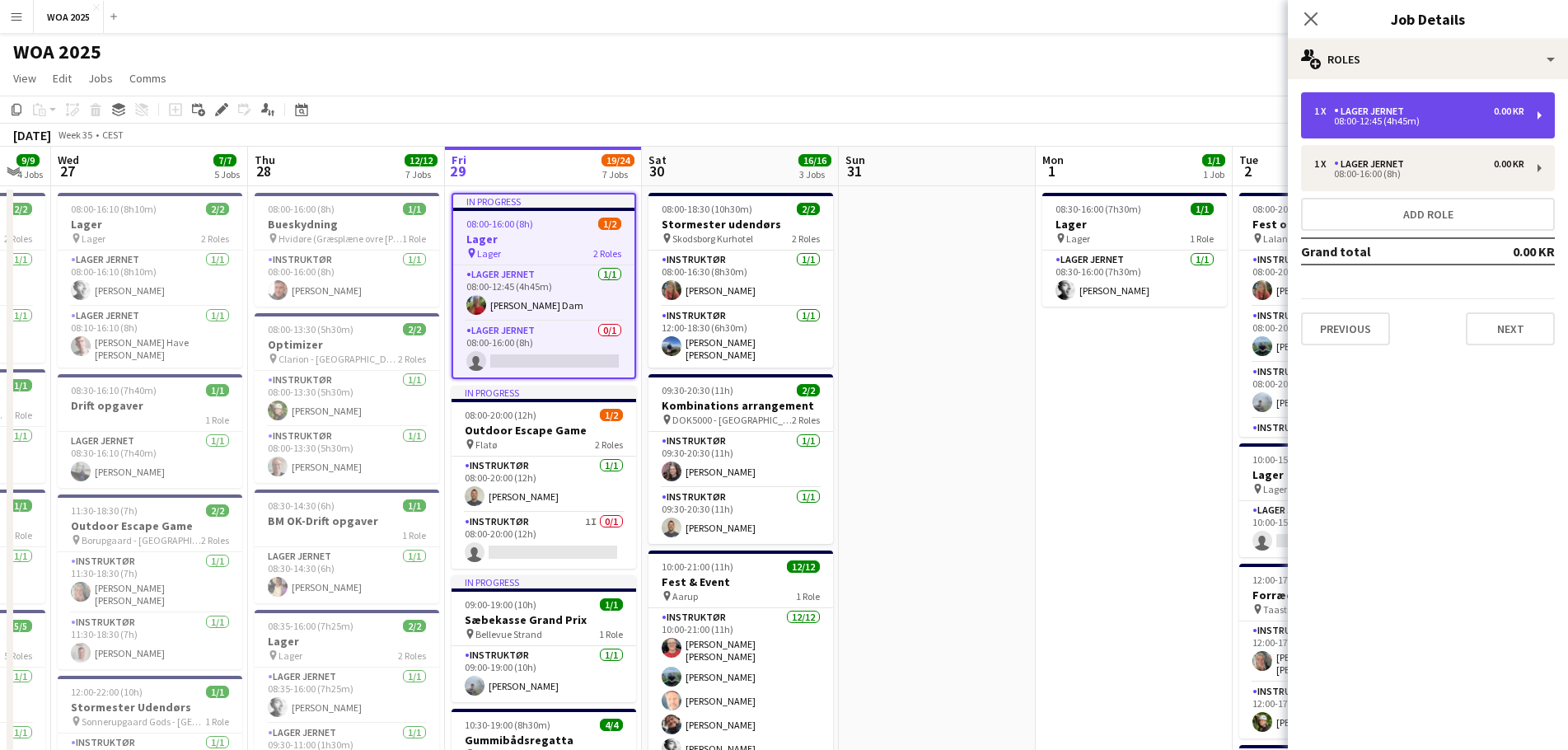
click at [1403, 106] on div "Lager Jernet" at bounding box center [1371, 111] width 76 height 12
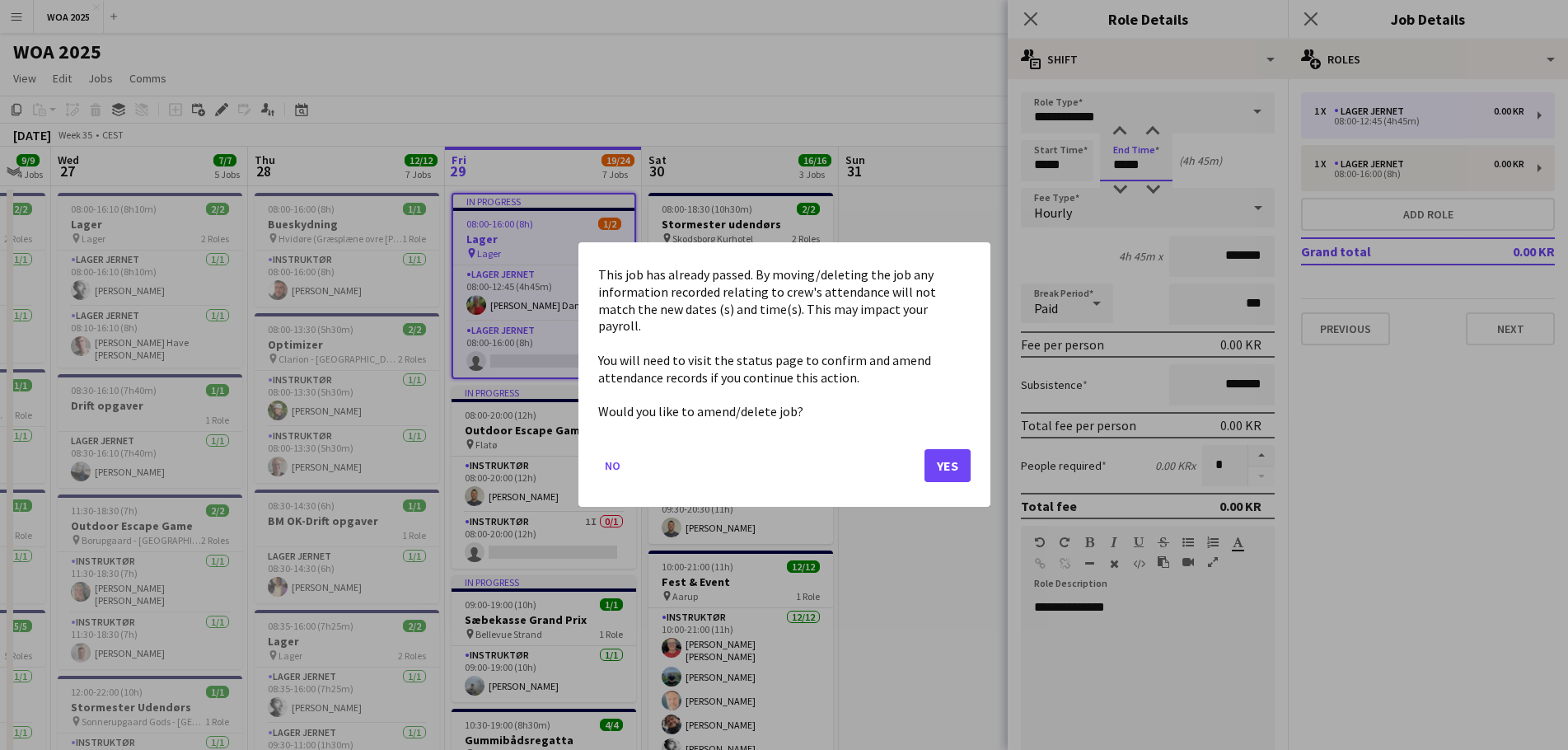
click at [945, 461] on button "Yes" at bounding box center [947, 467] width 46 height 33
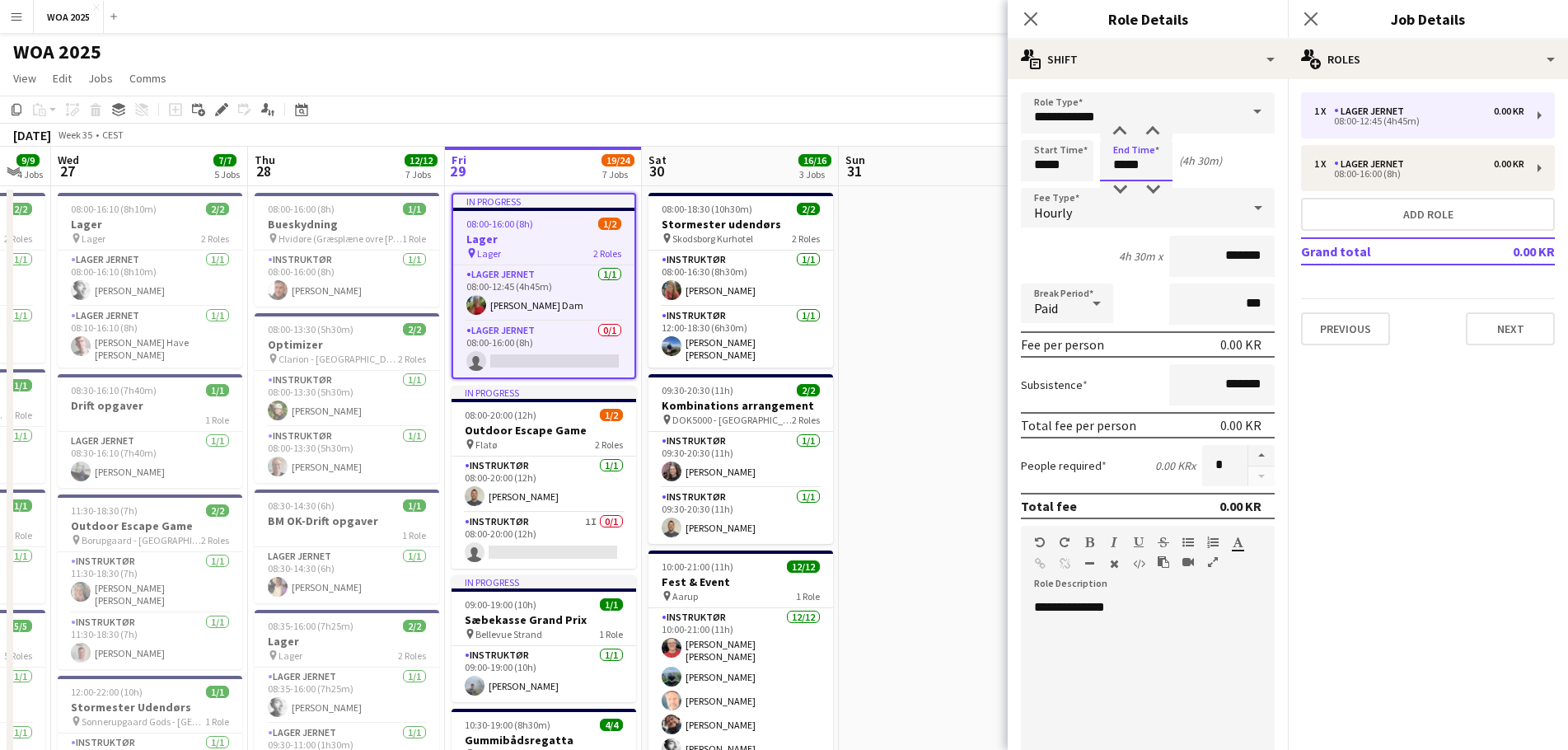
type input "*****"
click at [889, 87] on app-page-menu "View Day view expanded Day view collapsed Month view Date picker Jump to [DATE]…" at bounding box center [784, 80] width 1568 height 31
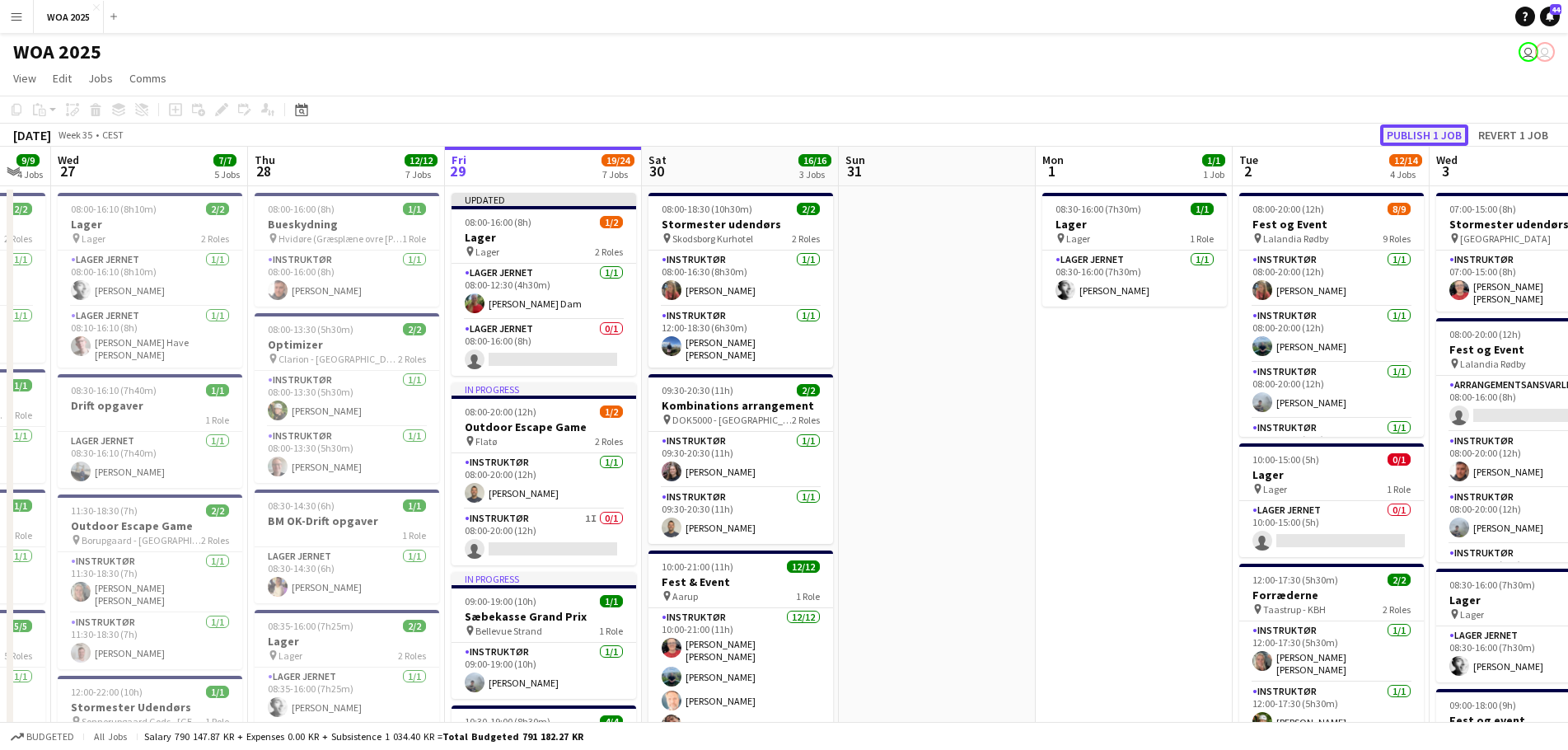
click at [1426, 135] on button "Publish 1 job" at bounding box center [1425, 134] width 88 height 21
